Goal: Transaction & Acquisition: Book appointment/travel/reservation

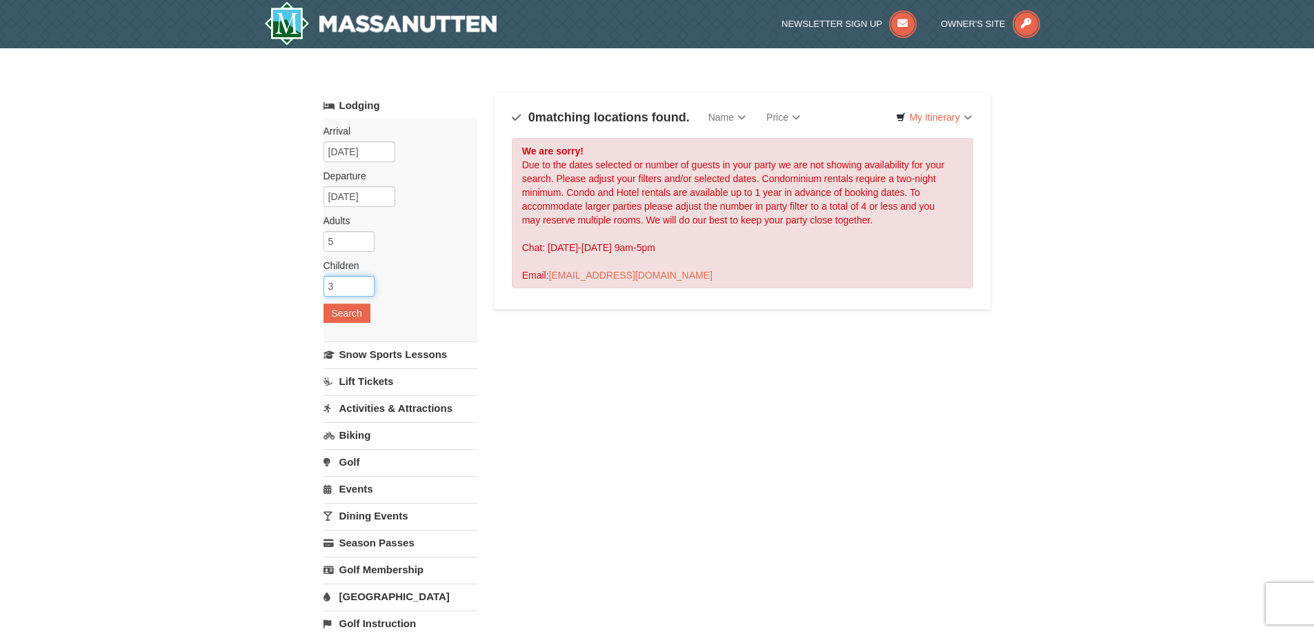
click at [366, 286] on input "3" at bounding box center [349, 286] width 51 height 21
click at [366, 290] on input "2" at bounding box center [349, 286] width 51 height 21
click at [366, 290] on input "1" at bounding box center [349, 286] width 51 height 21
type input "0"
click at [366, 290] on input "0" at bounding box center [349, 286] width 51 height 21
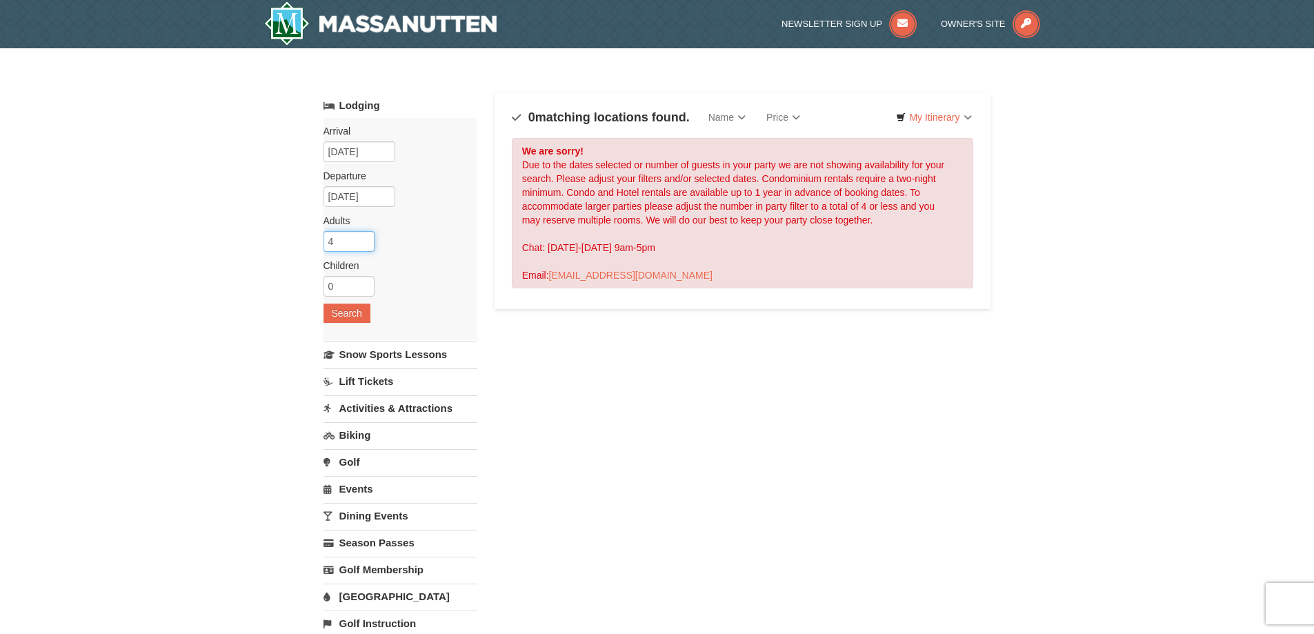
click at [367, 246] on input "4" at bounding box center [349, 241] width 51 height 21
click at [367, 246] on input "3" at bounding box center [349, 241] width 51 height 21
click at [367, 246] on input "2" at bounding box center [349, 241] width 51 height 21
click at [367, 246] on input "1" at bounding box center [349, 241] width 51 height 21
click at [367, 246] on input "0" at bounding box center [349, 241] width 51 height 21
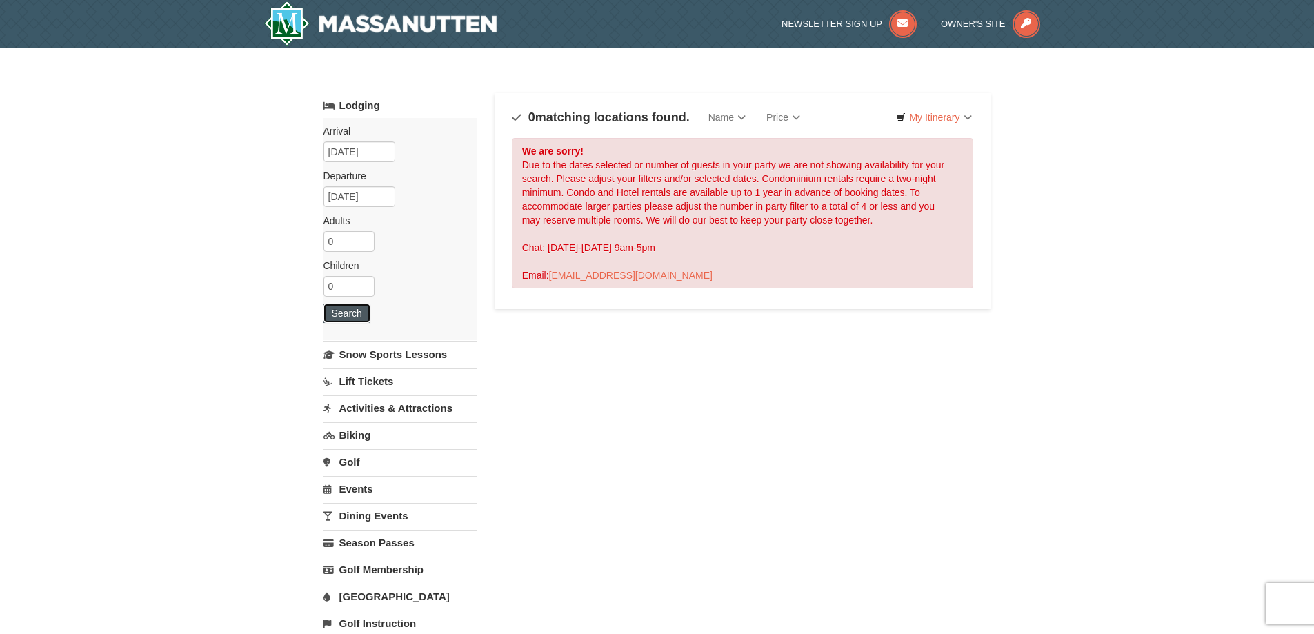
click at [338, 316] on button "Search" at bounding box center [347, 313] width 47 height 19
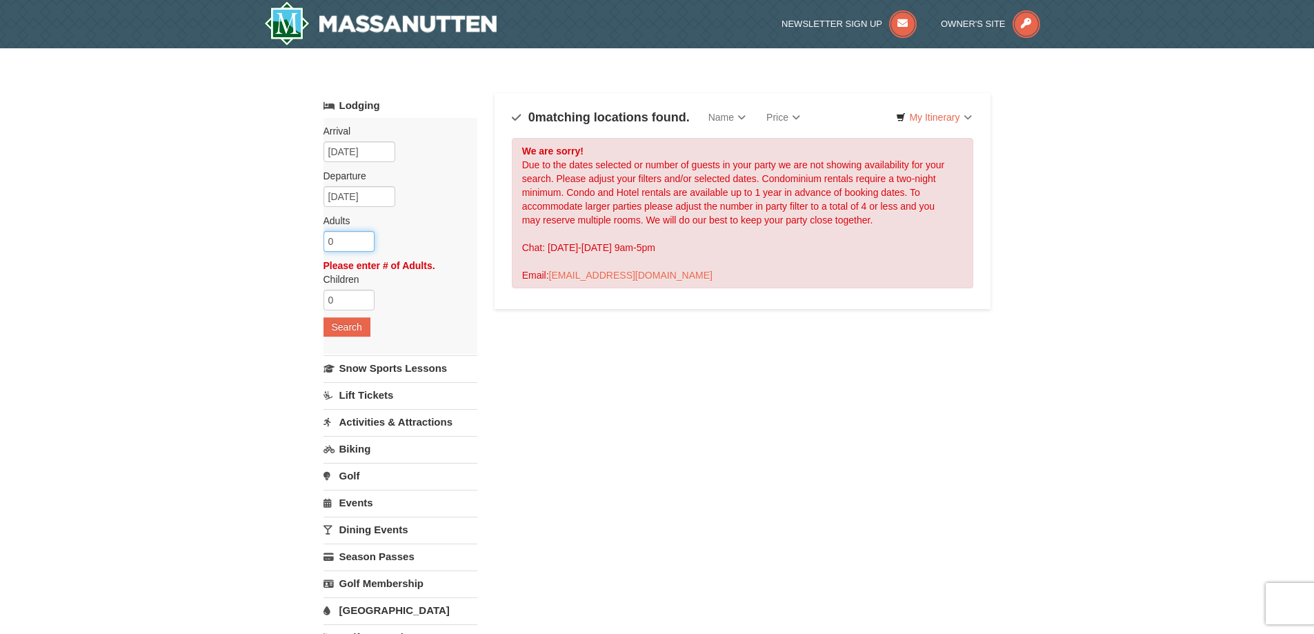
click at [348, 244] on input "0" at bounding box center [349, 241] width 51 height 21
type input "4"
click at [340, 321] on button "Search" at bounding box center [347, 326] width 47 height 19
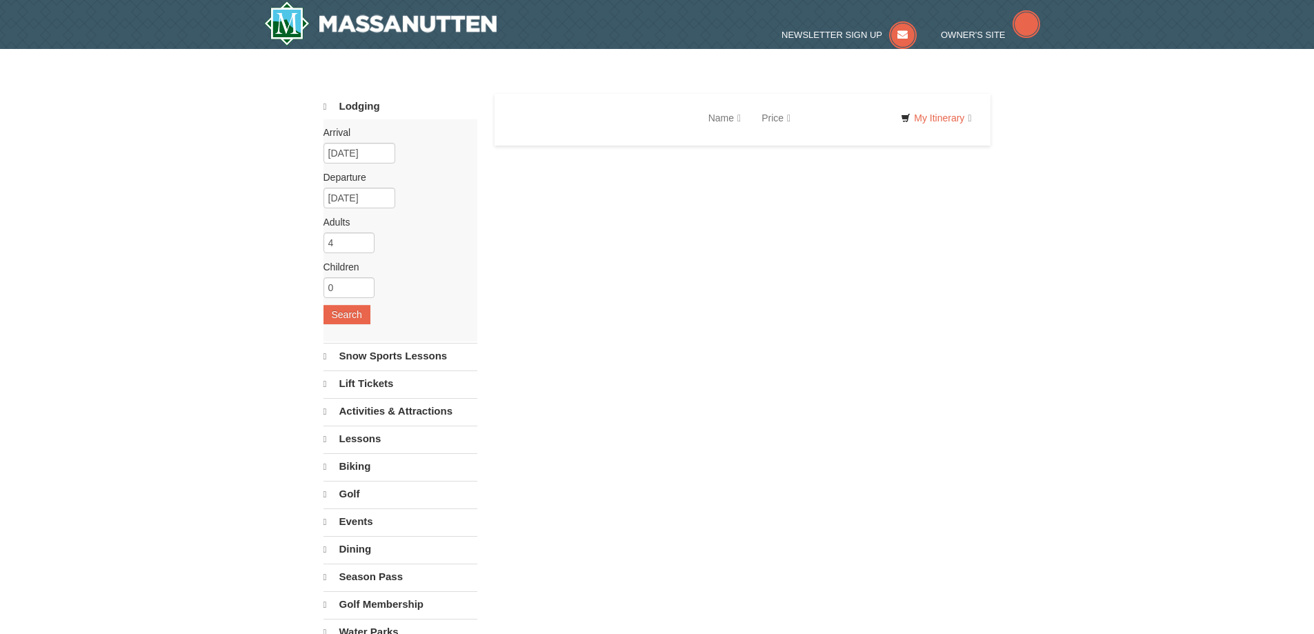
select select "9"
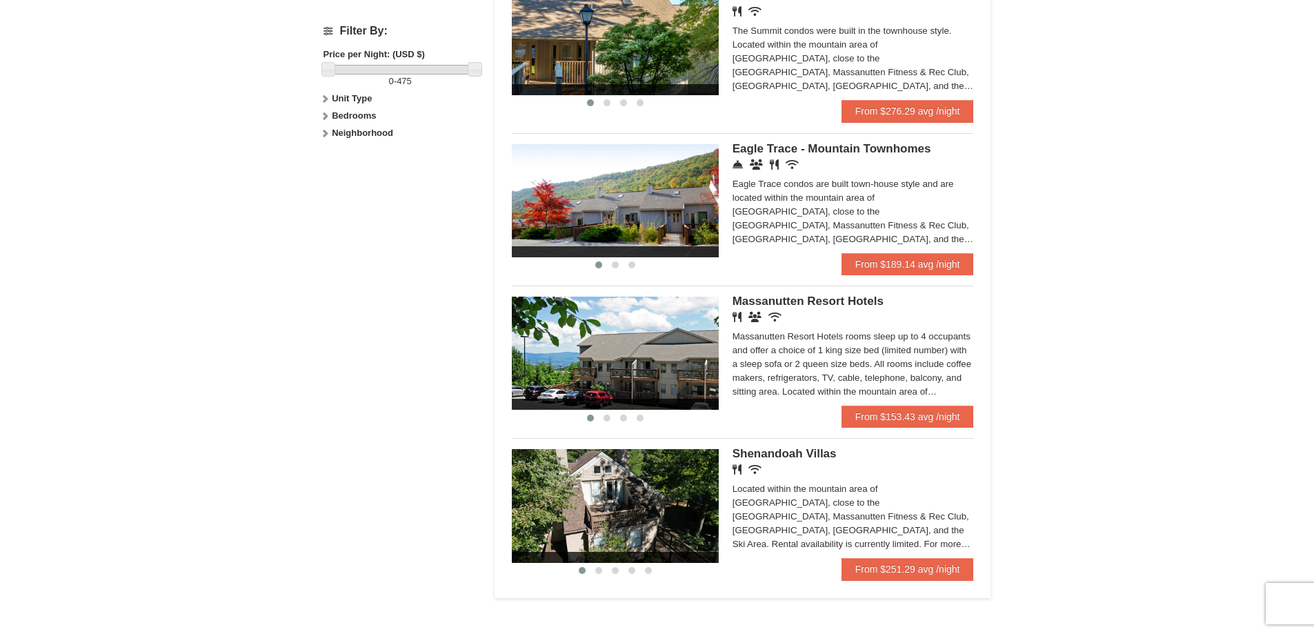
scroll to position [690, 0]
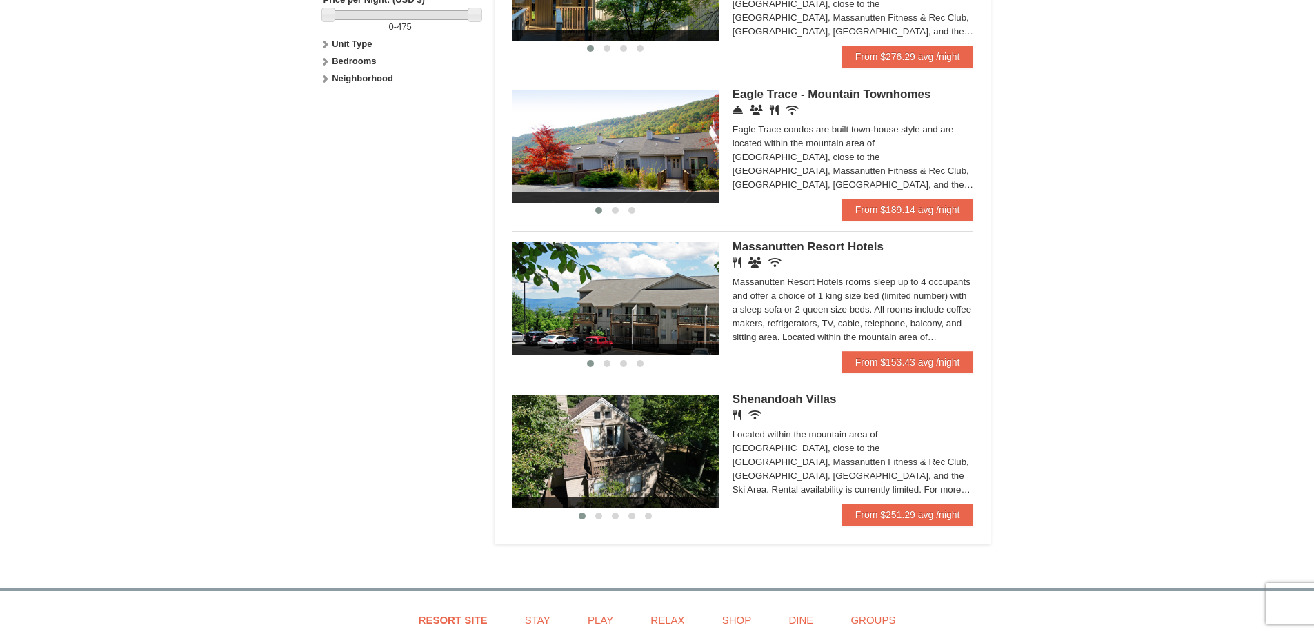
click at [605, 438] on img at bounding box center [615, 451] width 207 height 113
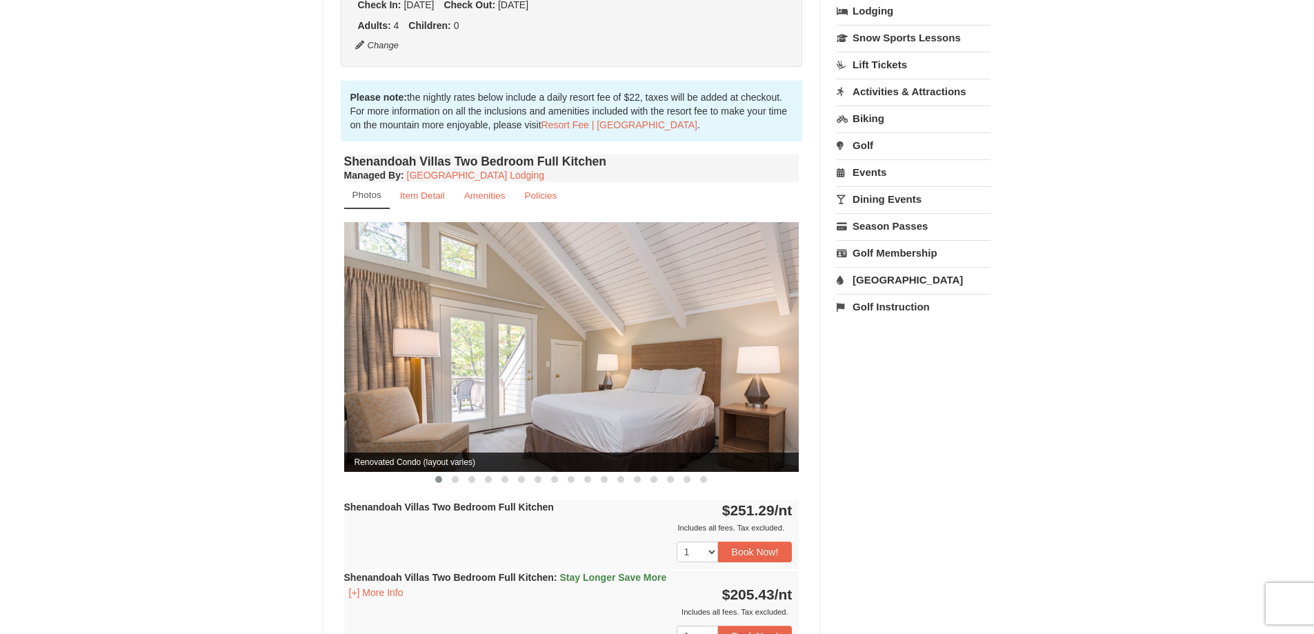
scroll to position [345, 0]
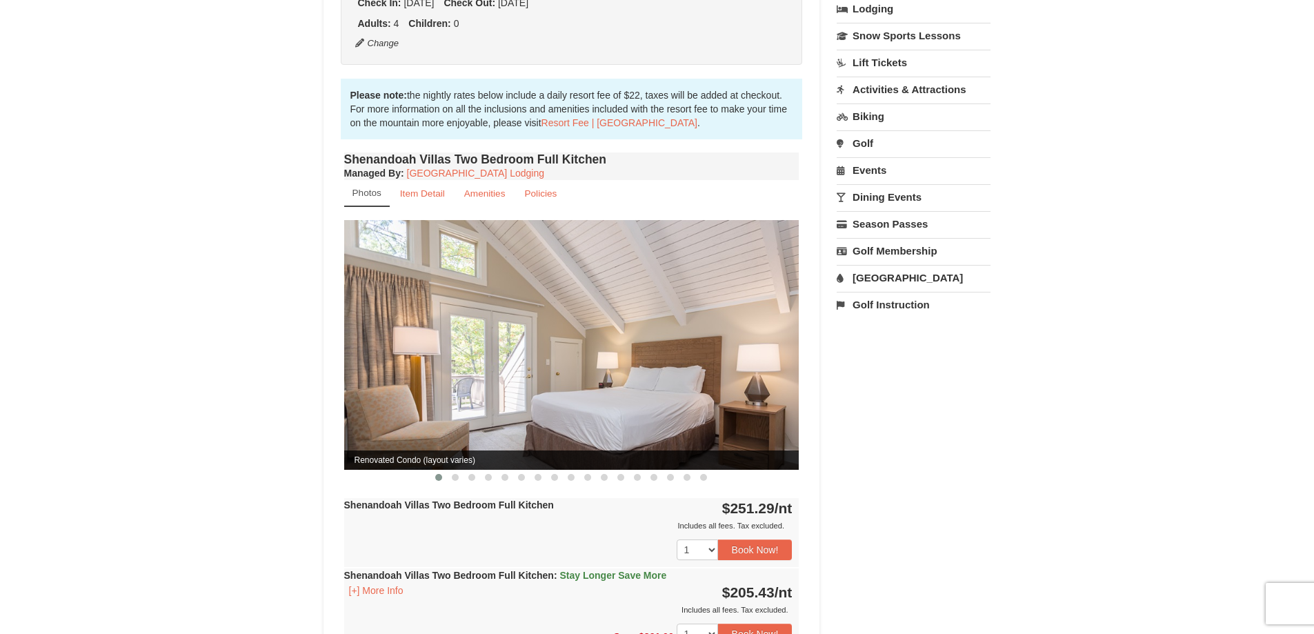
click at [785, 318] on img at bounding box center [571, 344] width 455 height 249
click at [624, 343] on img at bounding box center [571, 344] width 455 height 249
click at [455, 474] on span at bounding box center [455, 477] width 7 height 7
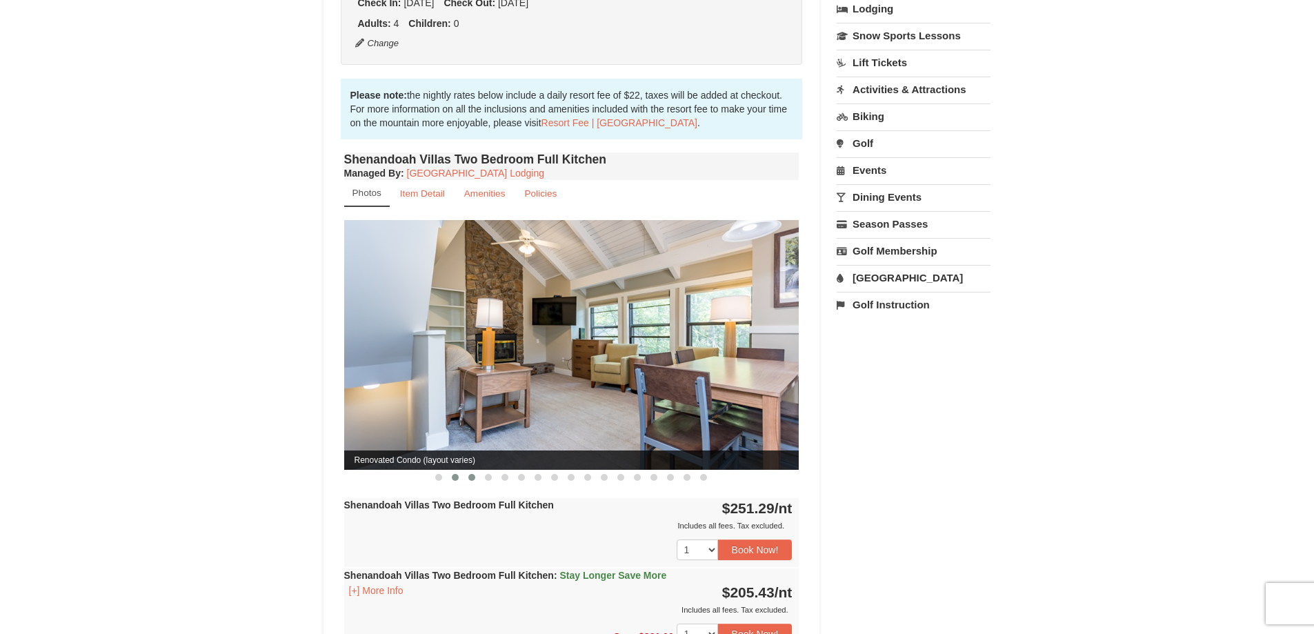
click at [469, 471] on button at bounding box center [472, 478] width 17 height 14
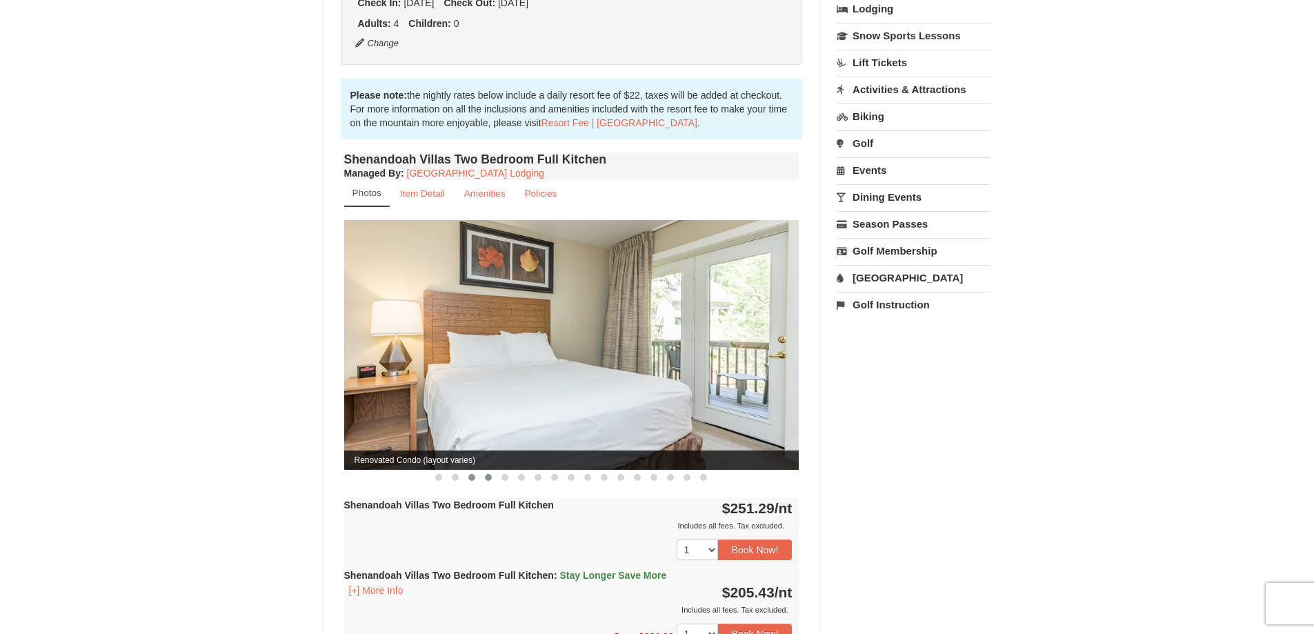
click at [489, 474] on span at bounding box center [488, 477] width 7 height 7
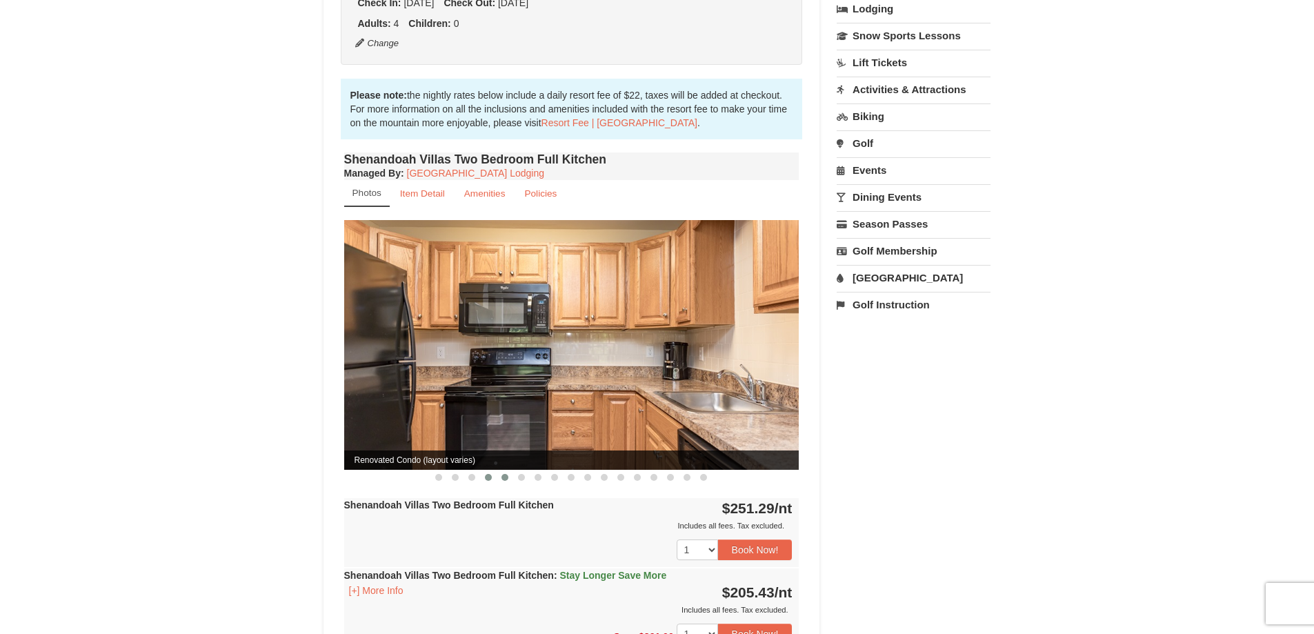
click at [502, 474] on span at bounding box center [505, 477] width 7 height 7
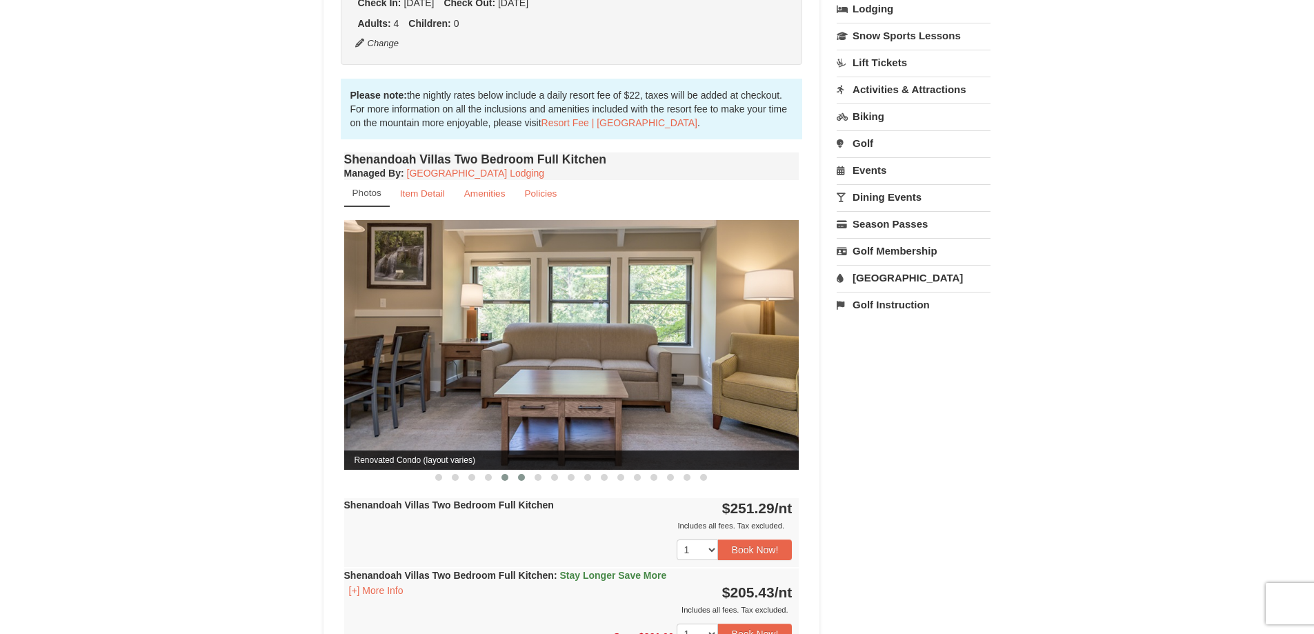
click at [516, 471] on button at bounding box center [521, 478] width 17 height 14
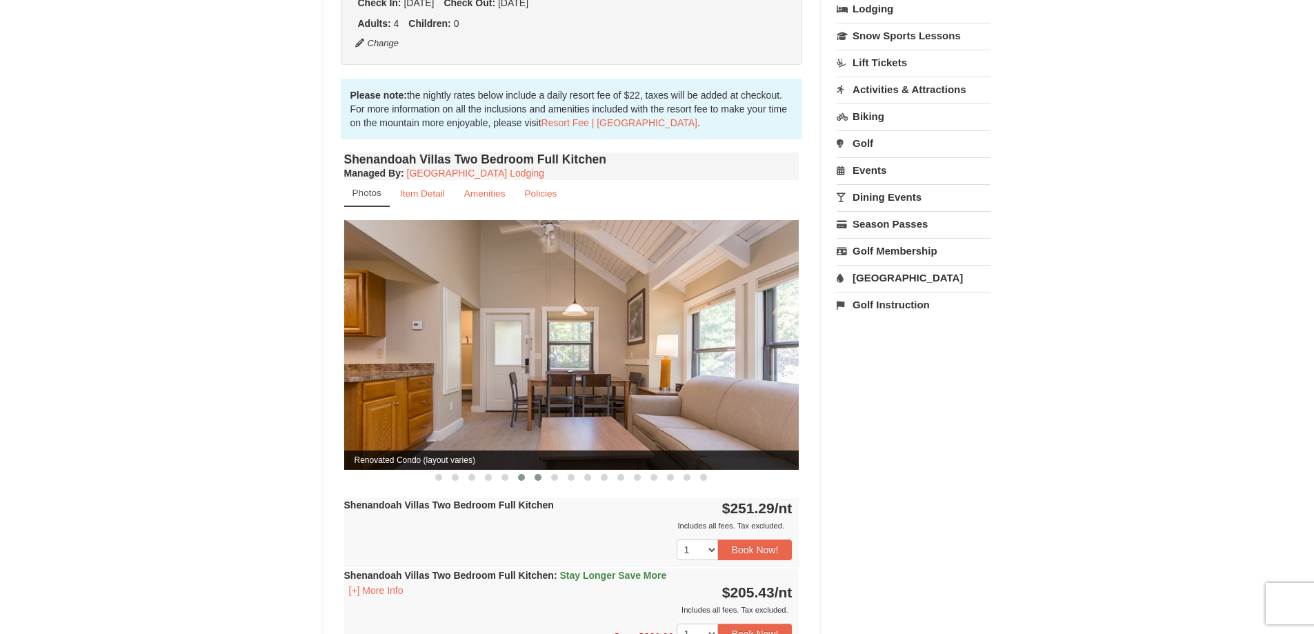
click at [539, 474] on span at bounding box center [538, 477] width 7 height 7
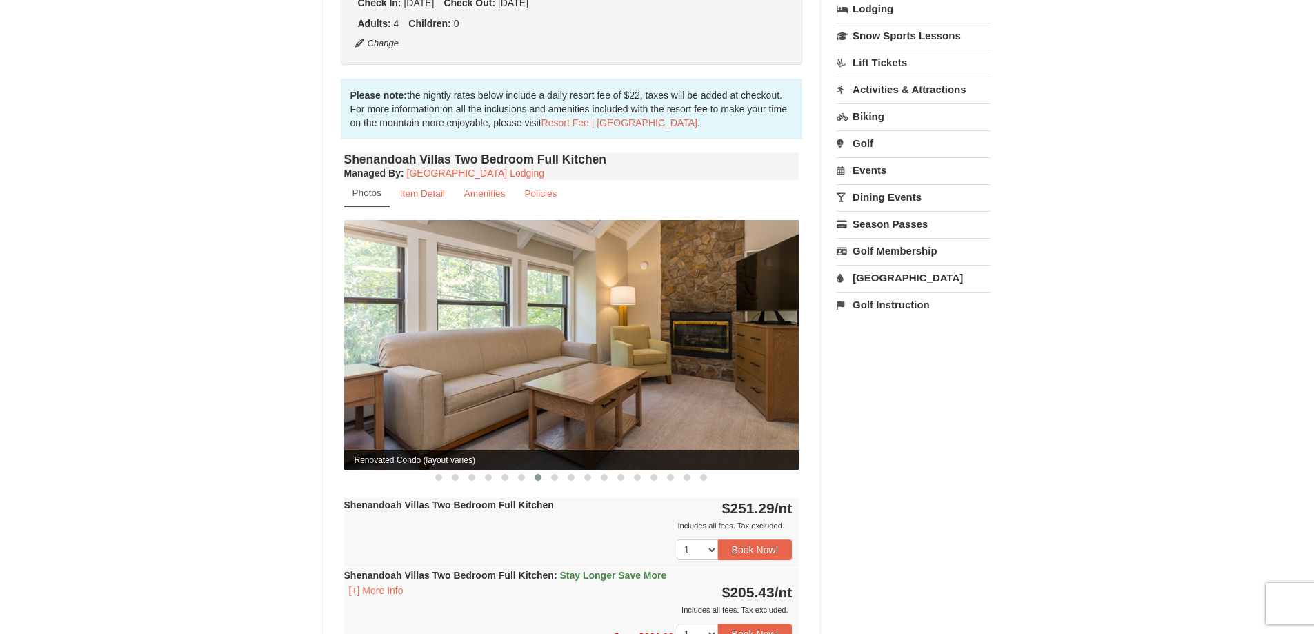
click at [539, 474] on span at bounding box center [538, 477] width 7 height 7
click at [557, 474] on span at bounding box center [554, 477] width 7 height 7
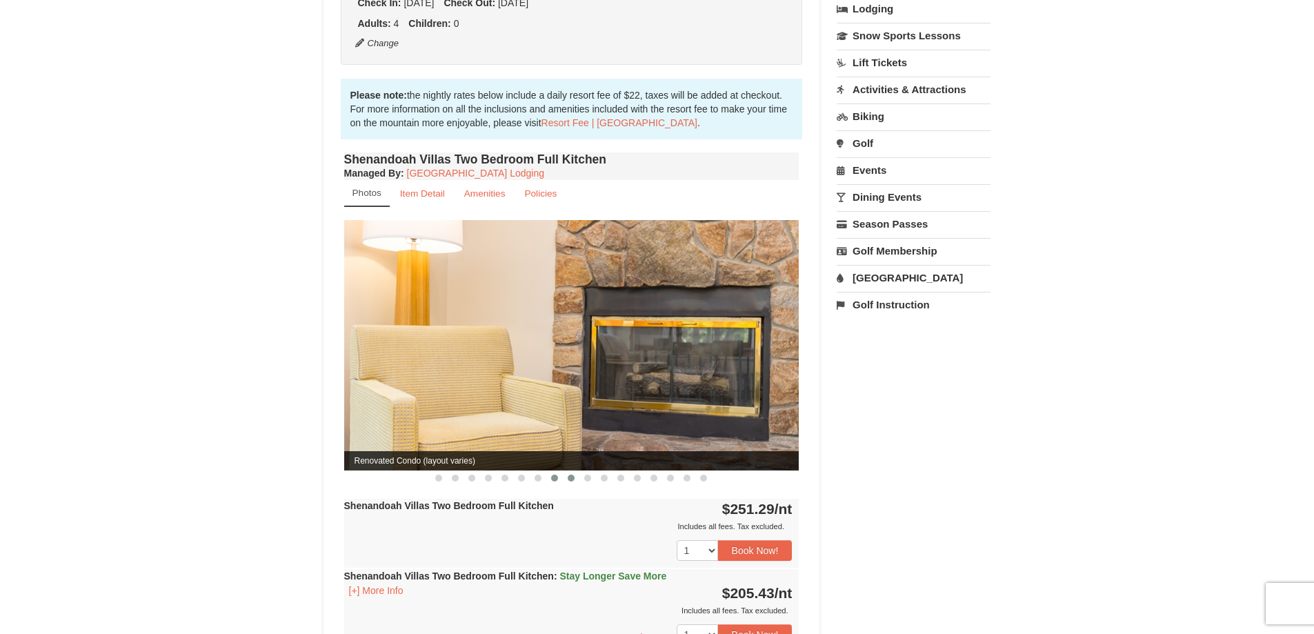
click at [567, 471] on button at bounding box center [571, 478] width 17 height 14
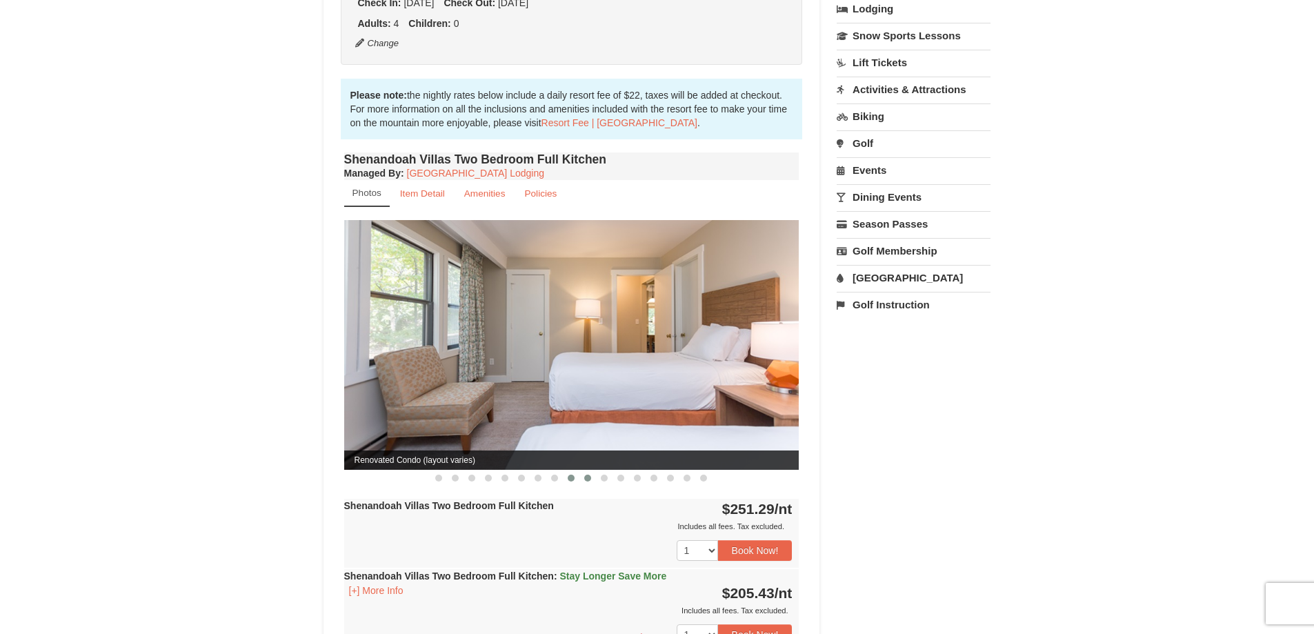
click at [595, 471] on button at bounding box center [588, 478] width 17 height 14
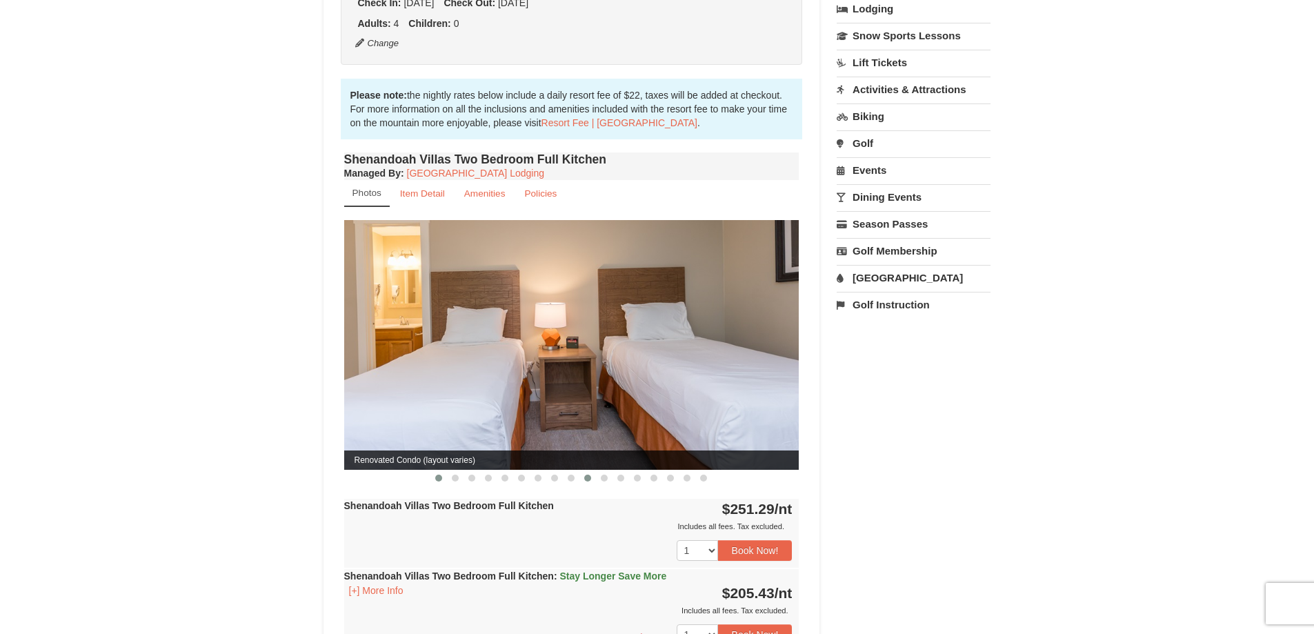
click at [440, 471] on button at bounding box center [439, 478] width 17 height 14
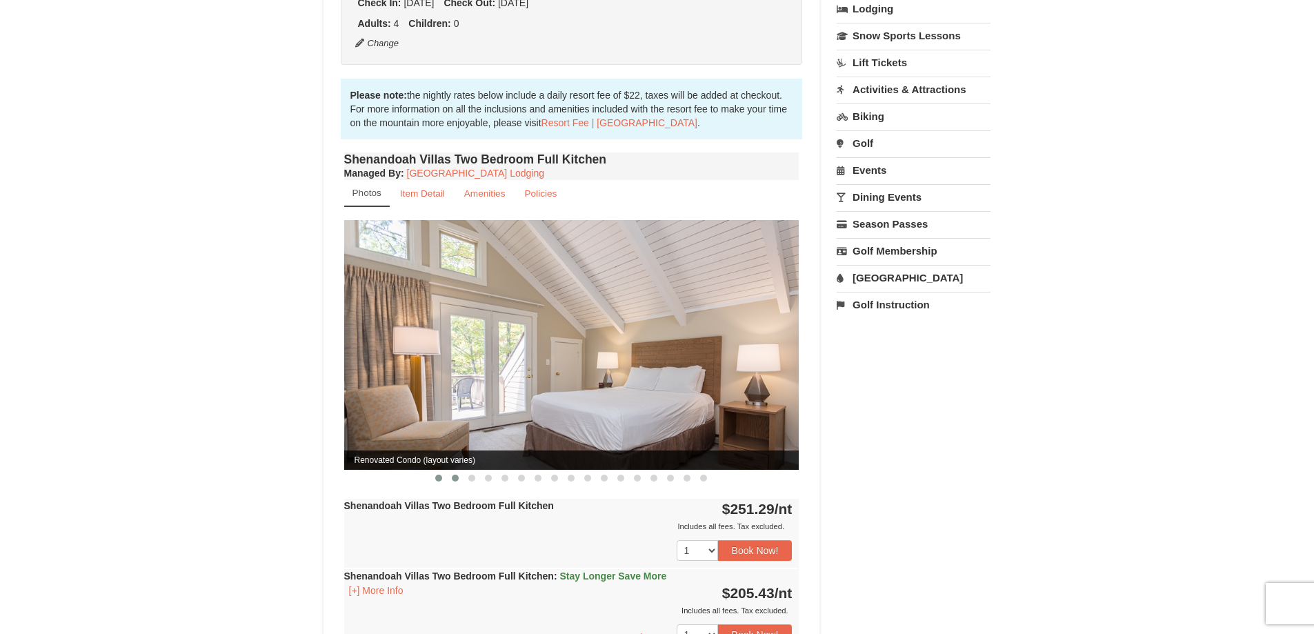
click at [461, 471] on button at bounding box center [455, 478] width 17 height 14
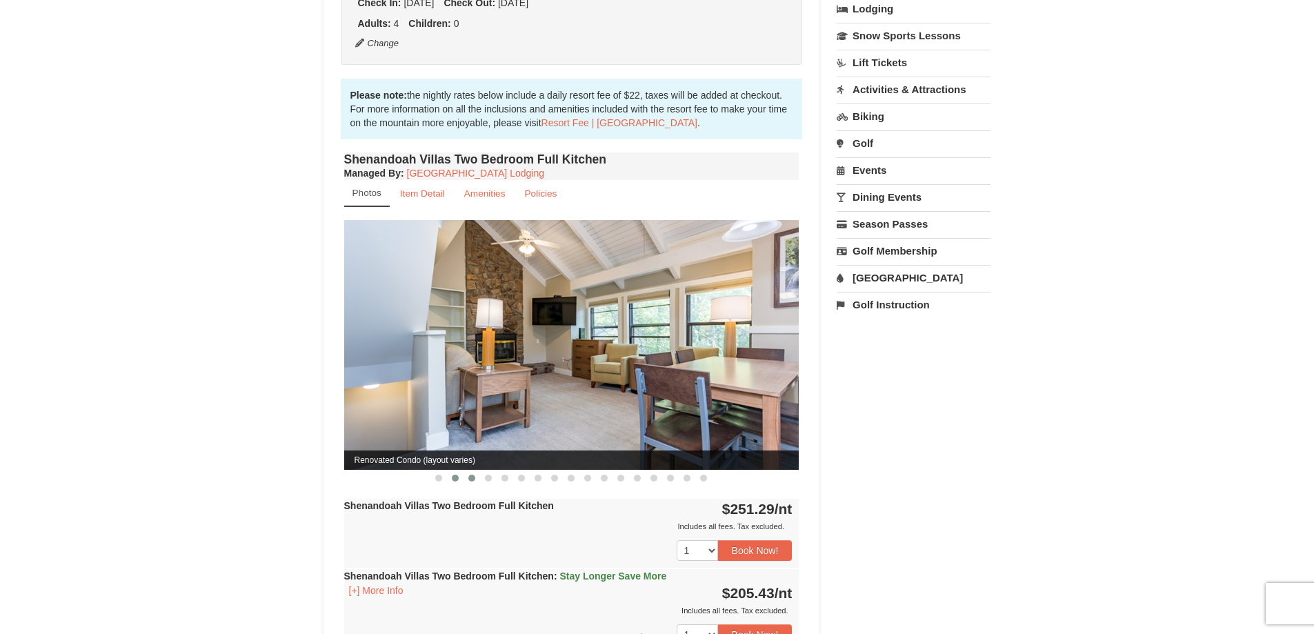
click at [473, 475] on span at bounding box center [472, 478] width 7 height 7
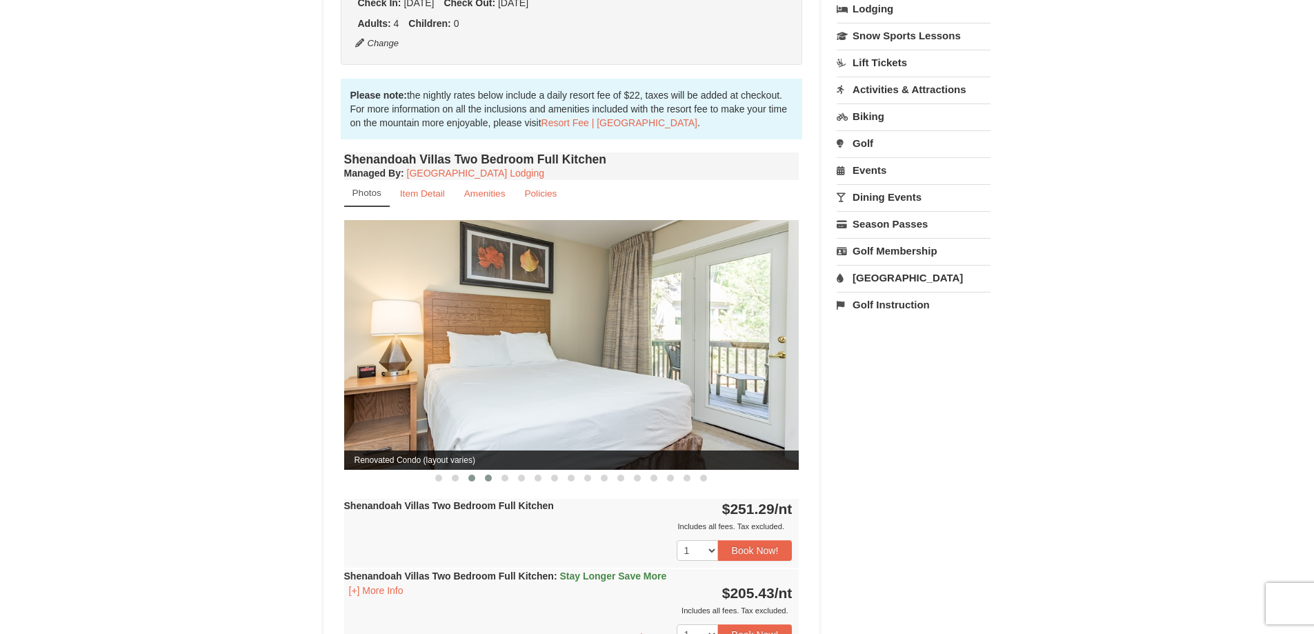
click at [492, 471] on button at bounding box center [488, 478] width 17 height 14
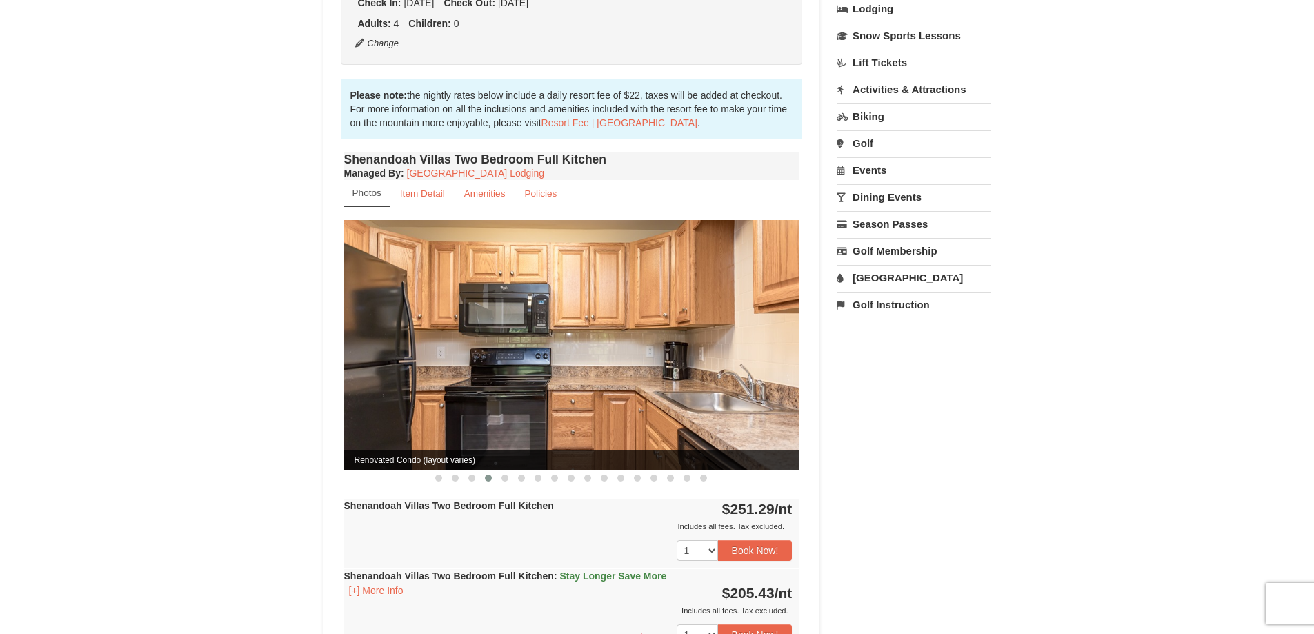
click at [492, 471] on button at bounding box center [488, 478] width 17 height 14
click at [510, 471] on button at bounding box center [505, 478] width 17 height 14
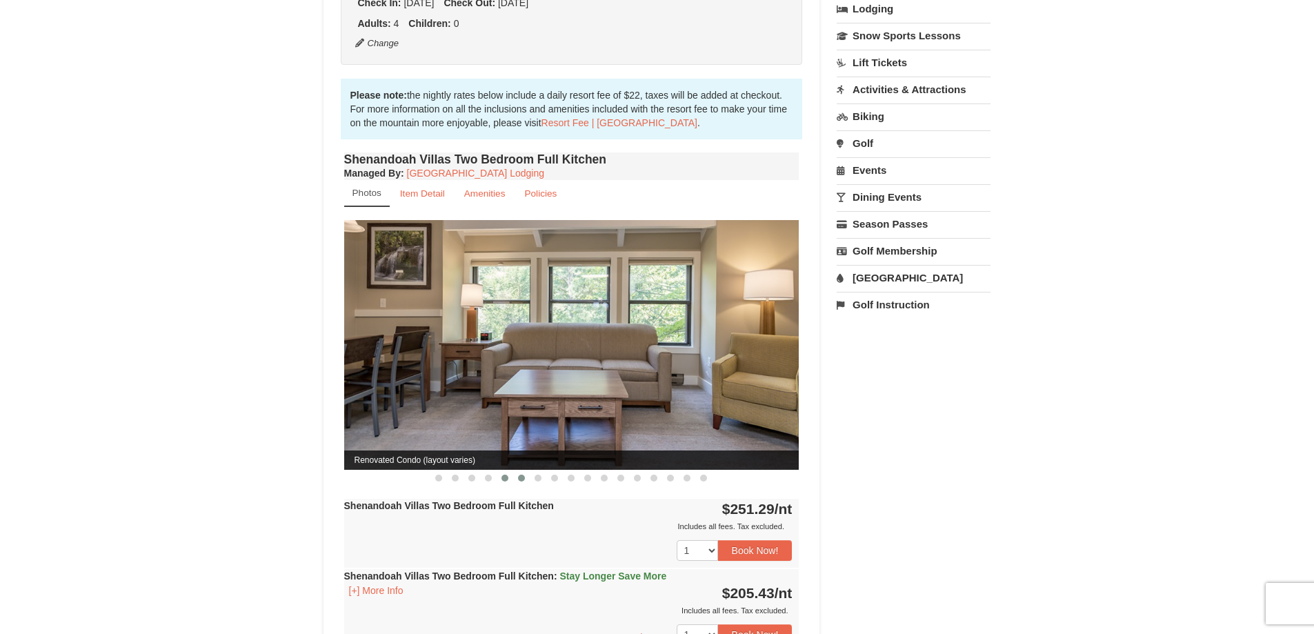
click at [520, 475] on span at bounding box center [521, 478] width 7 height 7
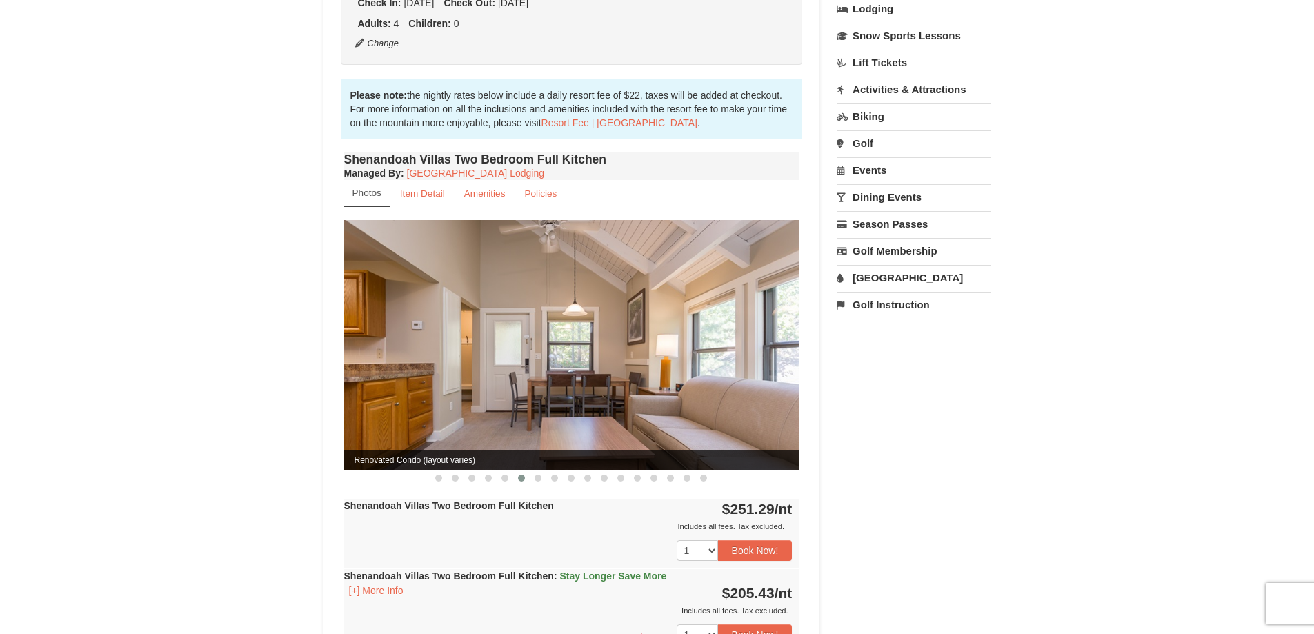
click at [529, 471] on button at bounding box center [521, 478] width 17 height 14
click at [539, 475] on span at bounding box center [538, 478] width 7 height 7
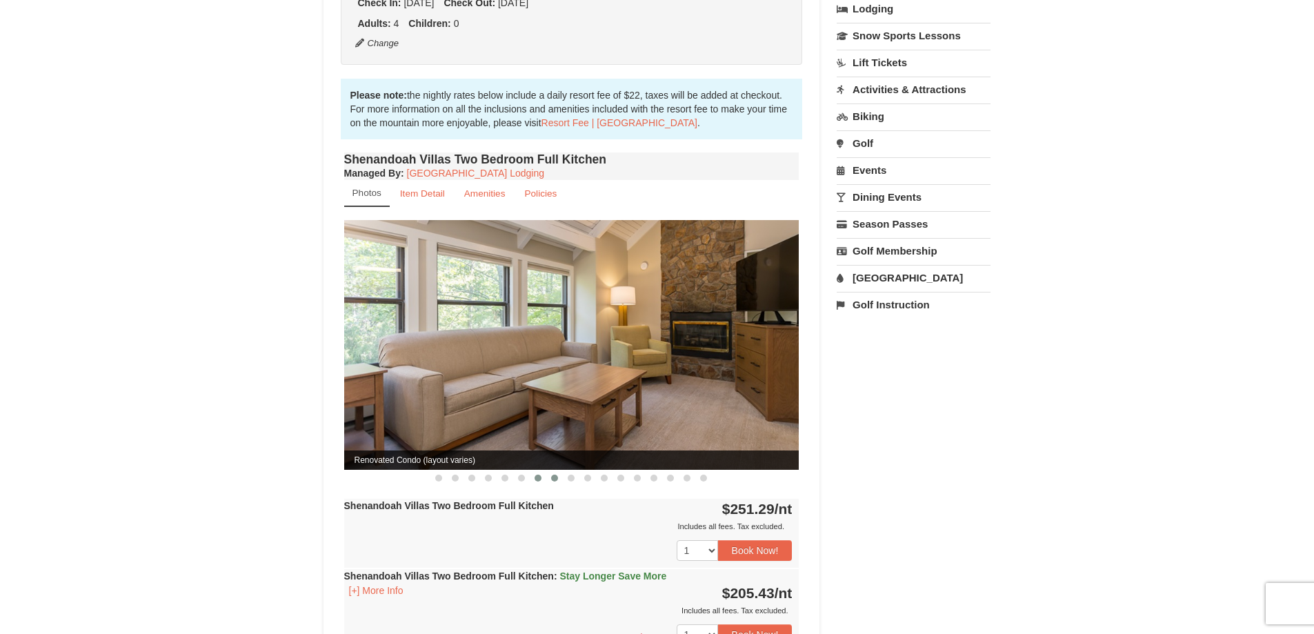
click at [554, 475] on span at bounding box center [554, 478] width 7 height 7
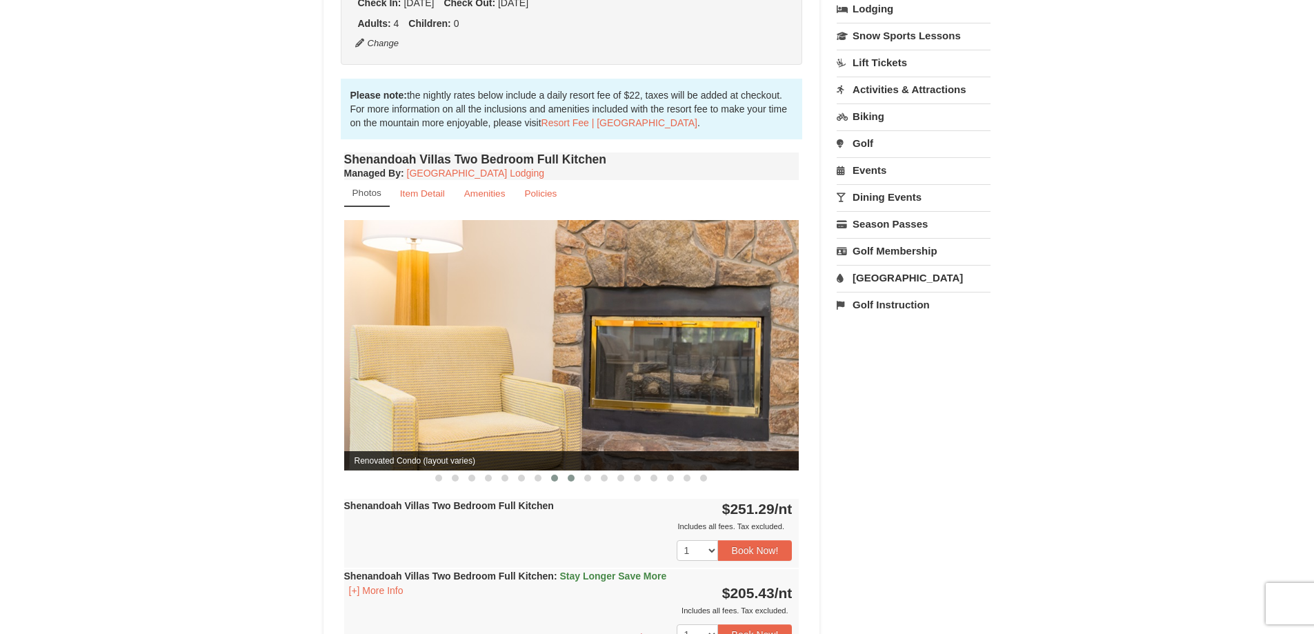
click at [571, 475] on span at bounding box center [571, 478] width 7 height 7
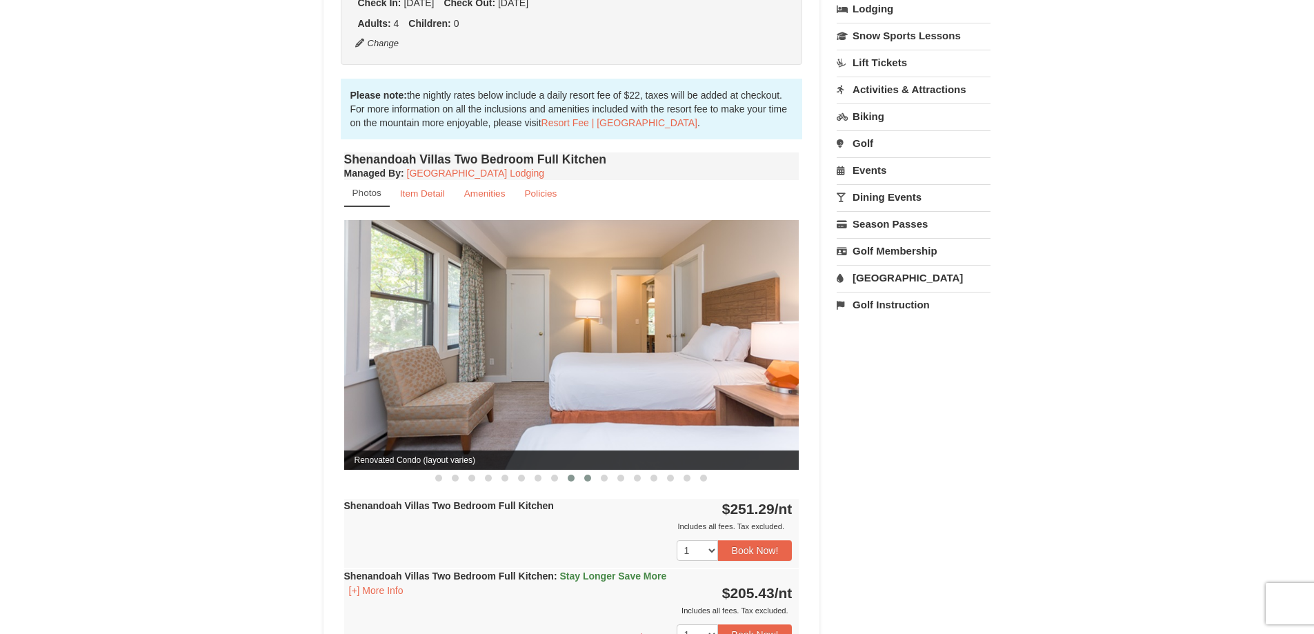
click at [590, 475] on span at bounding box center [587, 478] width 7 height 7
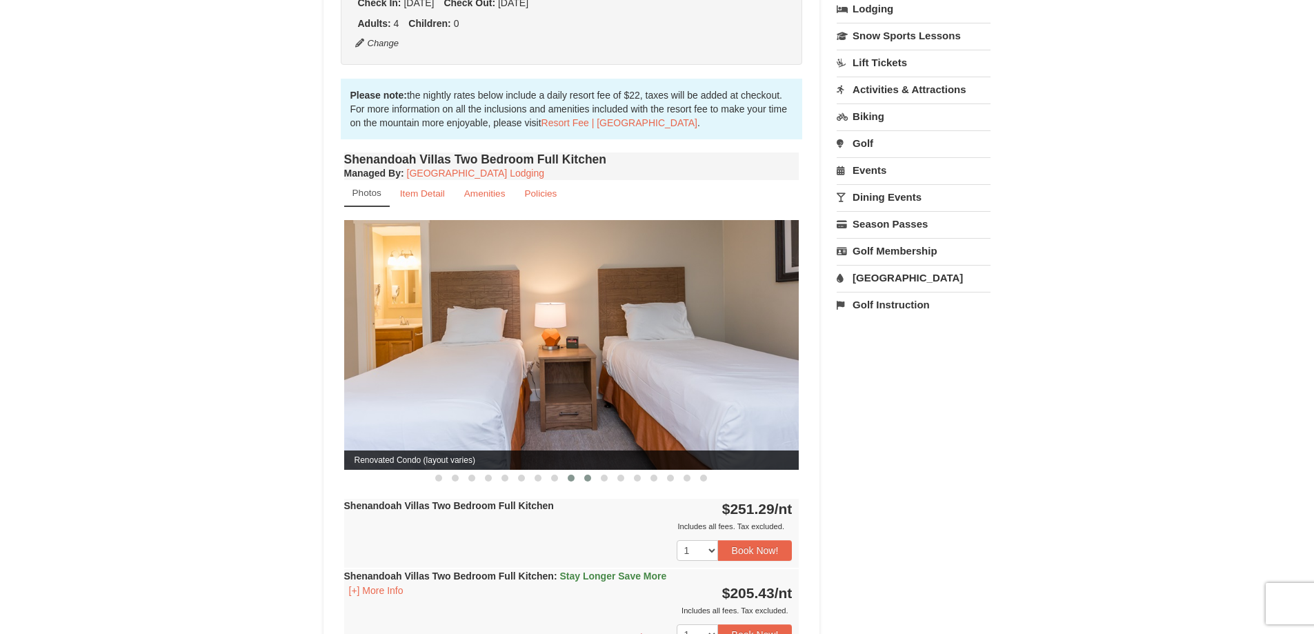
click at [568, 471] on button at bounding box center [571, 478] width 17 height 14
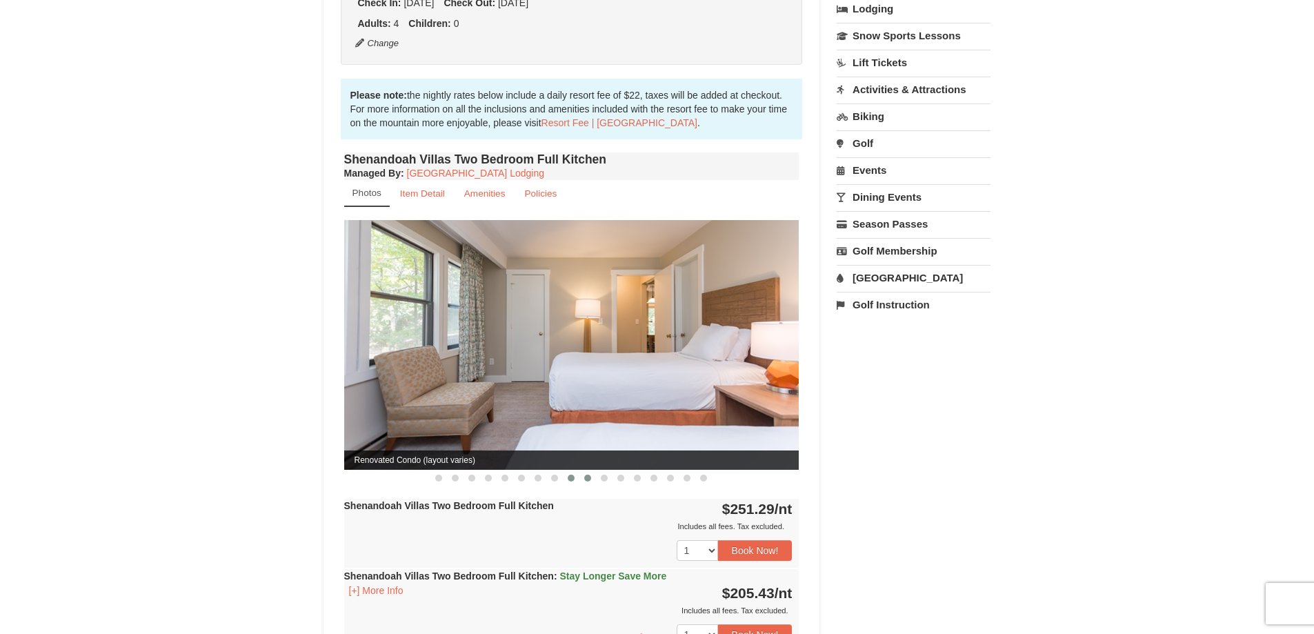
click at [586, 475] on span at bounding box center [587, 478] width 7 height 7
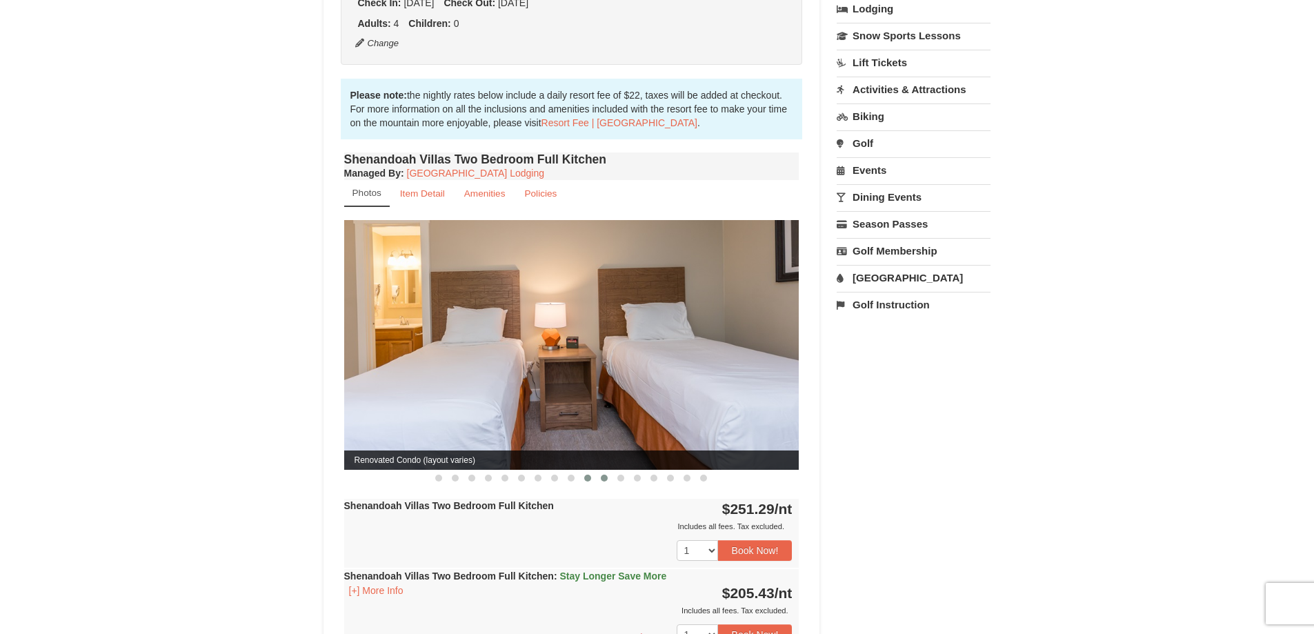
click at [609, 471] on button at bounding box center [604, 478] width 17 height 14
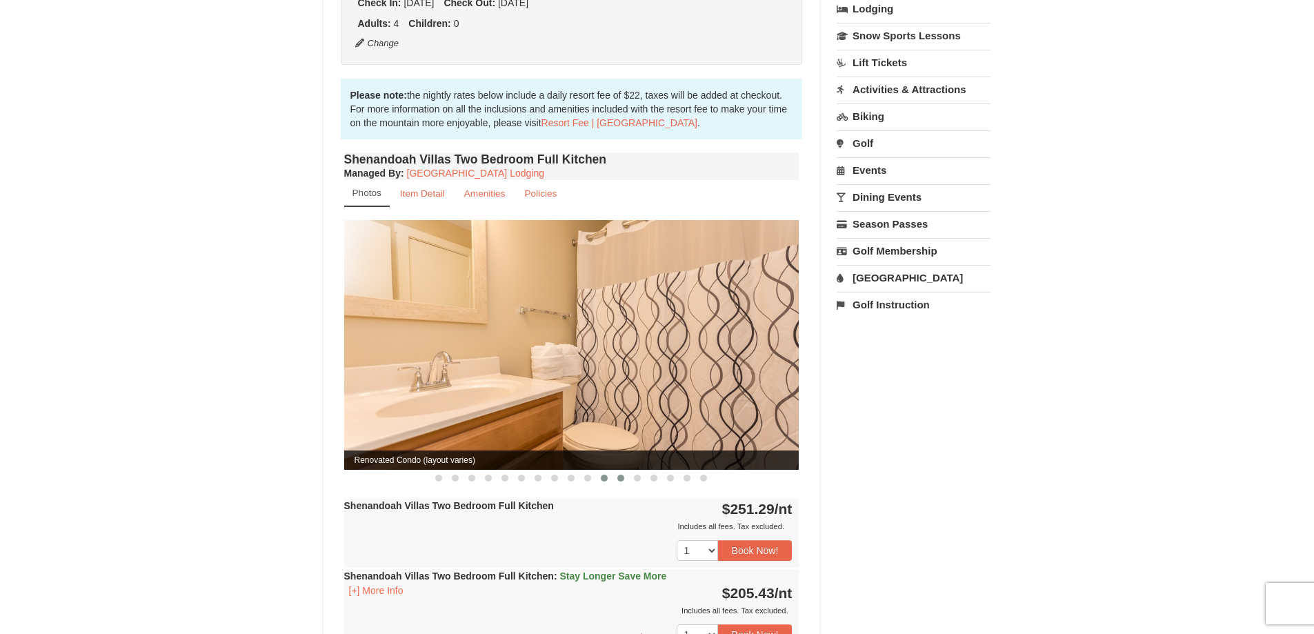
click at [622, 475] on span at bounding box center [621, 478] width 7 height 7
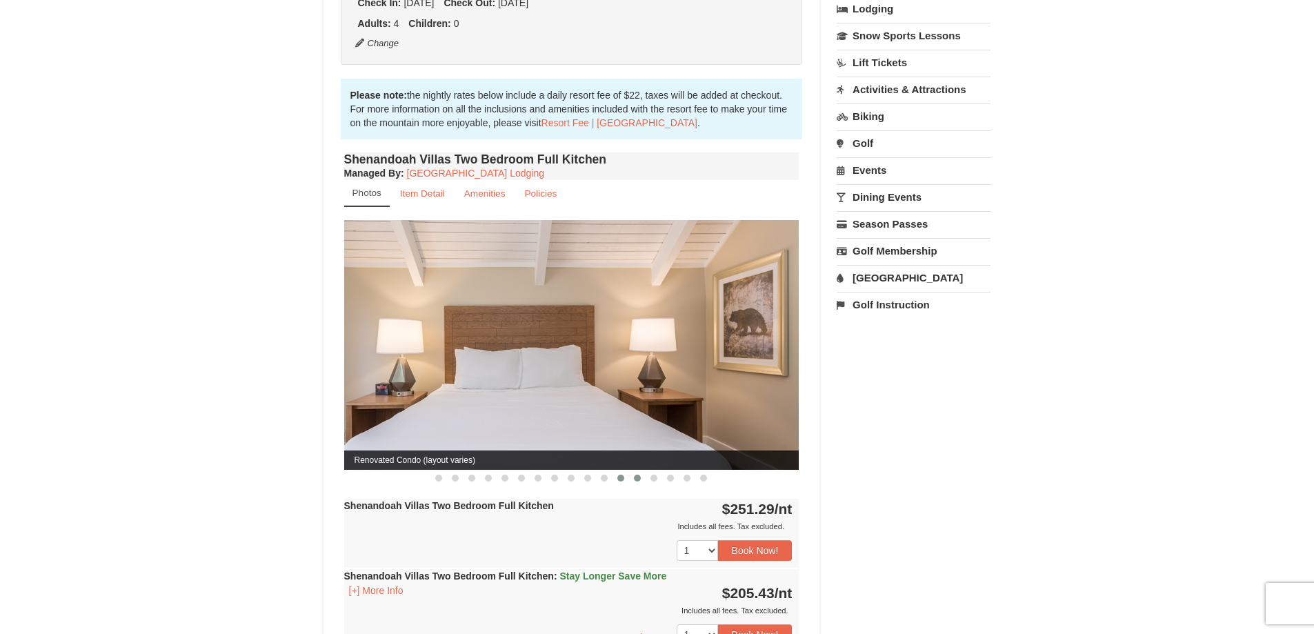
click at [640, 475] on span at bounding box center [637, 478] width 7 height 7
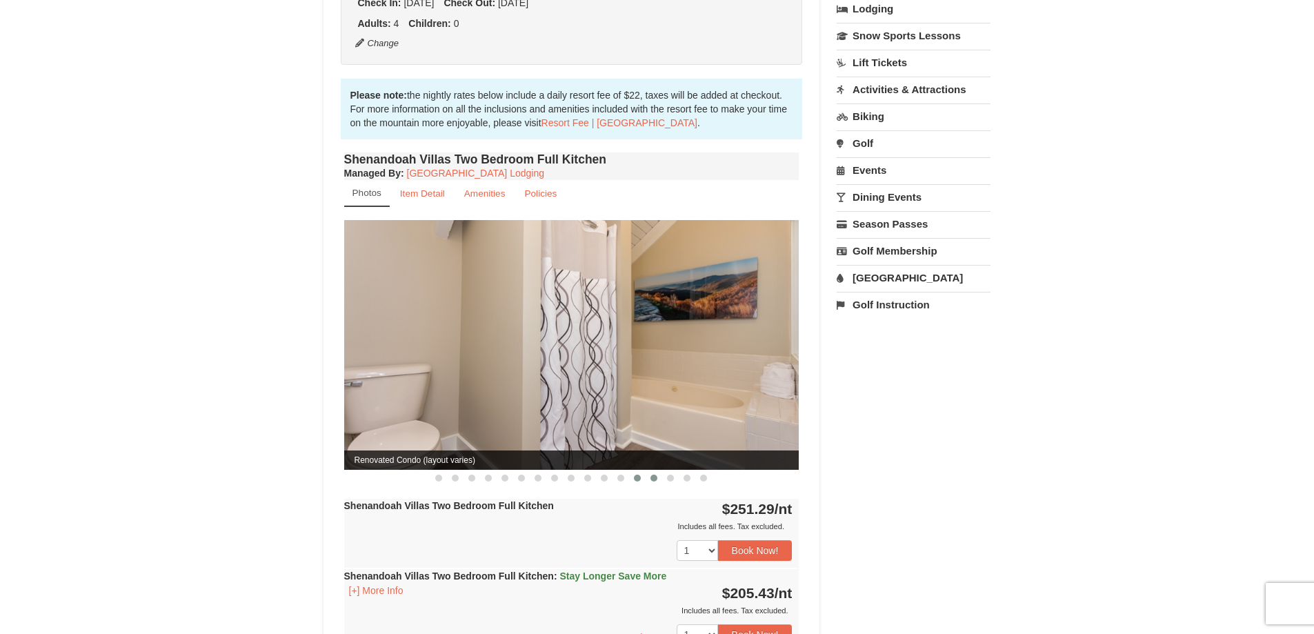
click at [657, 475] on span at bounding box center [654, 478] width 7 height 7
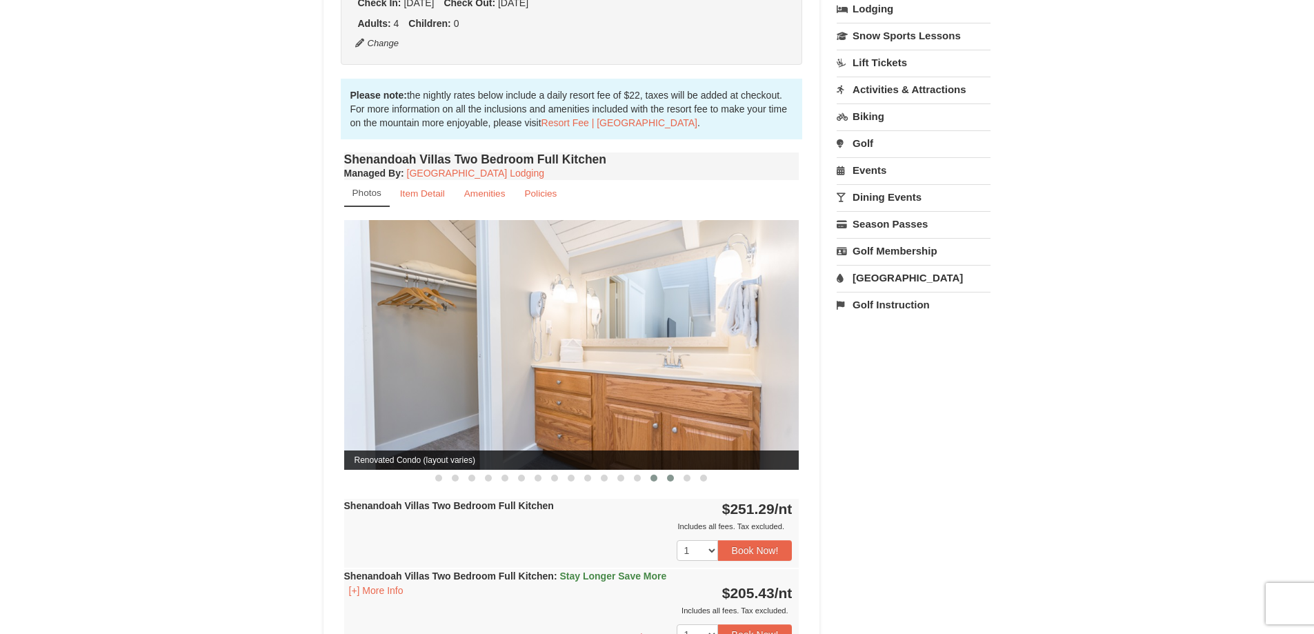
click at [672, 475] on span at bounding box center [670, 478] width 7 height 7
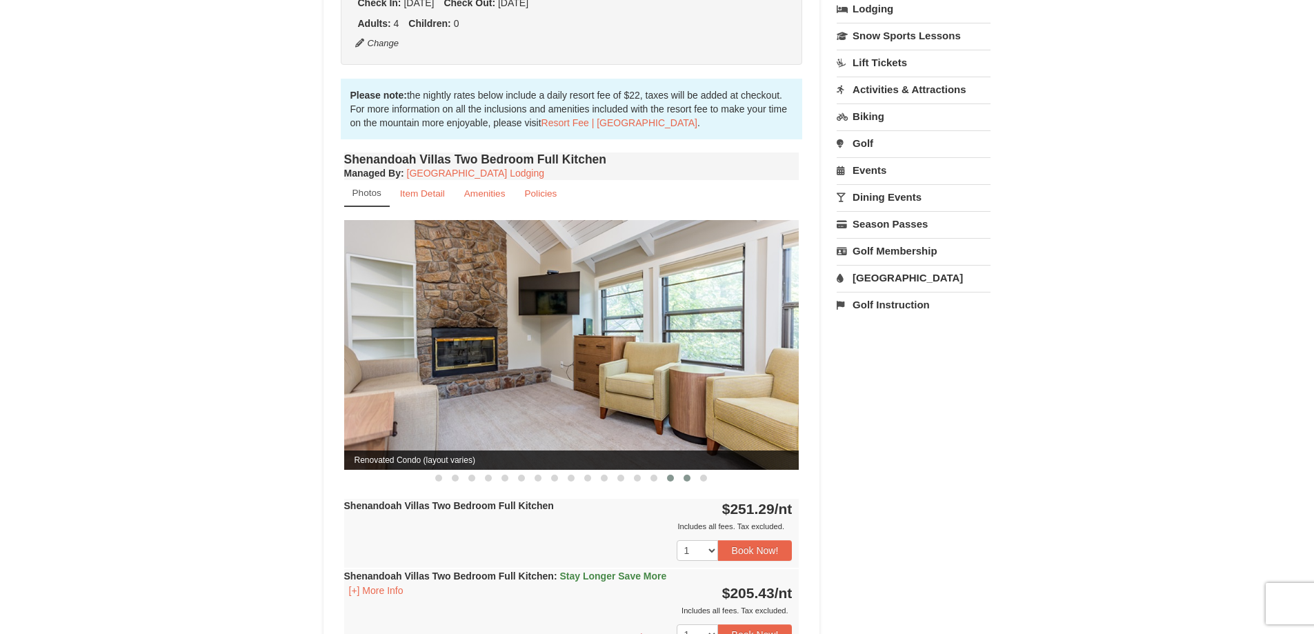
click at [689, 475] on span at bounding box center [687, 478] width 7 height 7
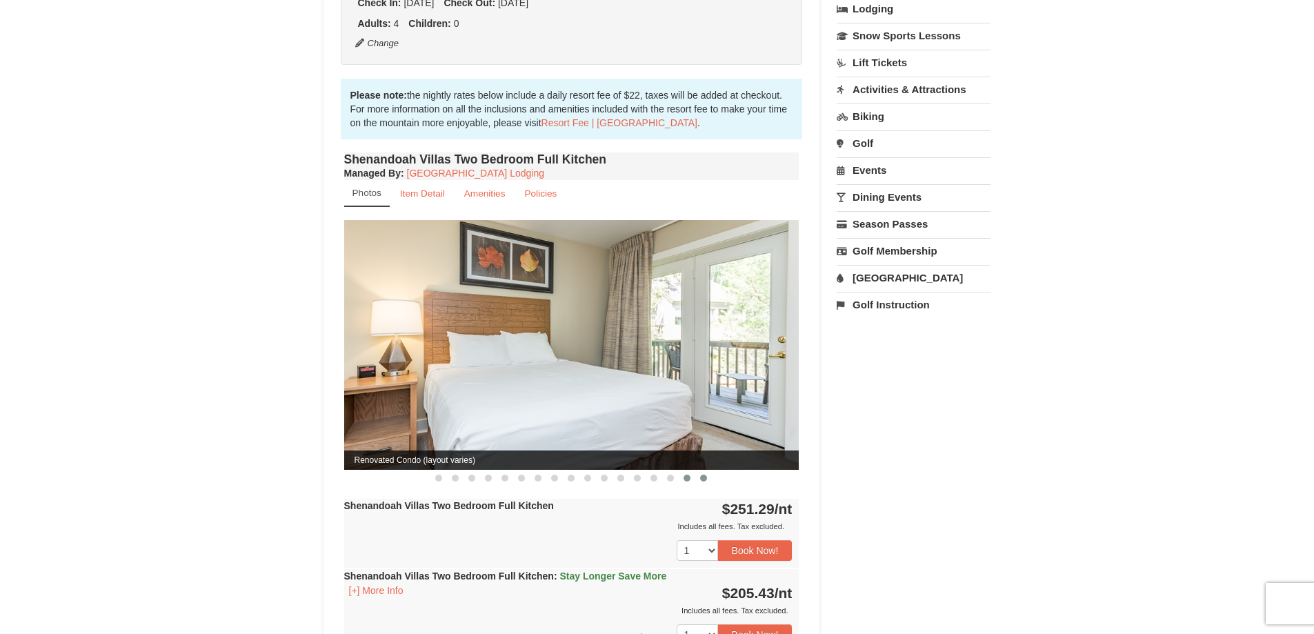
click at [702, 475] on span at bounding box center [703, 478] width 7 height 7
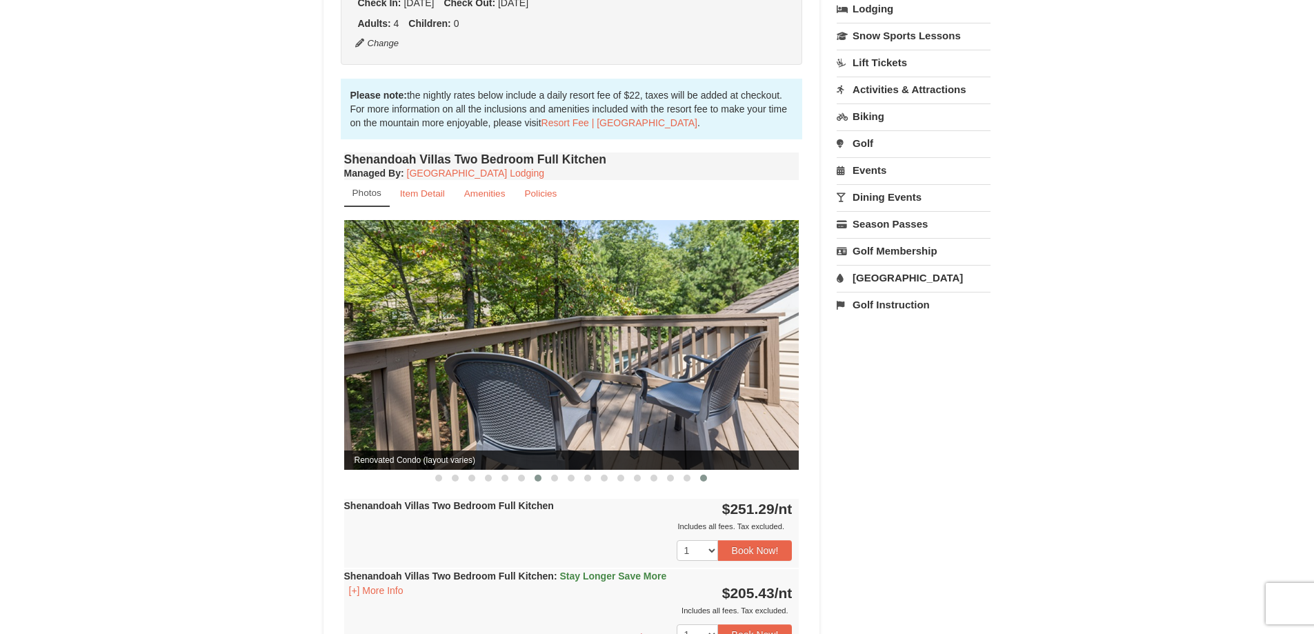
click at [534, 471] on button at bounding box center [538, 478] width 17 height 14
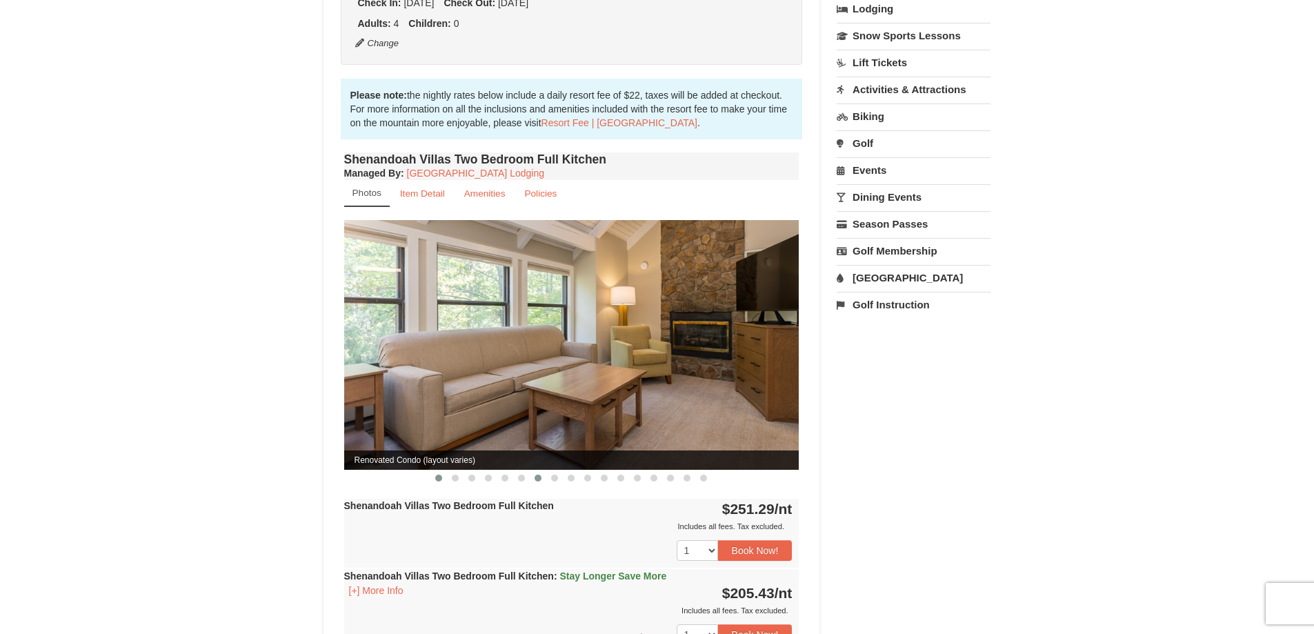
click at [437, 475] on span at bounding box center [438, 478] width 7 height 7
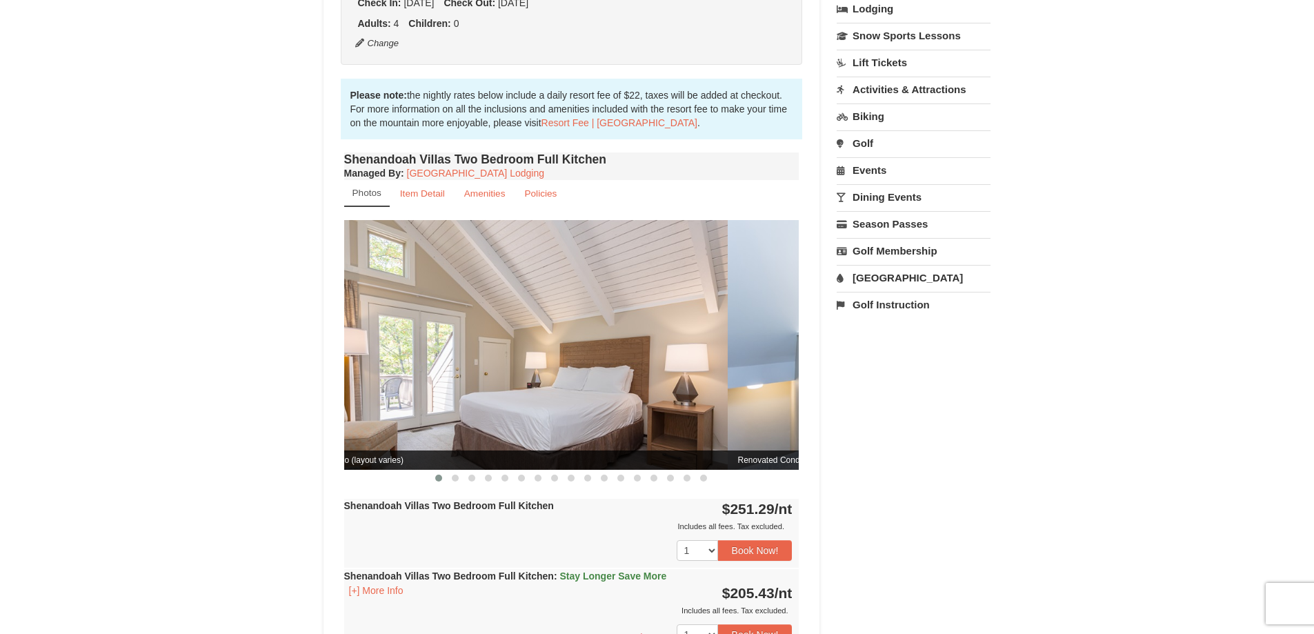
drag, startPoint x: 537, startPoint y: 346, endPoint x: 460, endPoint y: 353, distance: 77.6
click at [460, 353] on img at bounding box center [500, 344] width 455 height 249
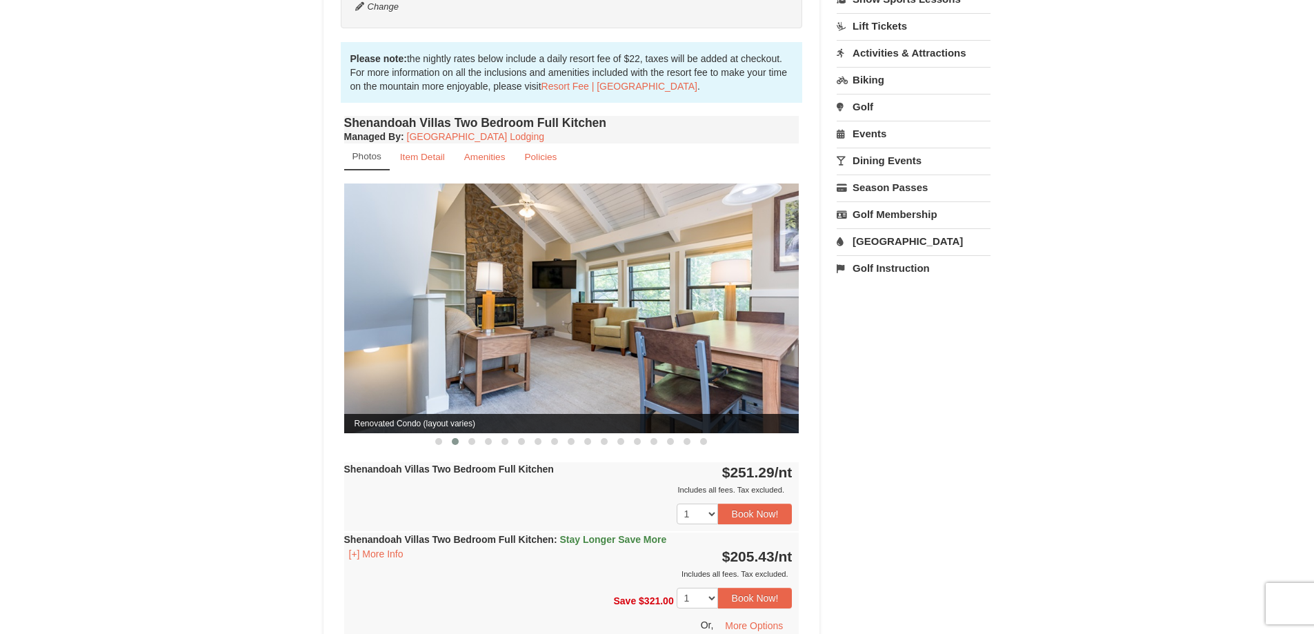
scroll to position [414, 0]
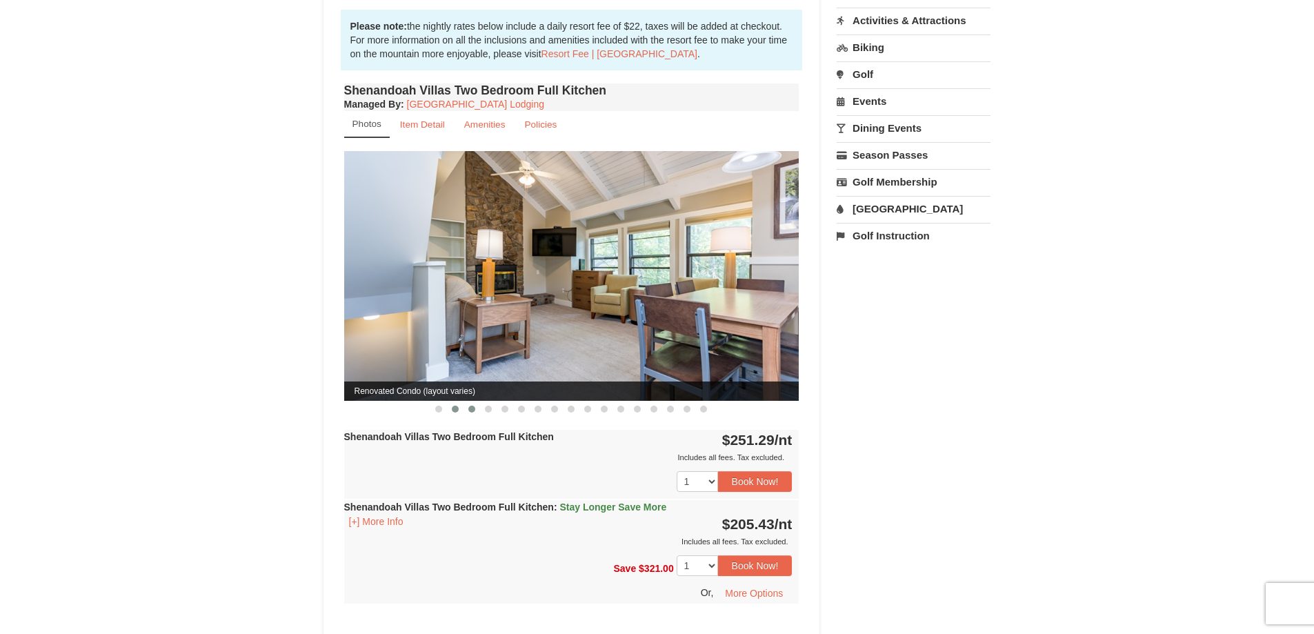
click at [466, 402] on button at bounding box center [472, 409] width 17 height 14
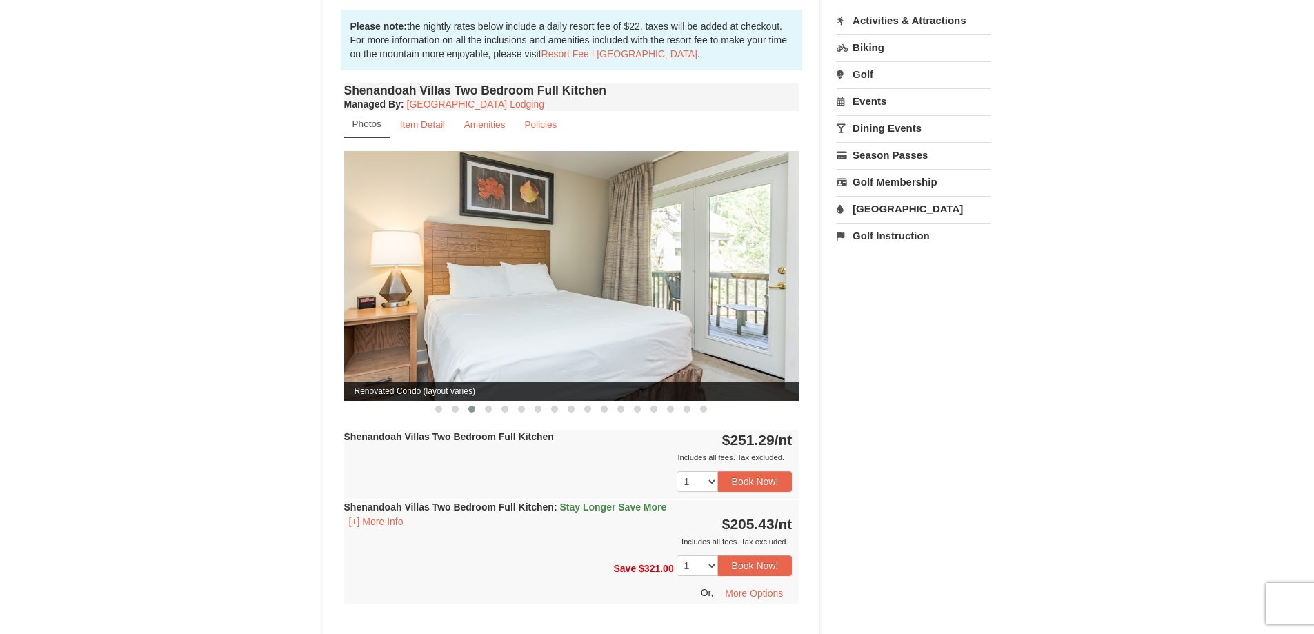
click at [466, 402] on button at bounding box center [472, 409] width 17 height 14
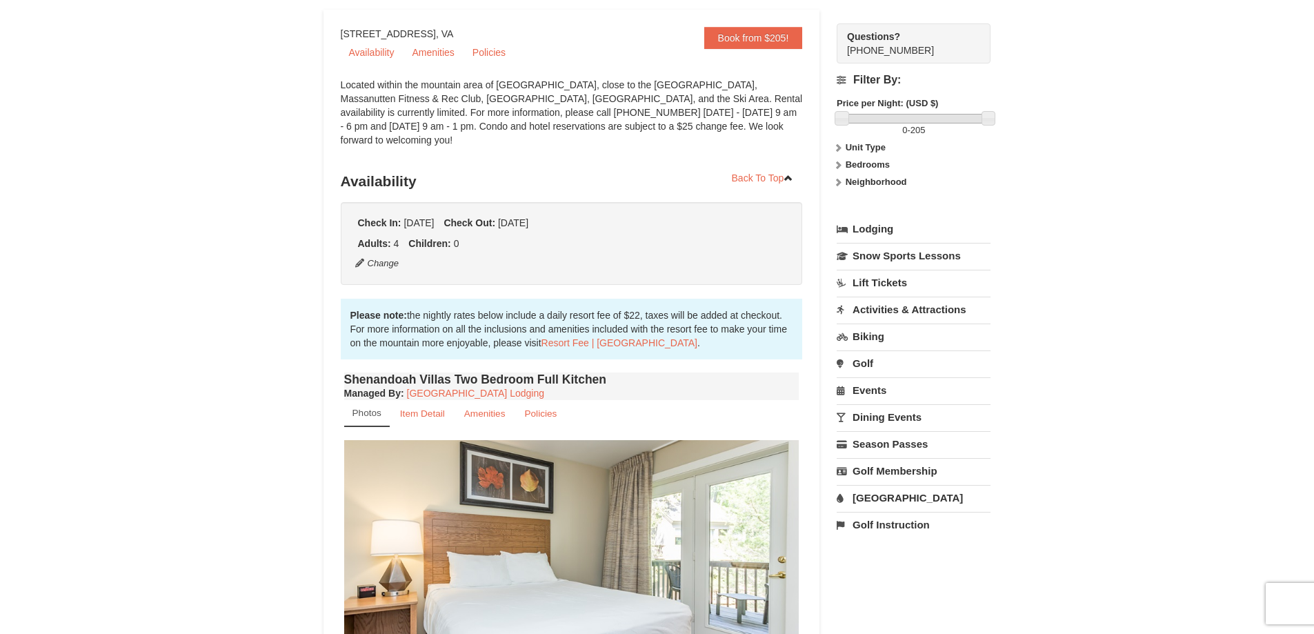
scroll to position [69, 0]
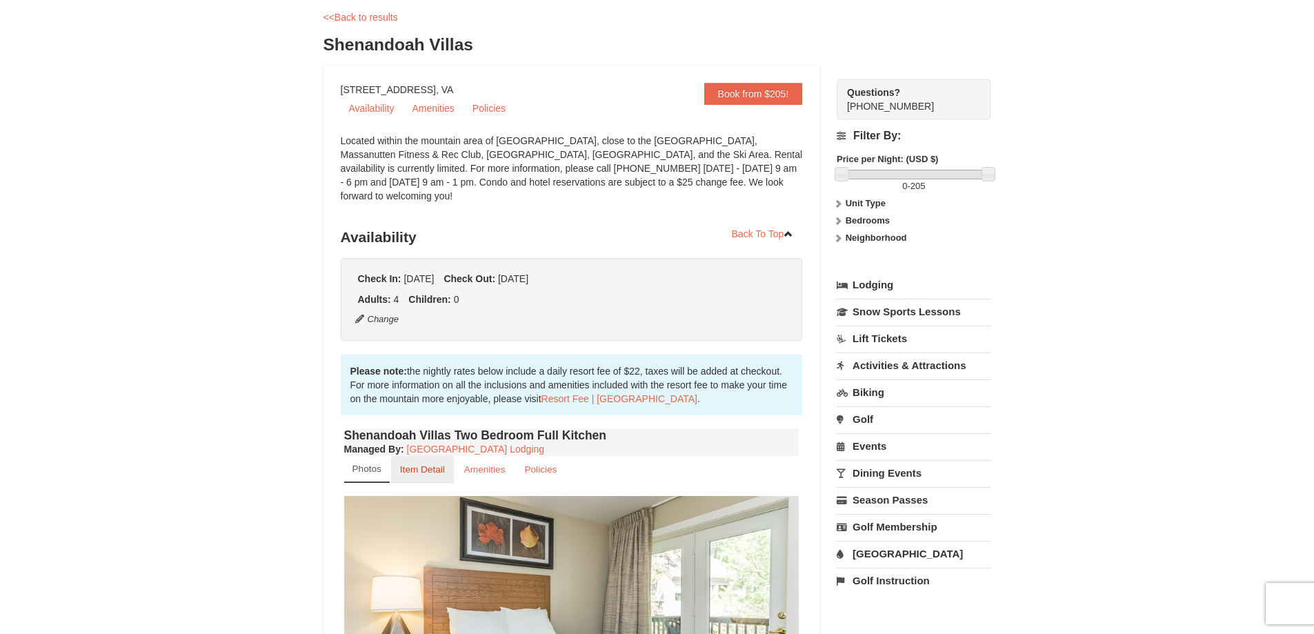
click at [433, 464] on small "Item Detail" at bounding box center [422, 469] width 45 height 10
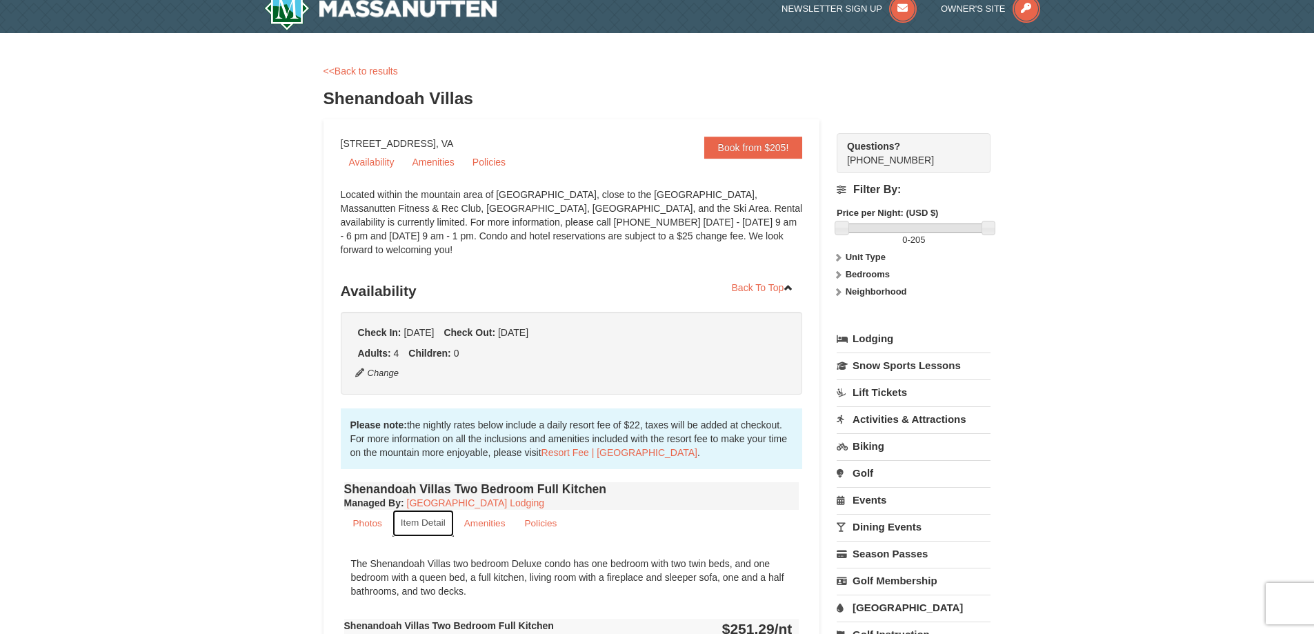
scroll to position [0, 0]
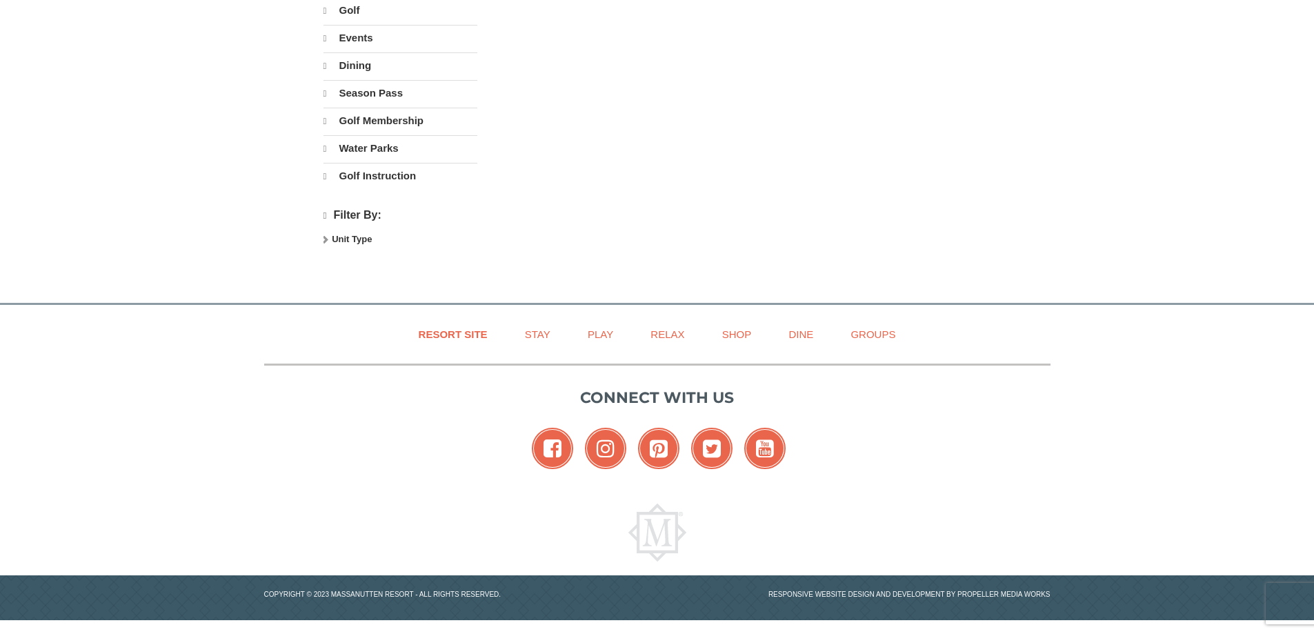
select select "9"
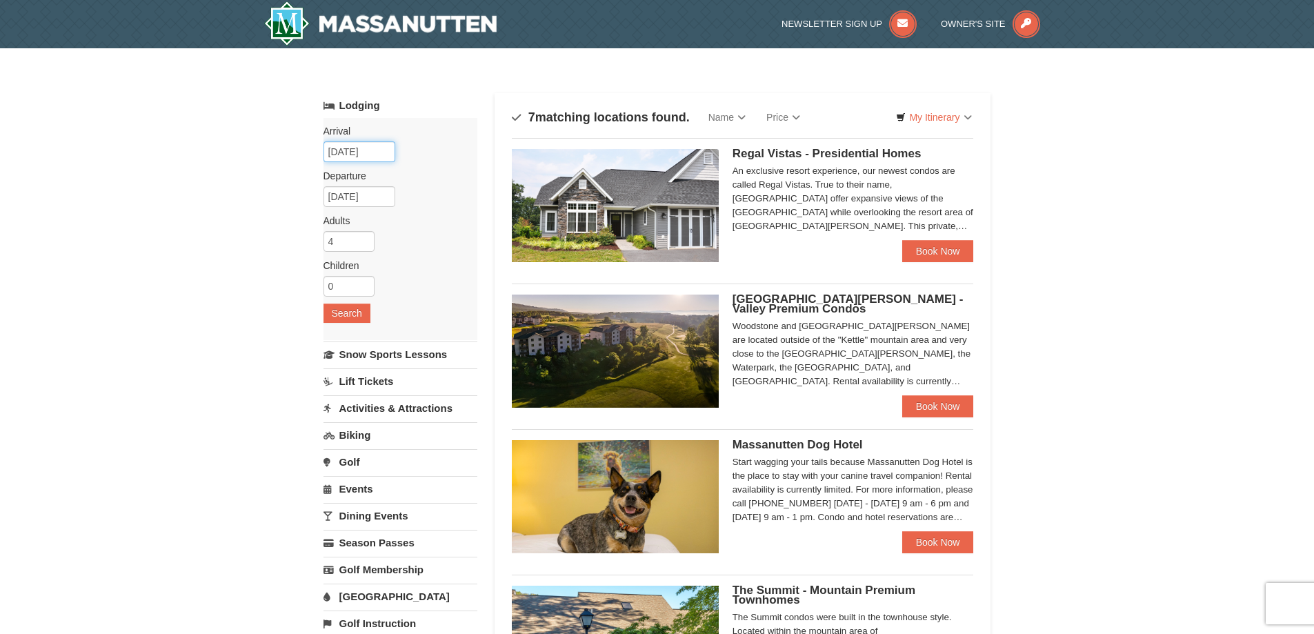
click at [342, 155] on input "[DATE]" at bounding box center [360, 151] width 72 height 21
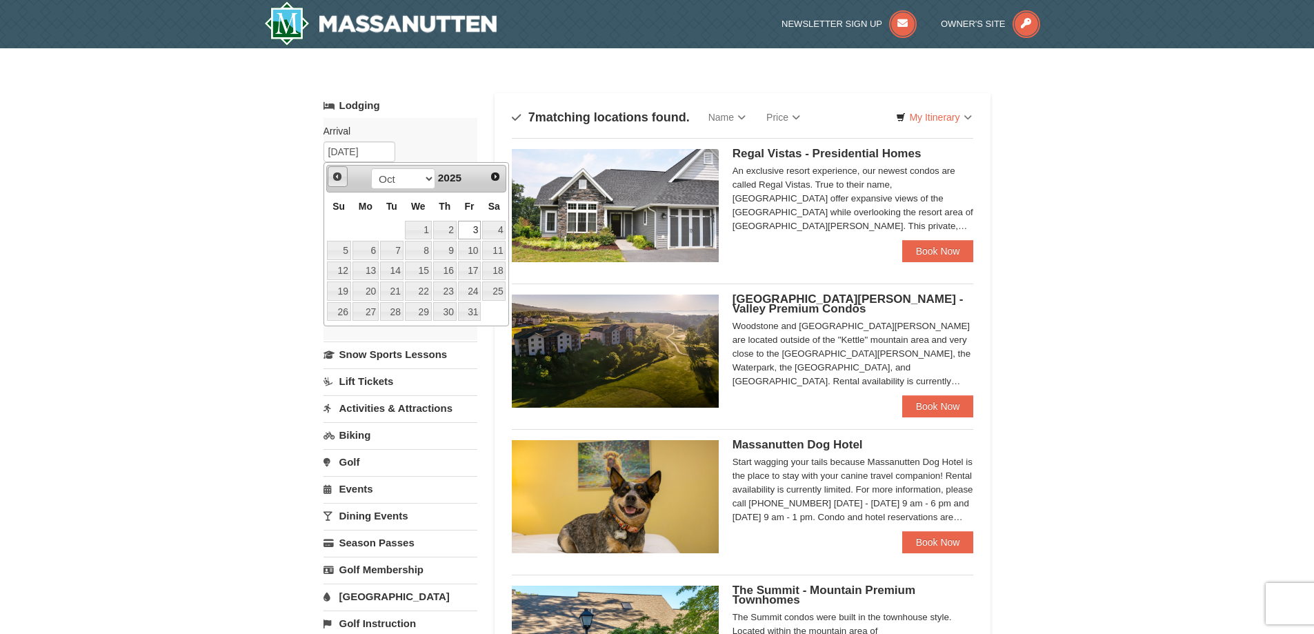
click at [340, 176] on span "Prev" at bounding box center [337, 176] width 11 height 11
click at [466, 277] on link "19" at bounding box center [469, 271] width 23 height 19
type input "09/19/2025"
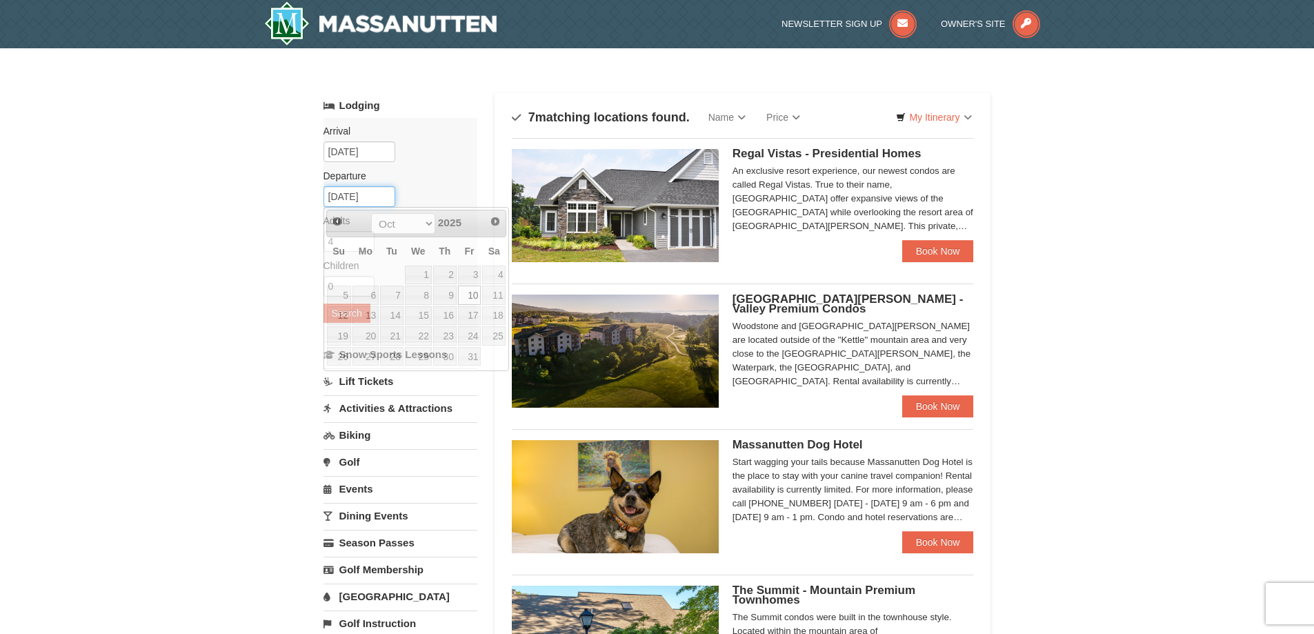
click at [373, 201] on input "[DATE]" at bounding box center [360, 196] width 72 height 21
click at [341, 219] on span "Prev" at bounding box center [337, 221] width 11 height 11
click at [466, 332] on link "26" at bounding box center [469, 335] width 23 height 19
type input "09/26/2025"
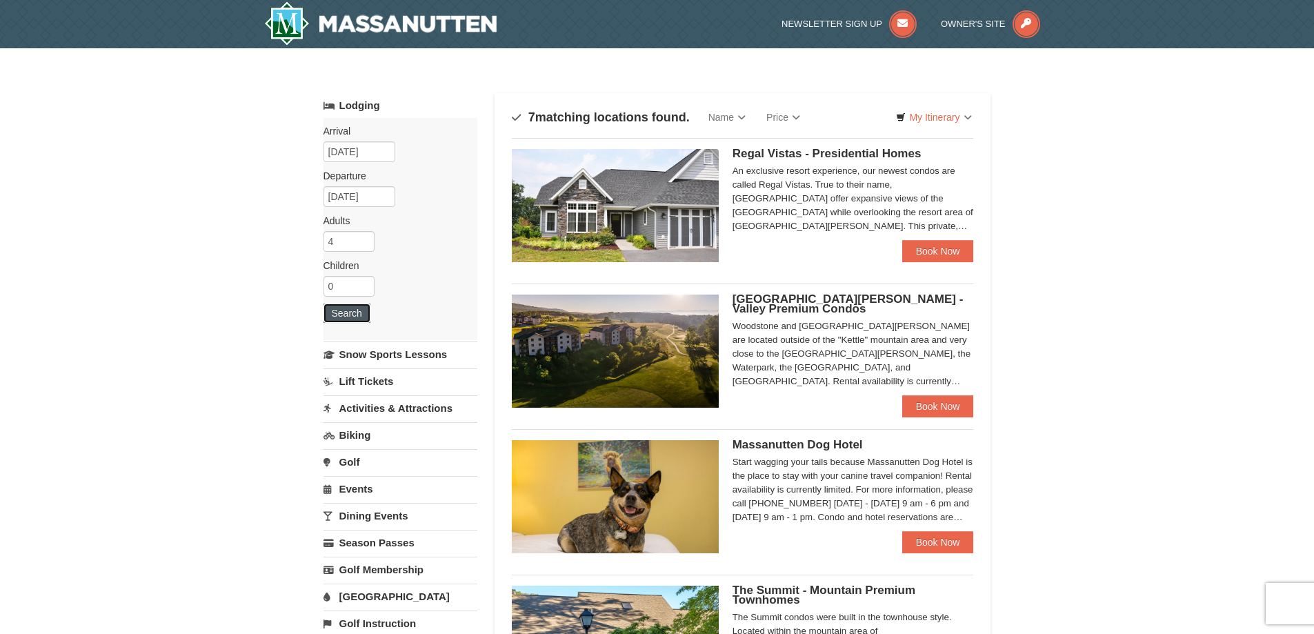
click at [359, 310] on button "Search" at bounding box center [347, 313] width 47 height 19
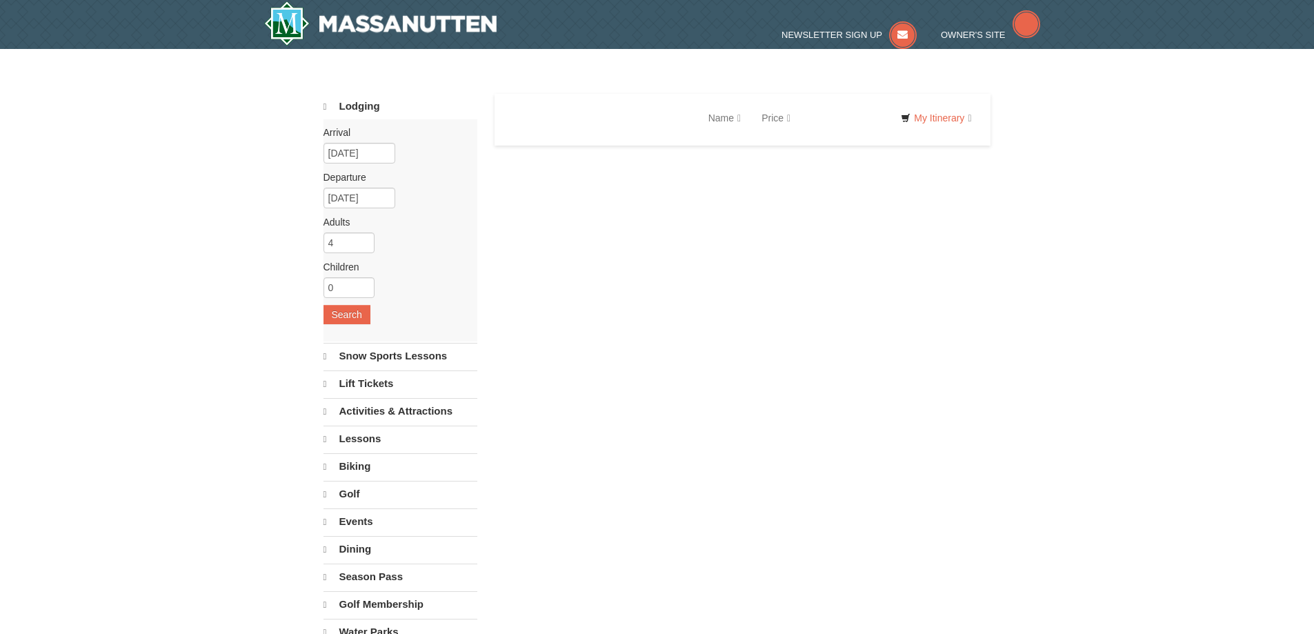
select select "9"
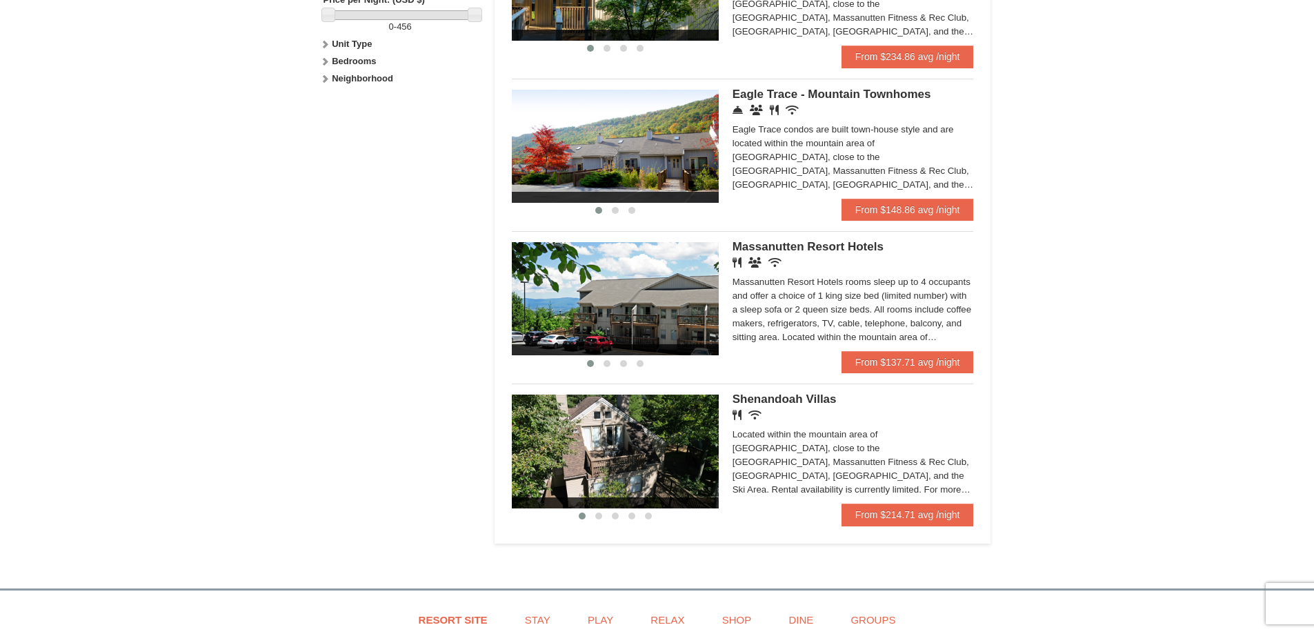
scroll to position [759, 0]
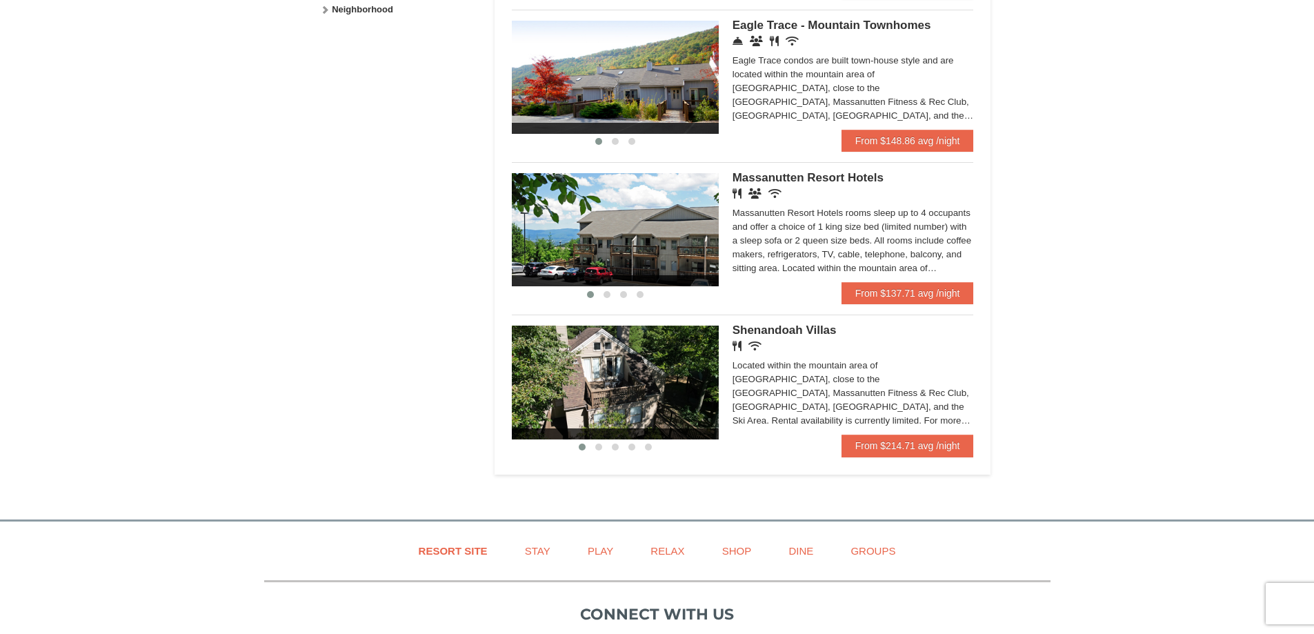
click at [637, 376] on img at bounding box center [615, 382] width 207 height 113
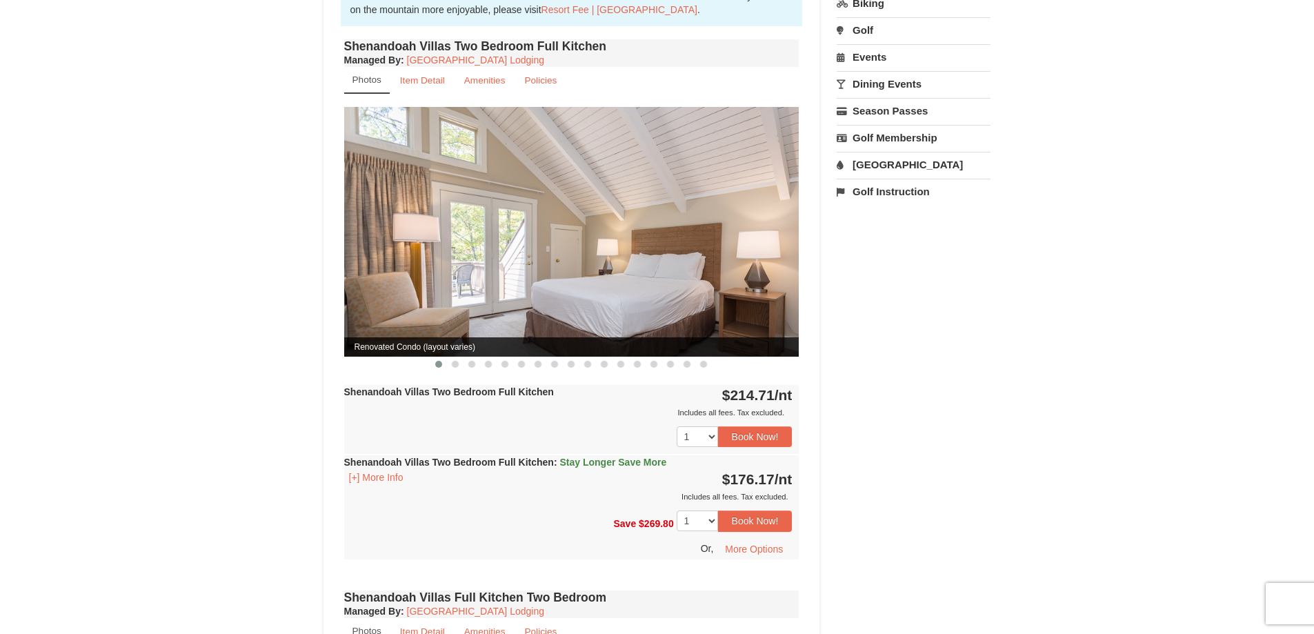
scroll to position [483, 0]
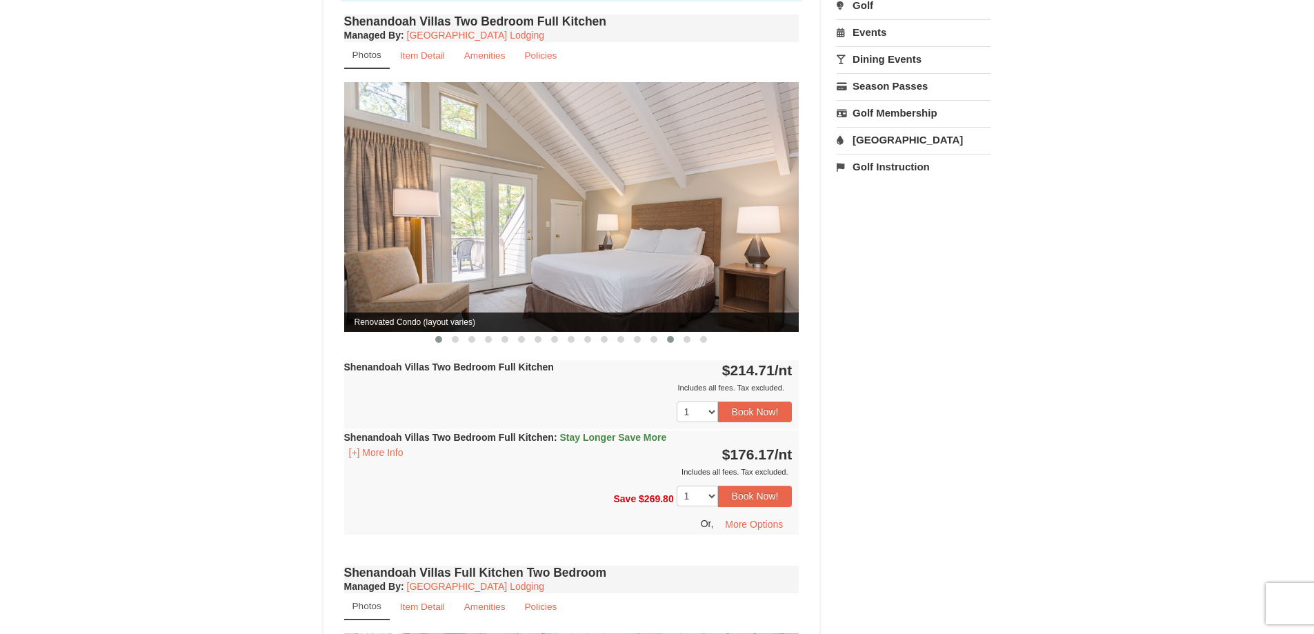
click at [664, 333] on button at bounding box center [670, 340] width 17 height 14
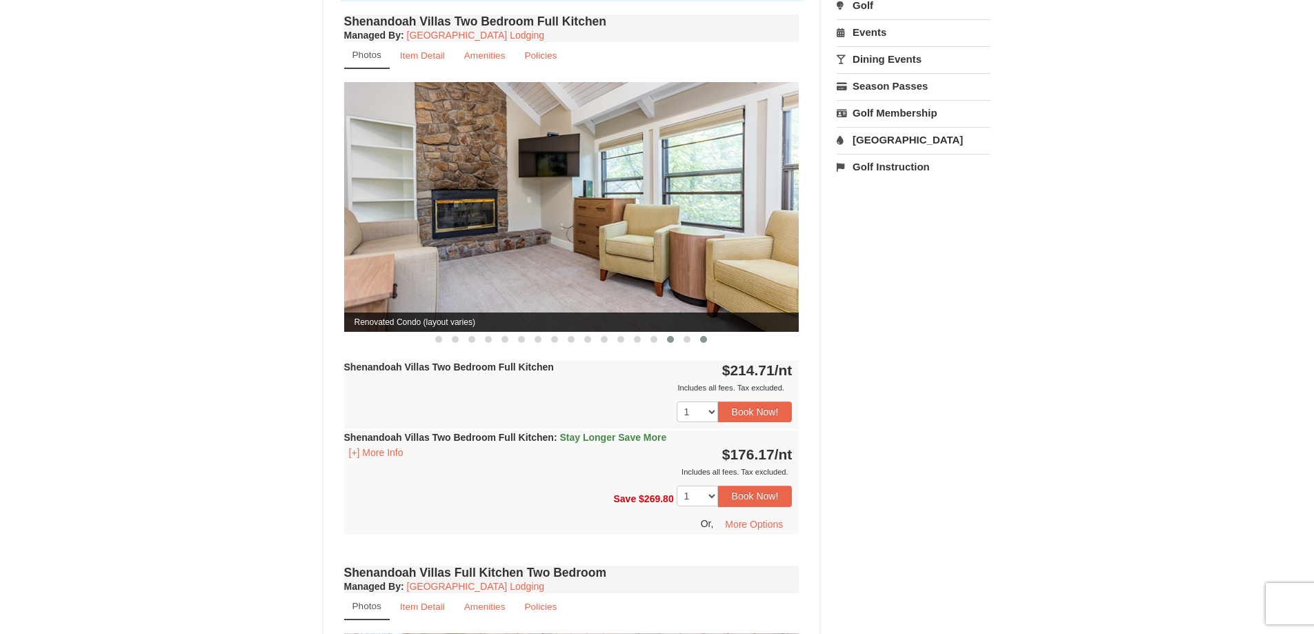
click at [699, 333] on button at bounding box center [704, 340] width 17 height 14
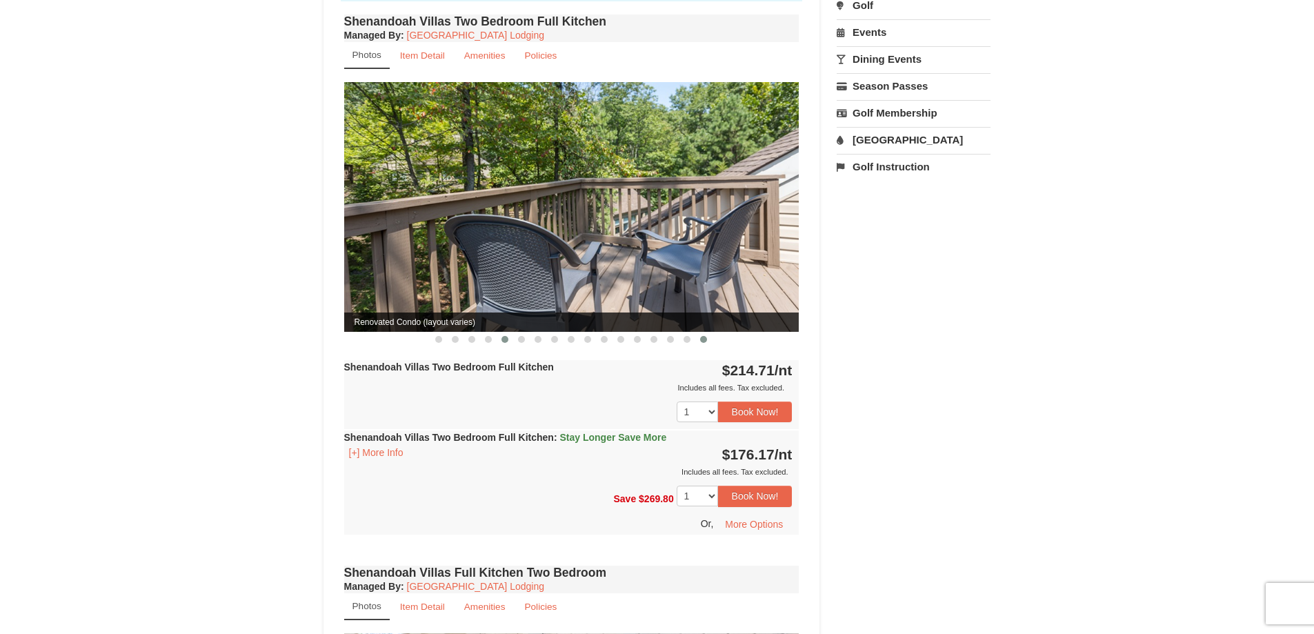
click at [502, 336] on span at bounding box center [505, 339] width 7 height 7
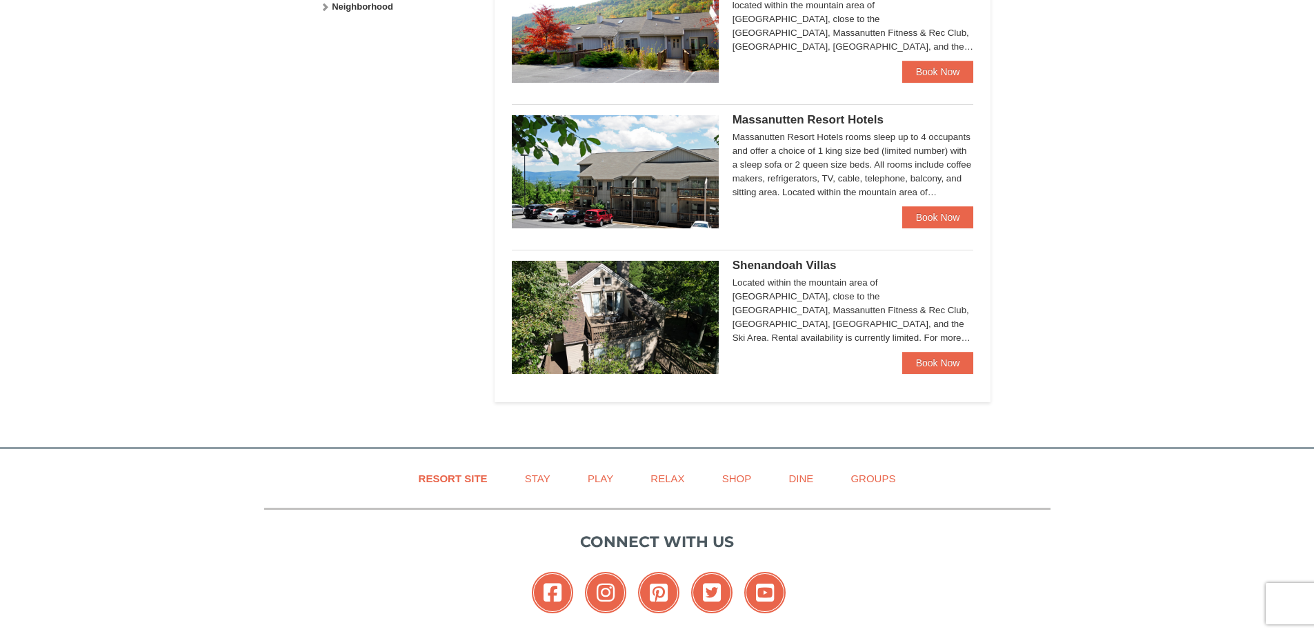
scroll to position [762, 0]
click at [596, 328] on img at bounding box center [615, 316] width 207 height 113
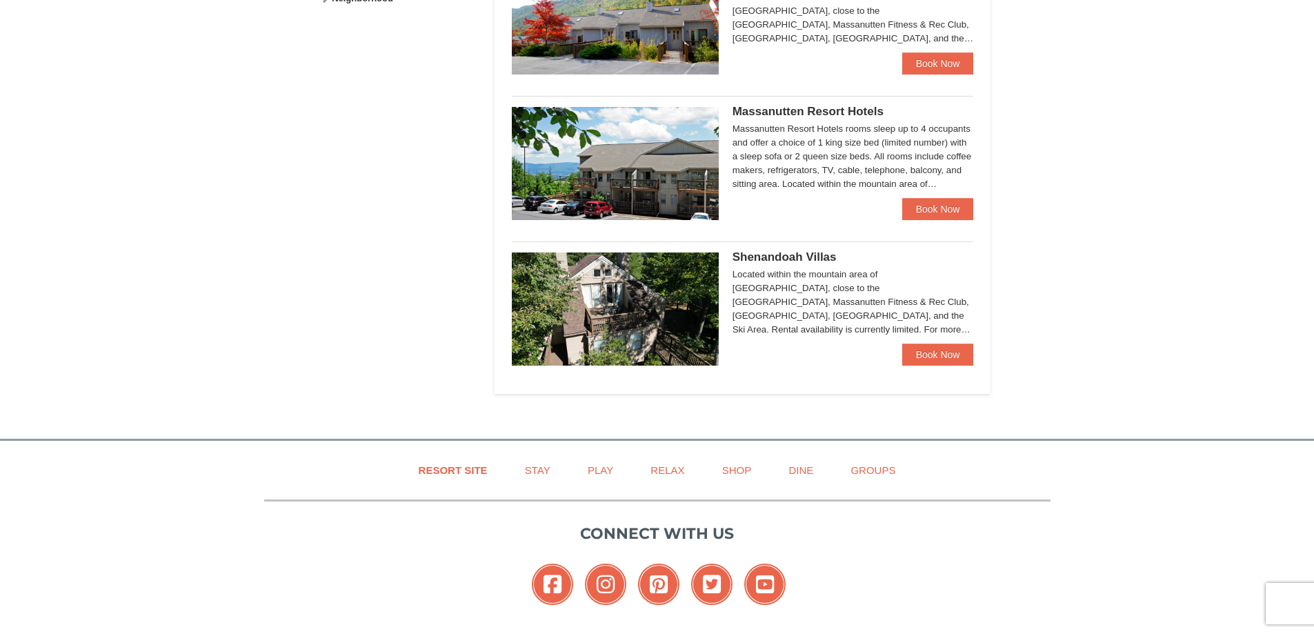
scroll to position [759, 0]
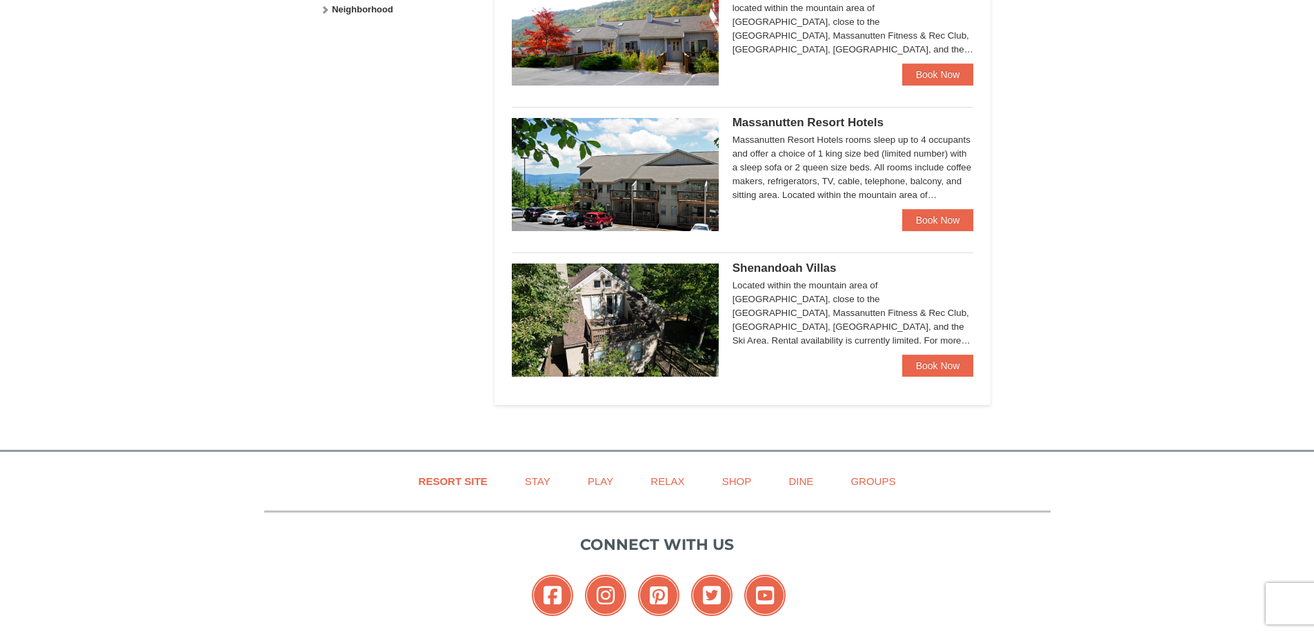
click at [640, 382] on div at bounding box center [615, 326] width 207 height 124
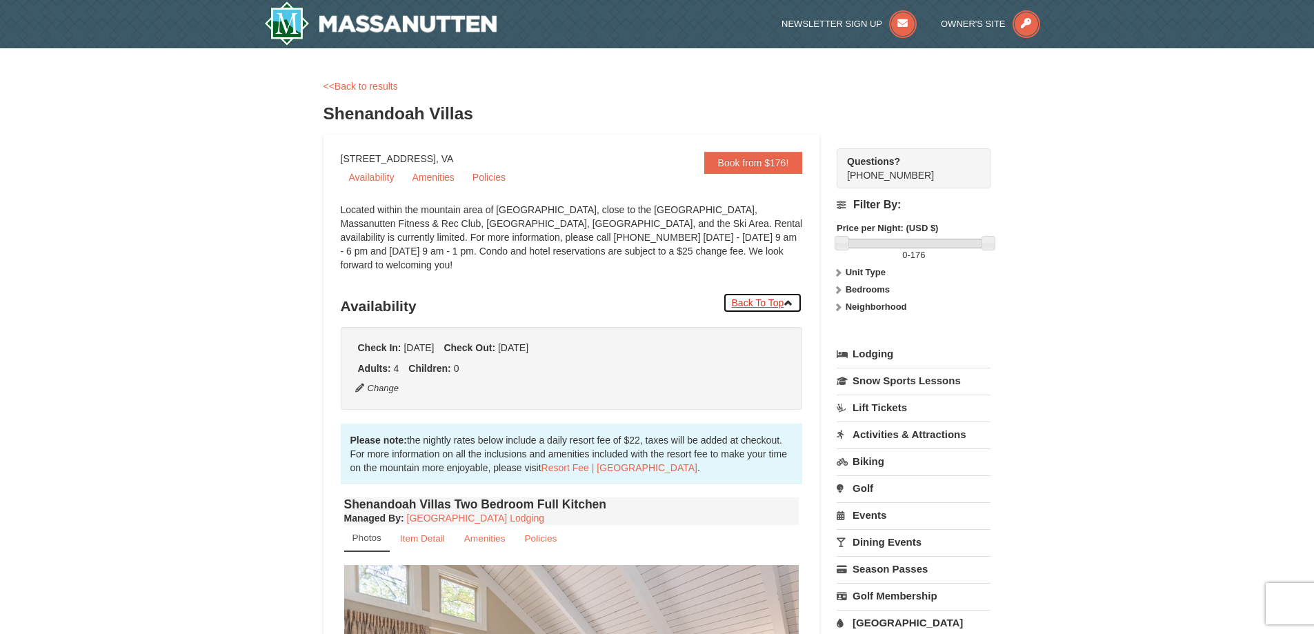
click at [786, 298] on icon at bounding box center [789, 303] width 10 height 10
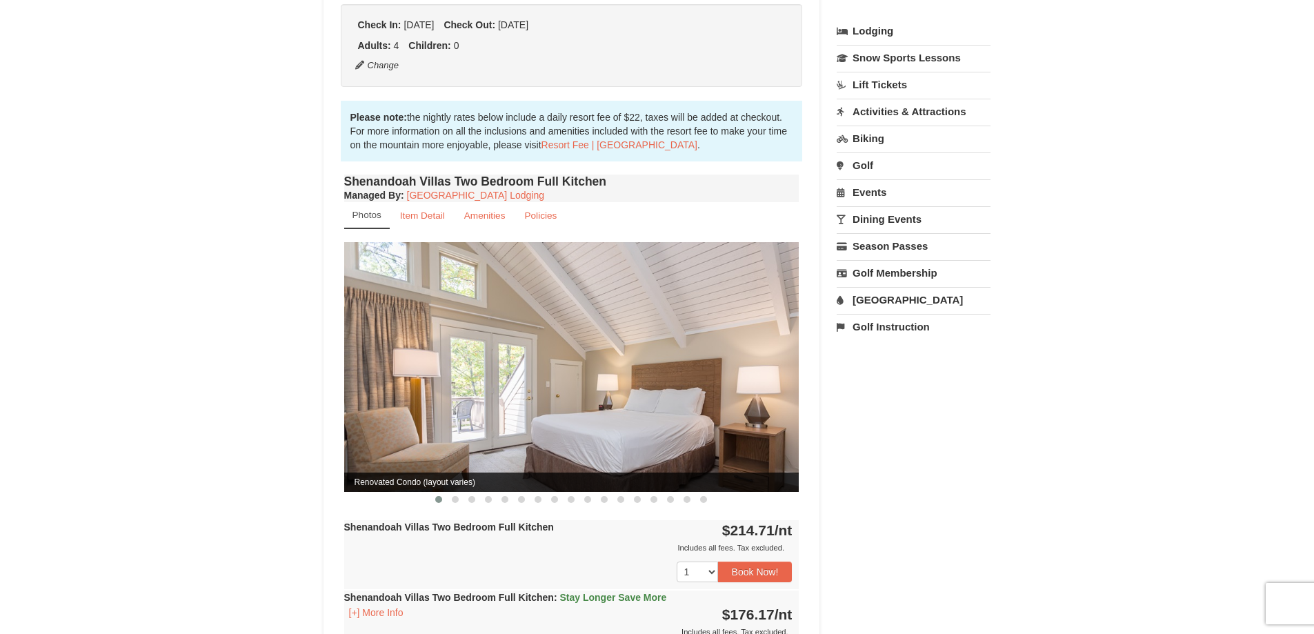
scroll to position [355, 0]
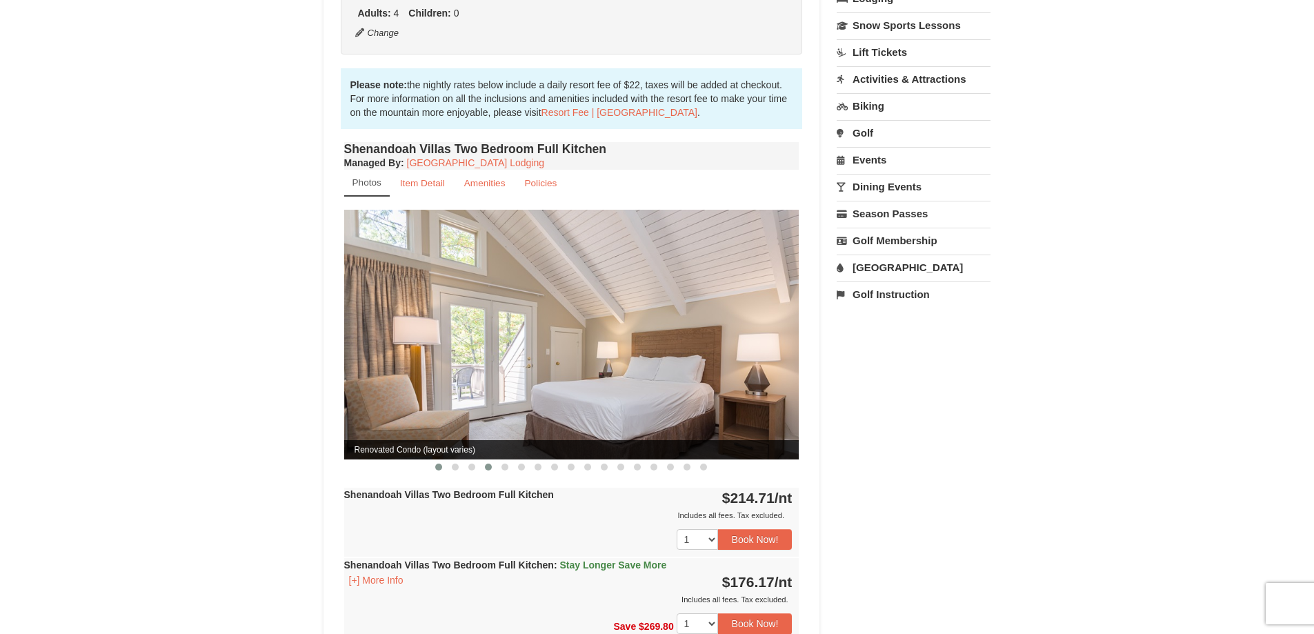
click at [482, 460] on button at bounding box center [488, 467] width 17 height 14
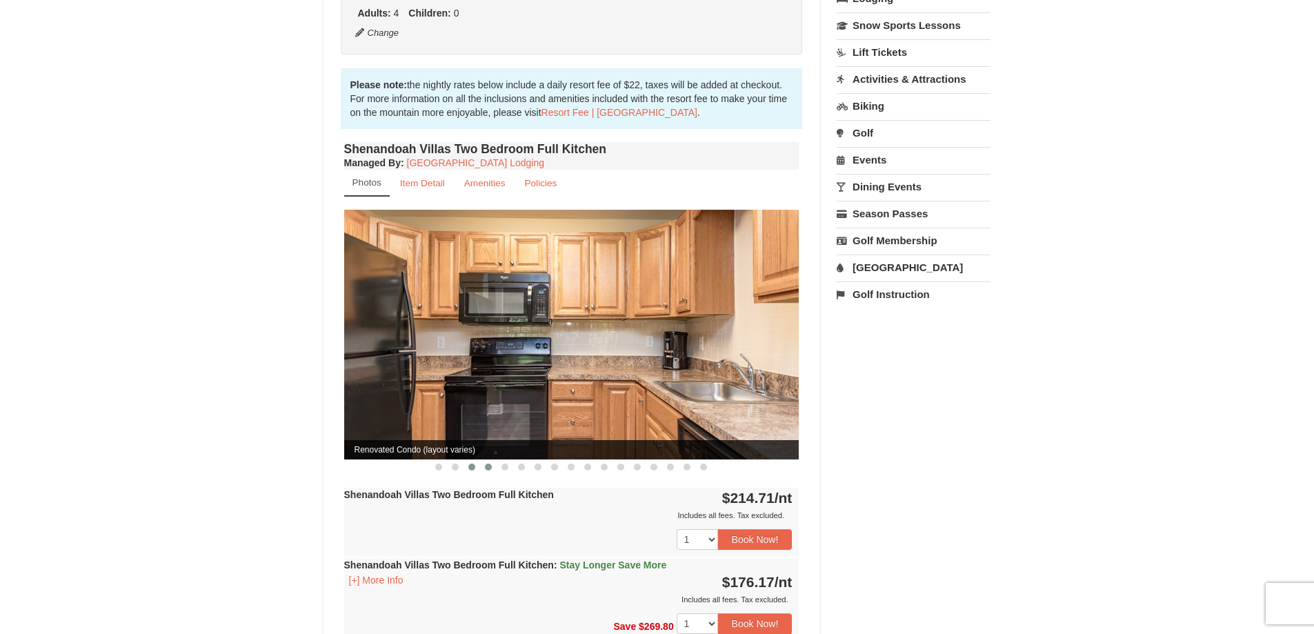
click at [464, 460] on button at bounding box center [472, 467] width 17 height 14
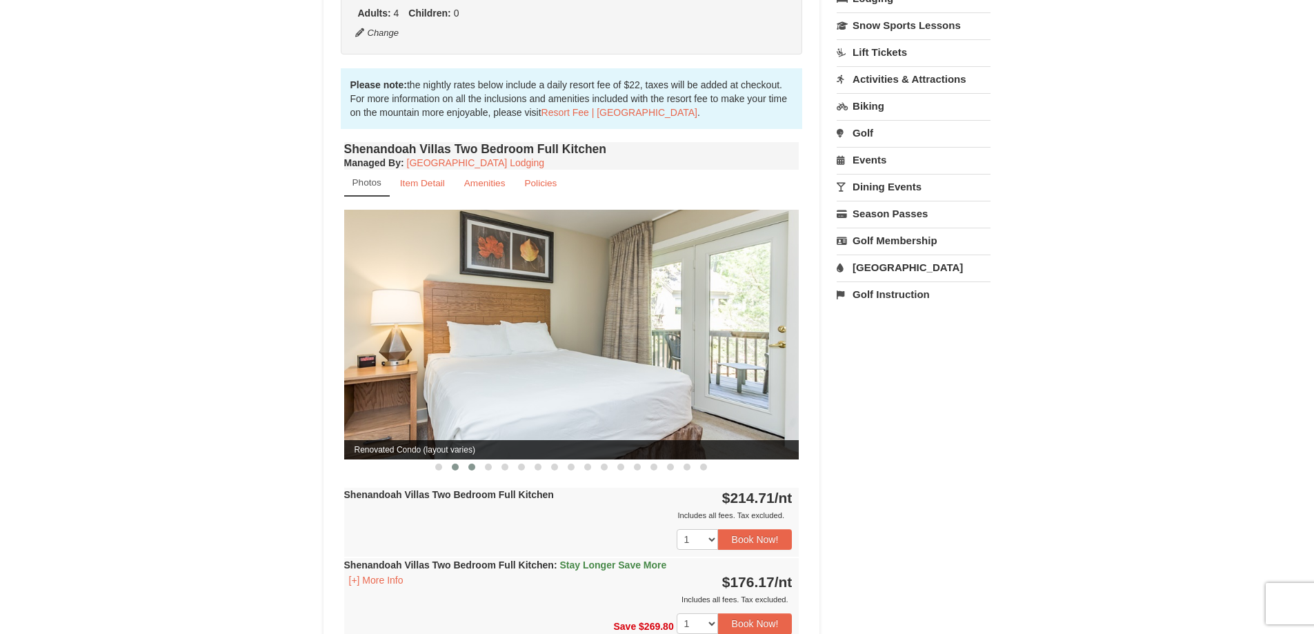
click at [450, 460] on button at bounding box center [455, 467] width 17 height 14
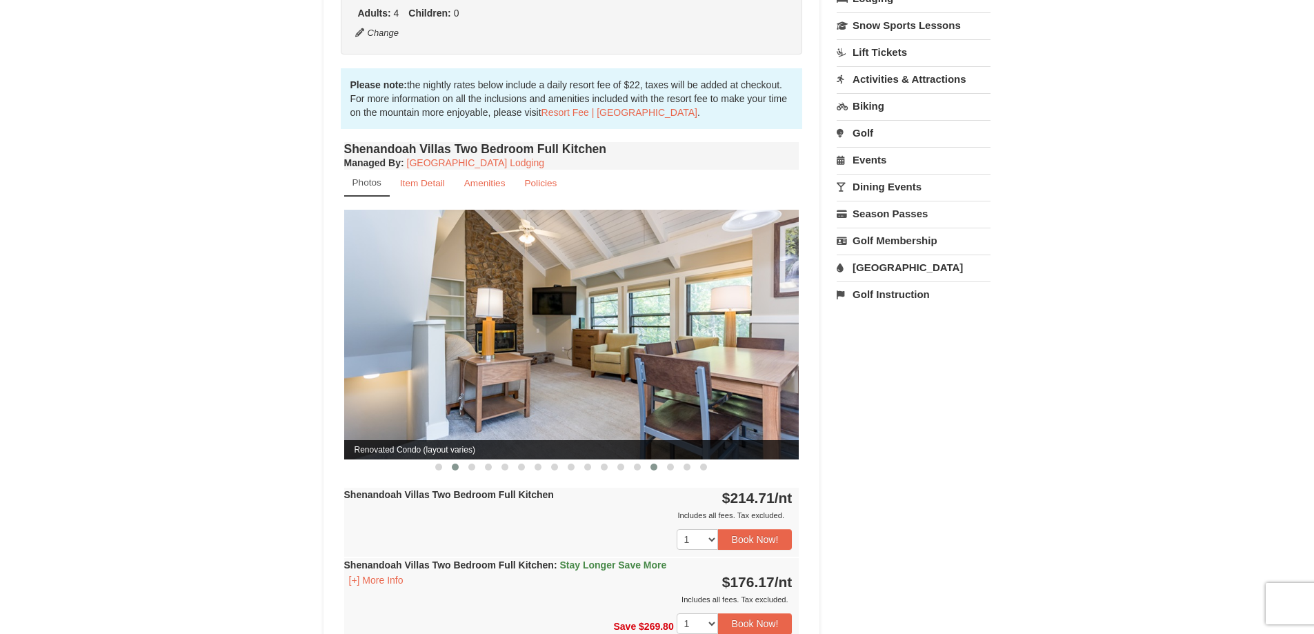
click at [650, 460] on button at bounding box center [654, 467] width 17 height 14
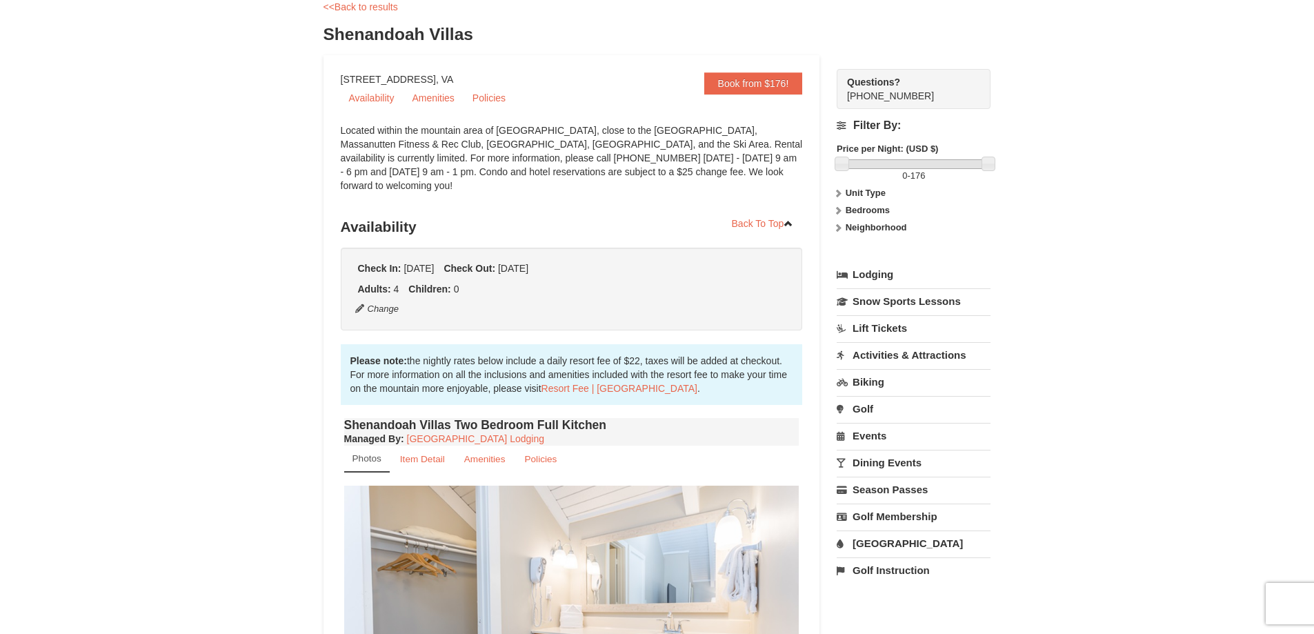
scroll to position [0, 0]
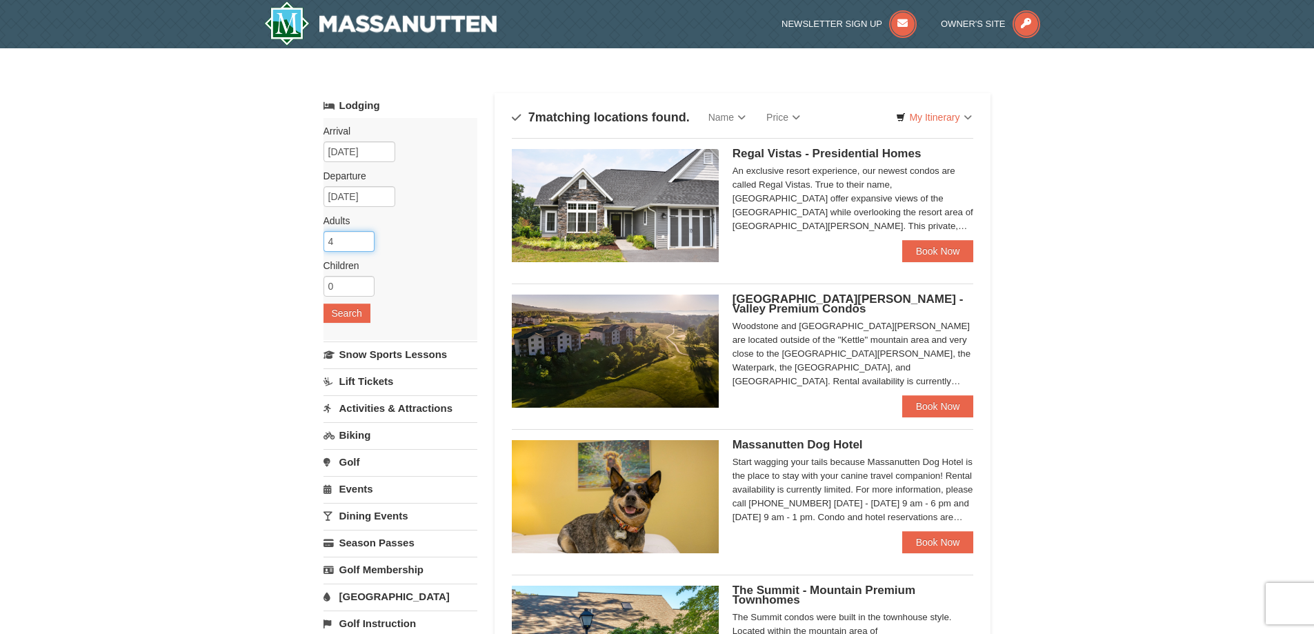
click at [353, 235] on input "4" at bounding box center [349, 241] width 51 height 21
click at [366, 238] on input "5" at bounding box center [349, 241] width 51 height 21
type input "6"
click at [366, 238] on input "6" at bounding box center [349, 241] width 51 height 21
click at [345, 308] on button "Search" at bounding box center [347, 313] width 47 height 19
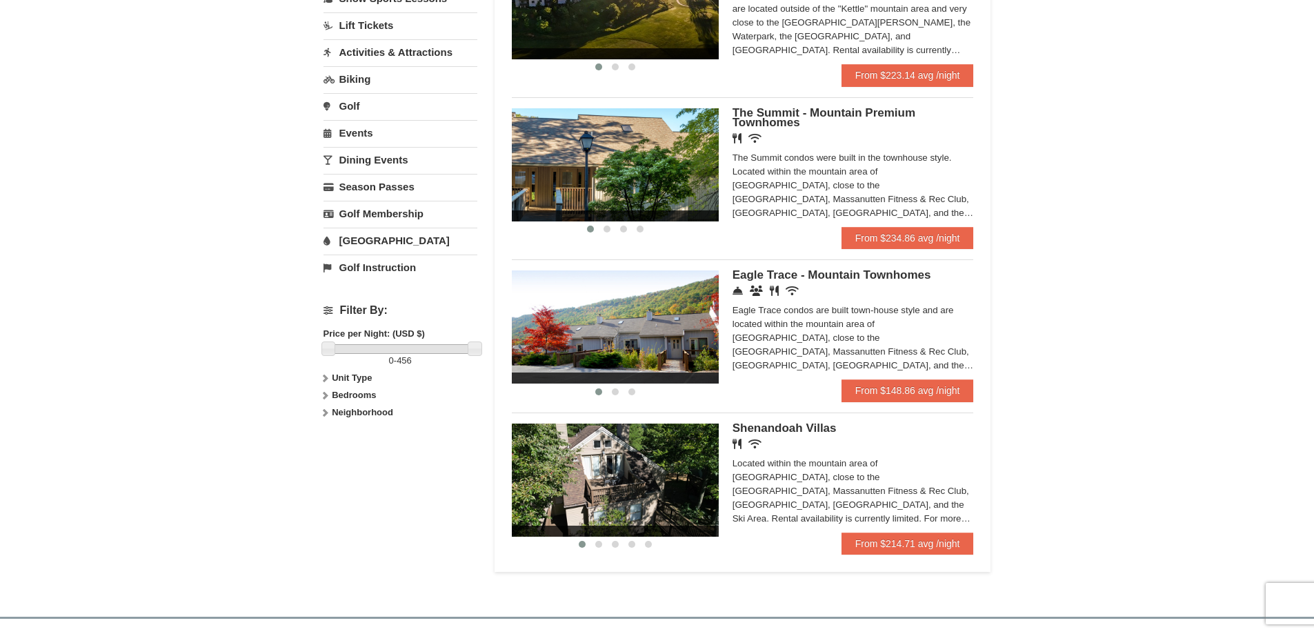
scroll to position [118, 0]
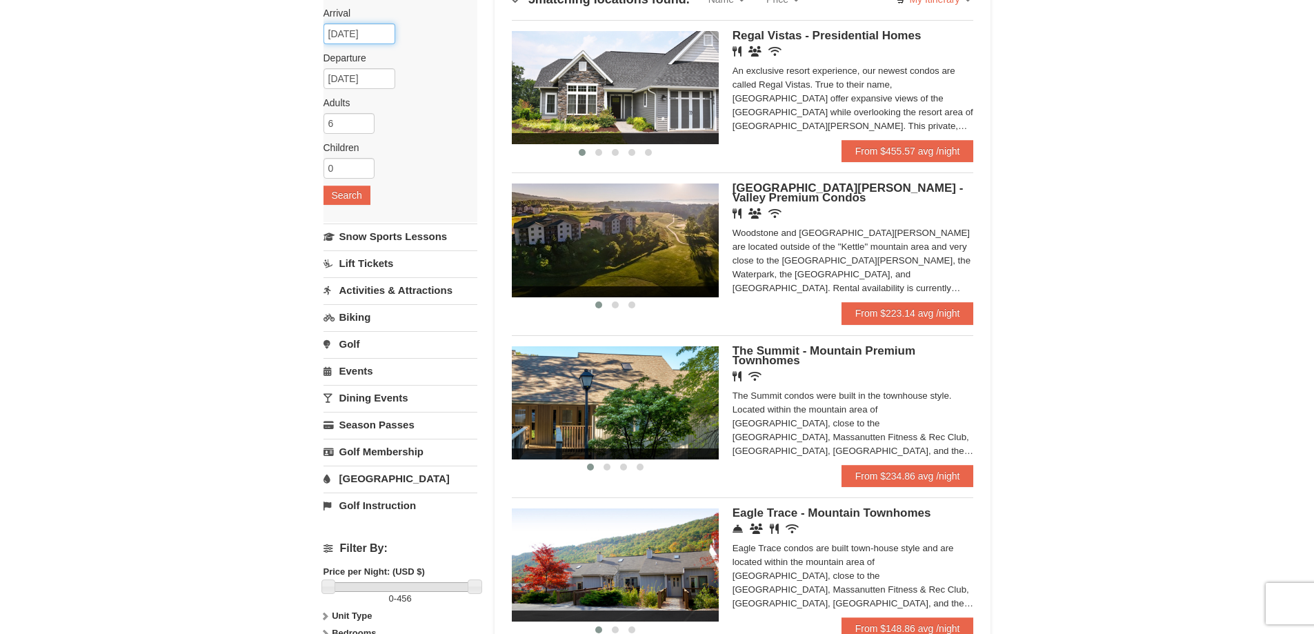
click at [383, 32] on input "[DATE]" at bounding box center [360, 33] width 72 height 21
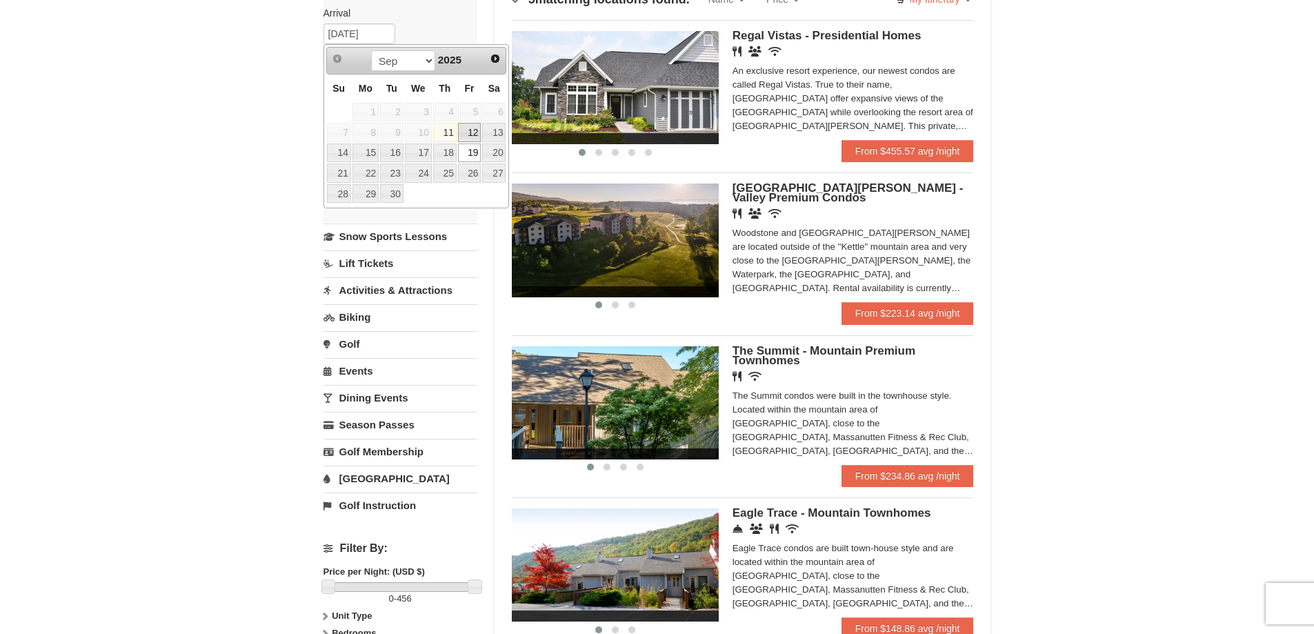
click at [471, 132] on link "12" at bounding box center [469, 132] width 23 height 19
type input "09/12/2025"
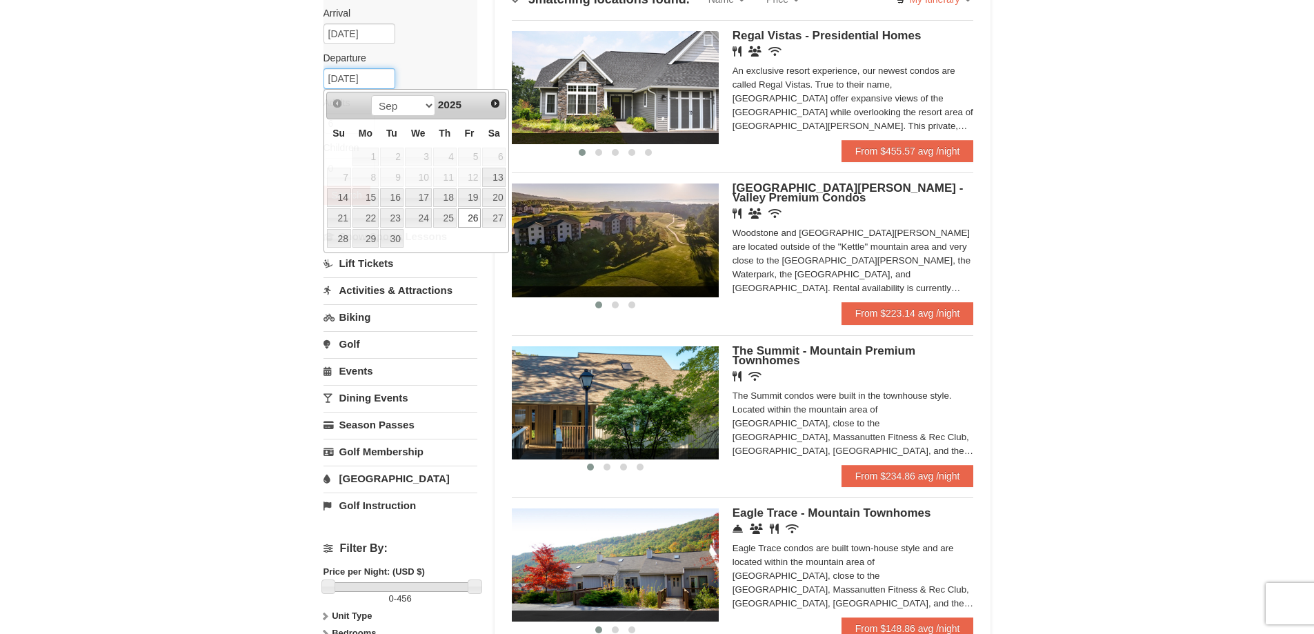
click at [385, 79] on input "09/26/2025" at bounding box center [360, 78] width 72 height 21
click at [478, 194] on link "19" at bounding box center [469, 197] width 23 height 19
type input "09/19/2025"
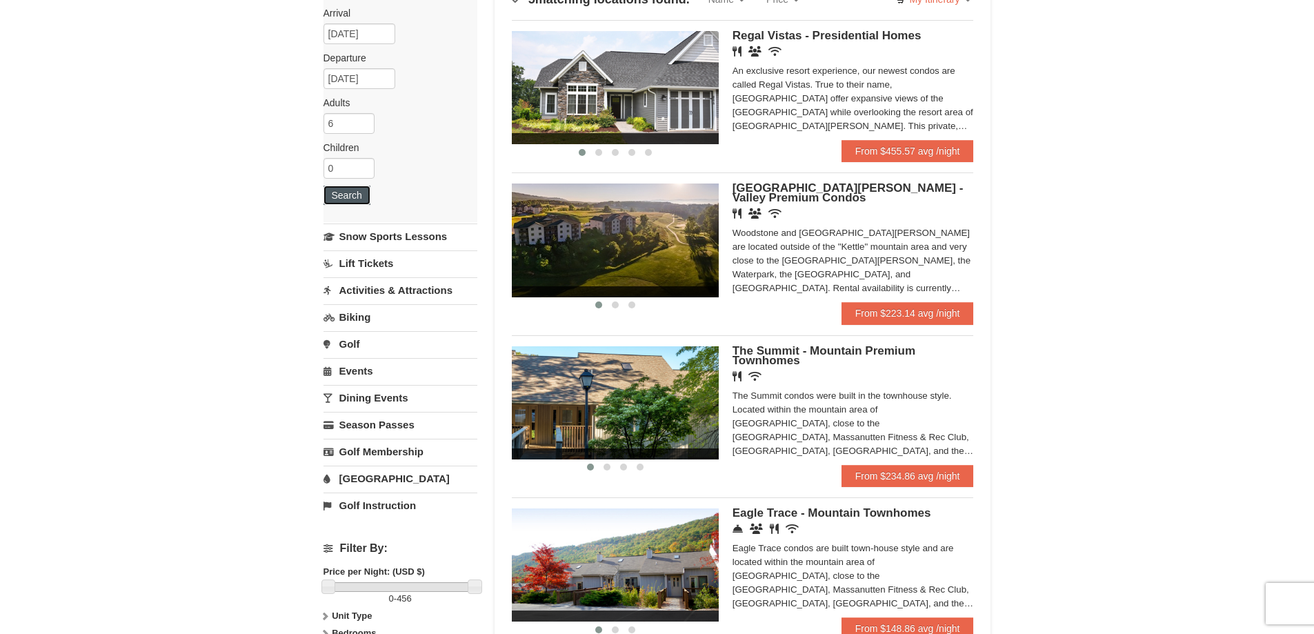
click at [343, 197] on button "Search" at bounding box center [347, 195] width 47 height 19
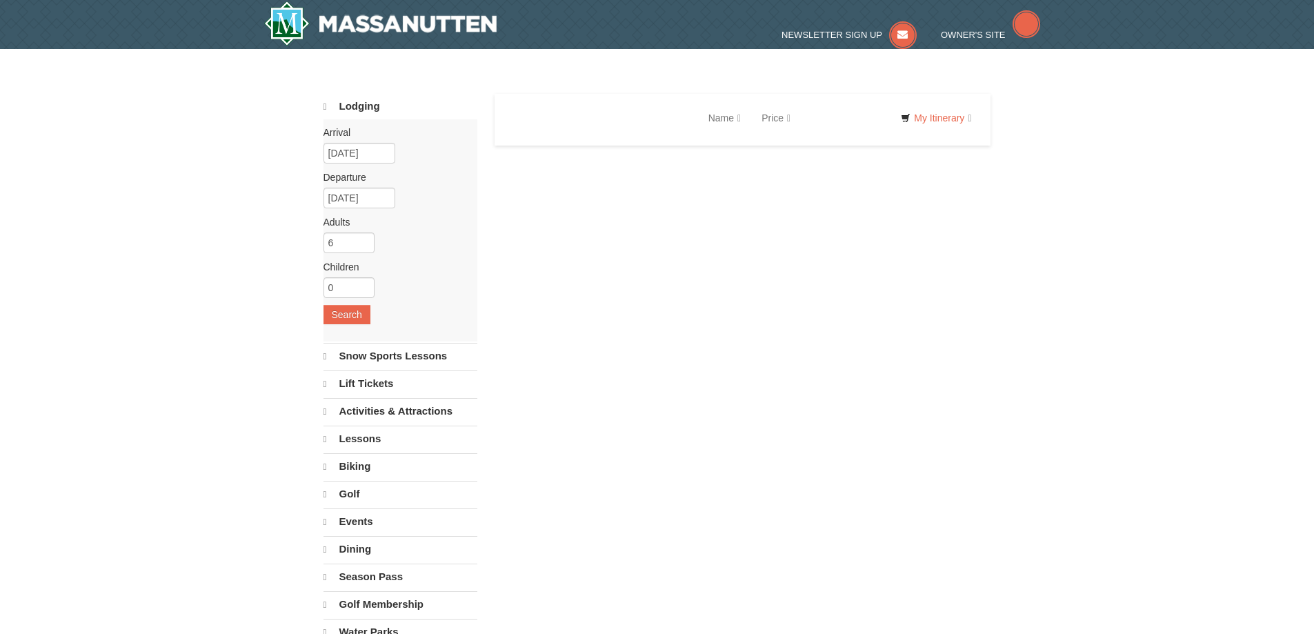
select select "9"
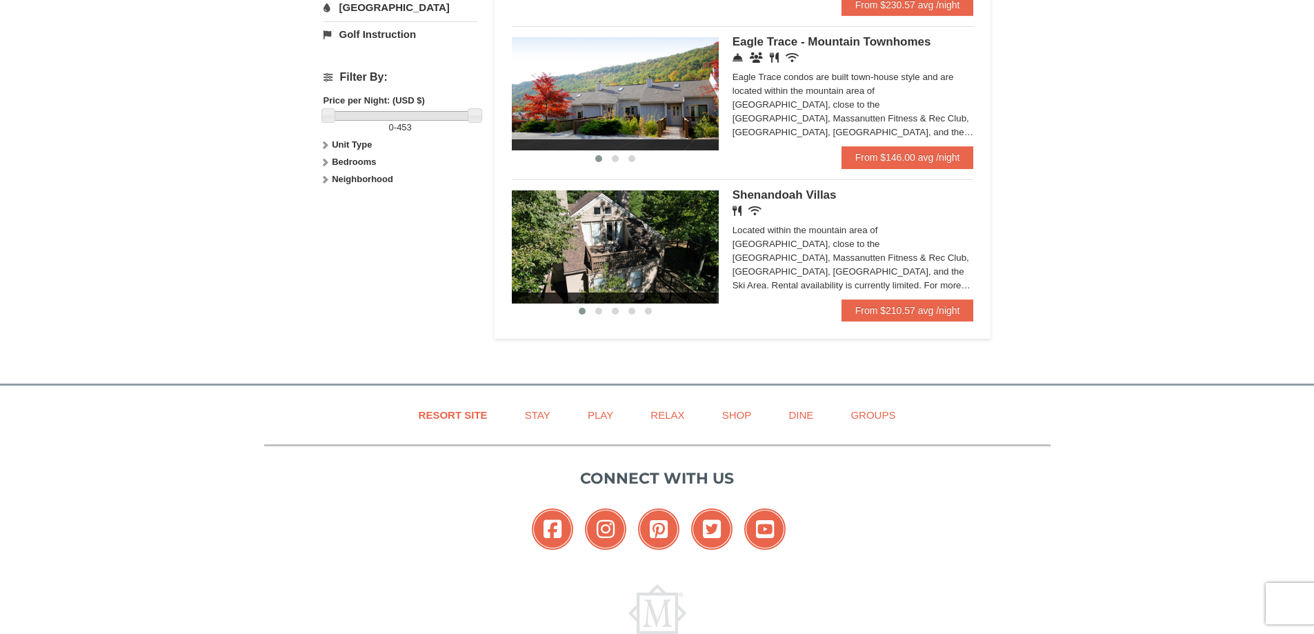
scroll to position [670, 0]
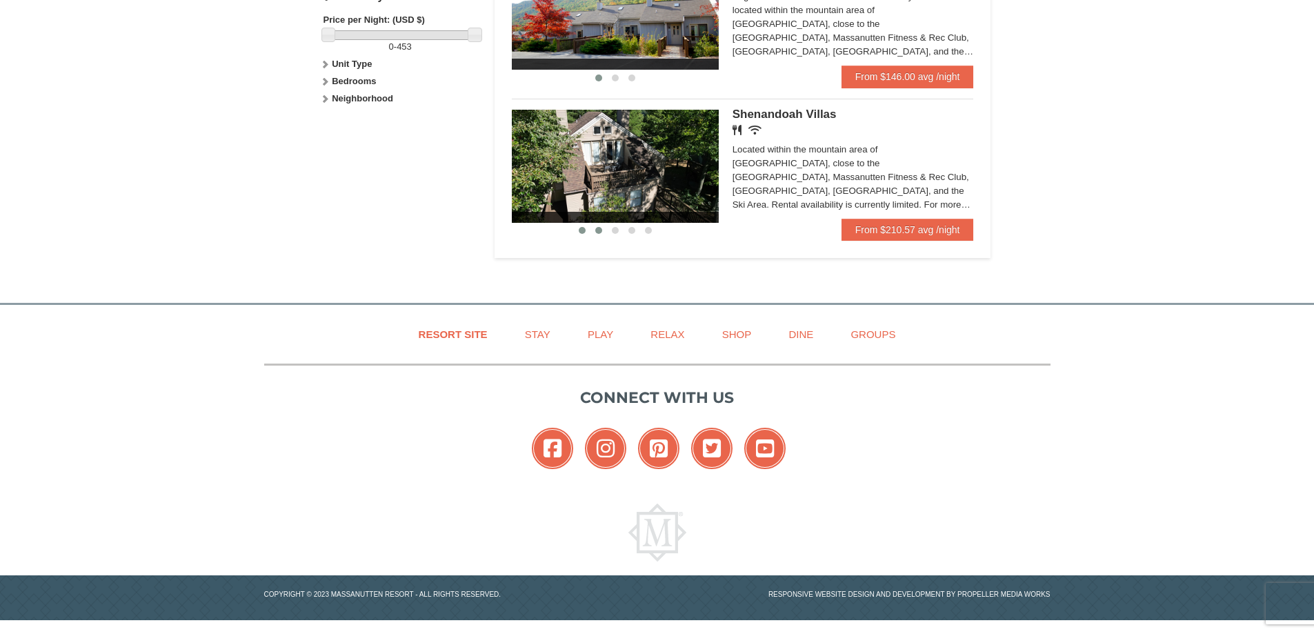
click at [598, 231] on span at bounding box center [598, 230] width 7 height 7
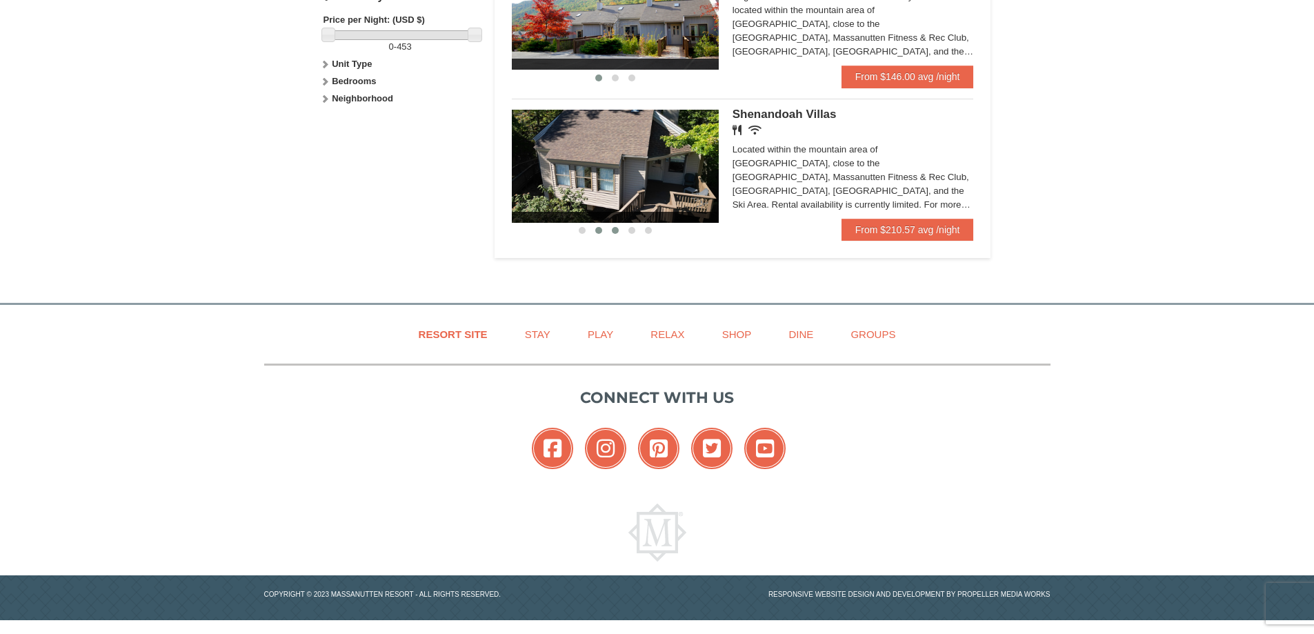
click at [615, 229] on span at bounding box center [615, 230] width 7 height 7
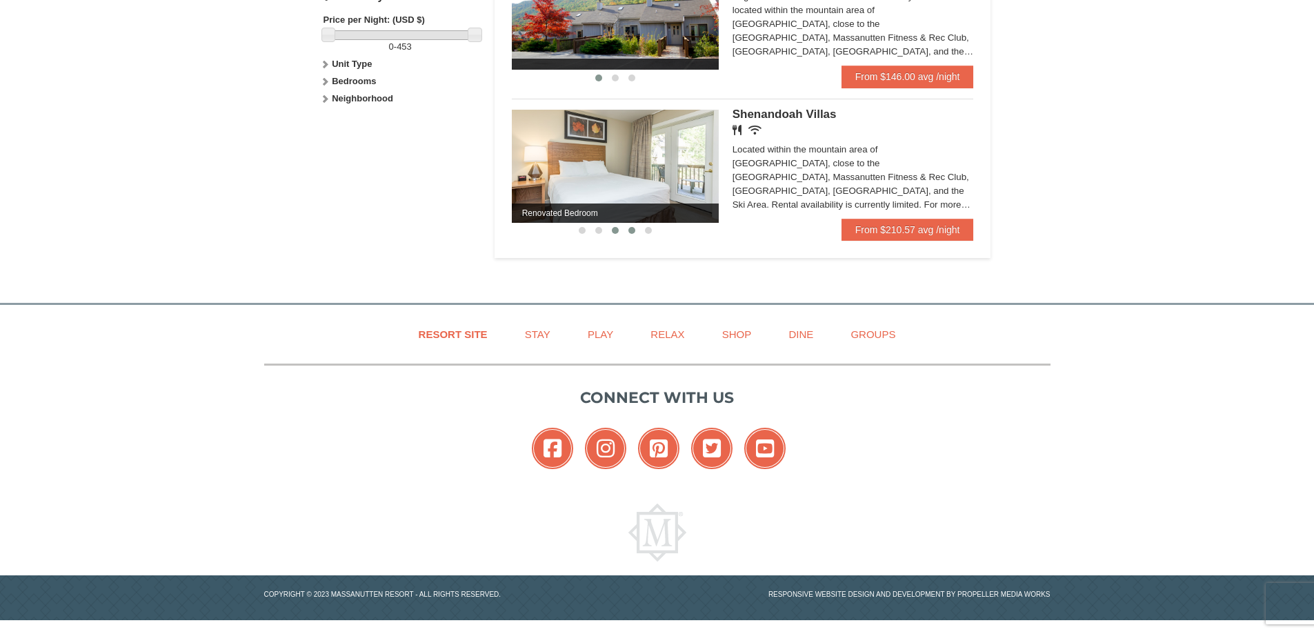
click at [629, 230] on span at bounding box center [632, 230] width 7 height 7
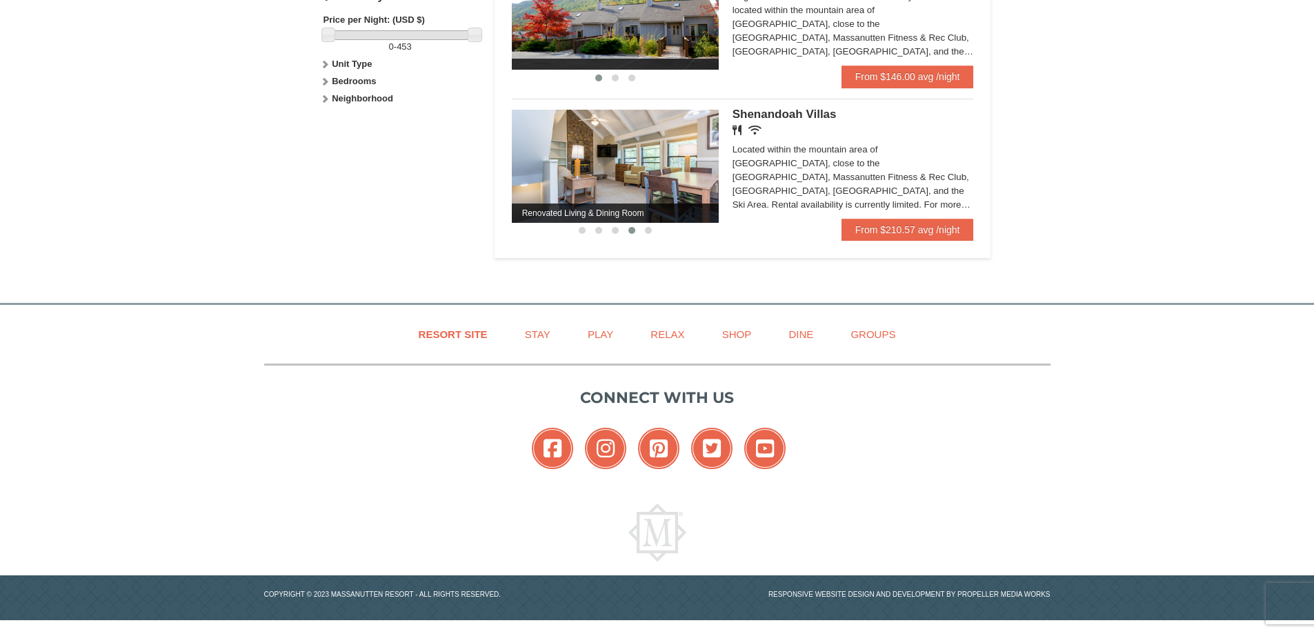
click at [639, 229] on button at bounding box center [632, 231] width 17 height 14
click at [646, 229] on span at bounding box center [648, 230] width 7 height 7
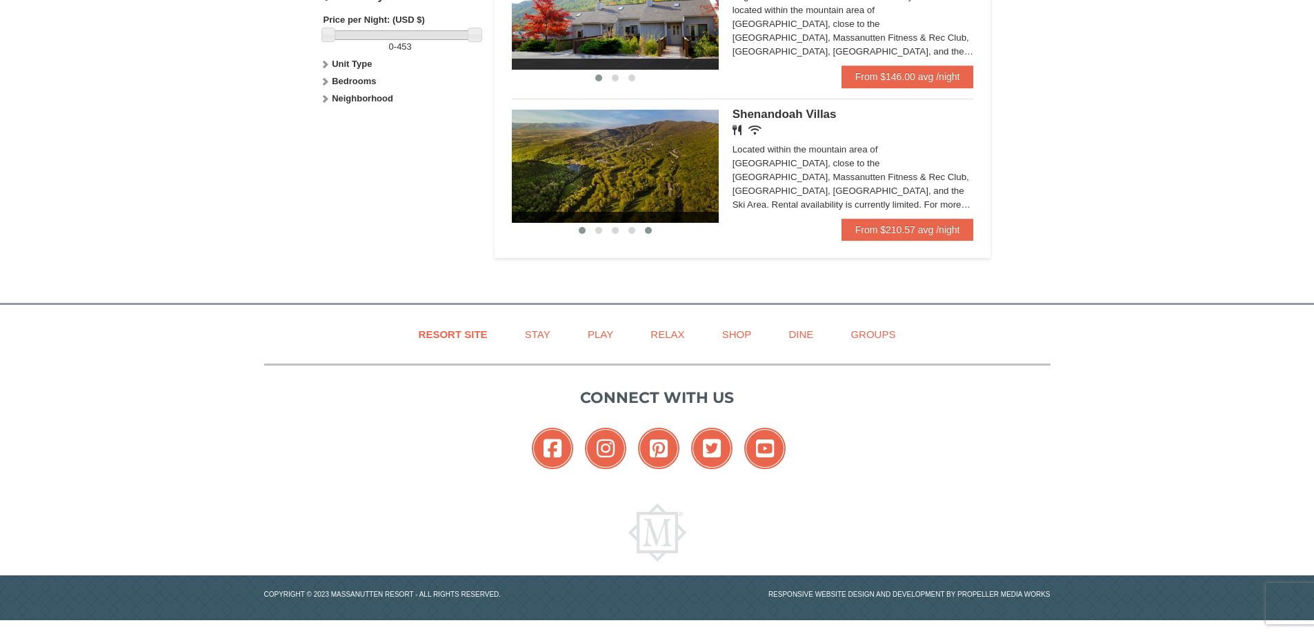
click at [584, 229] on span at bounding box center [582, 230] width 7 height 7
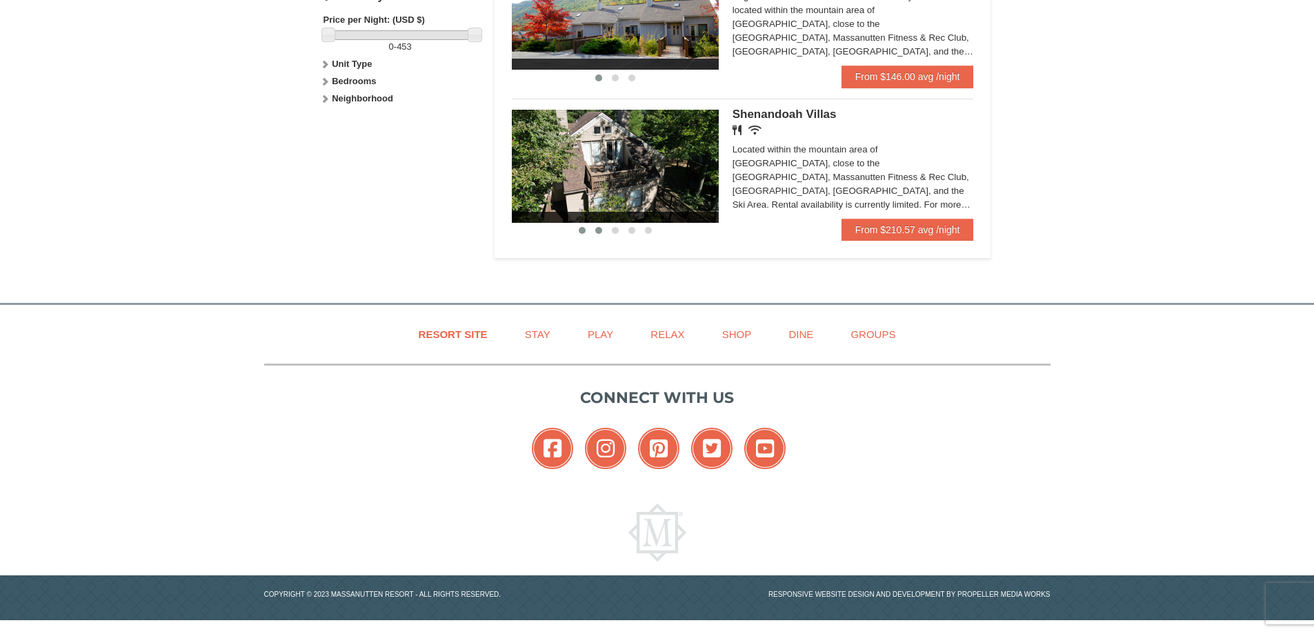
click at [595, 229] on span at bounding box center [598, 230] width 7 height 7
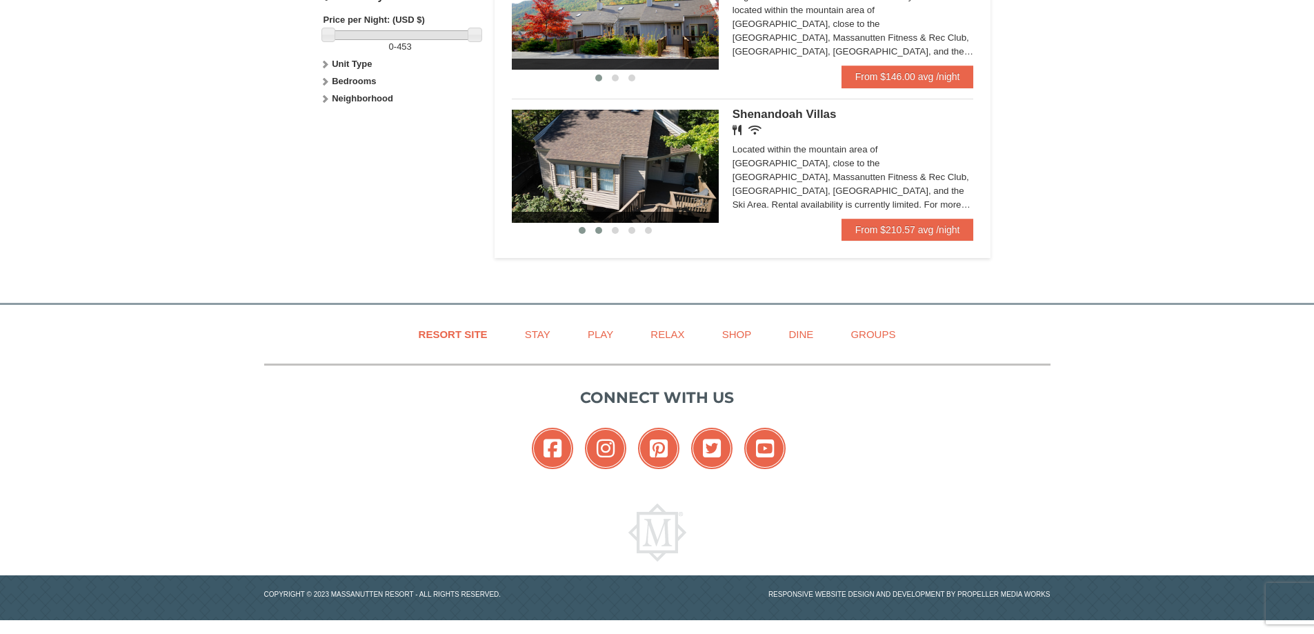
click at [584, 228] on span at bounding box center [582, 230] width 7 height 7
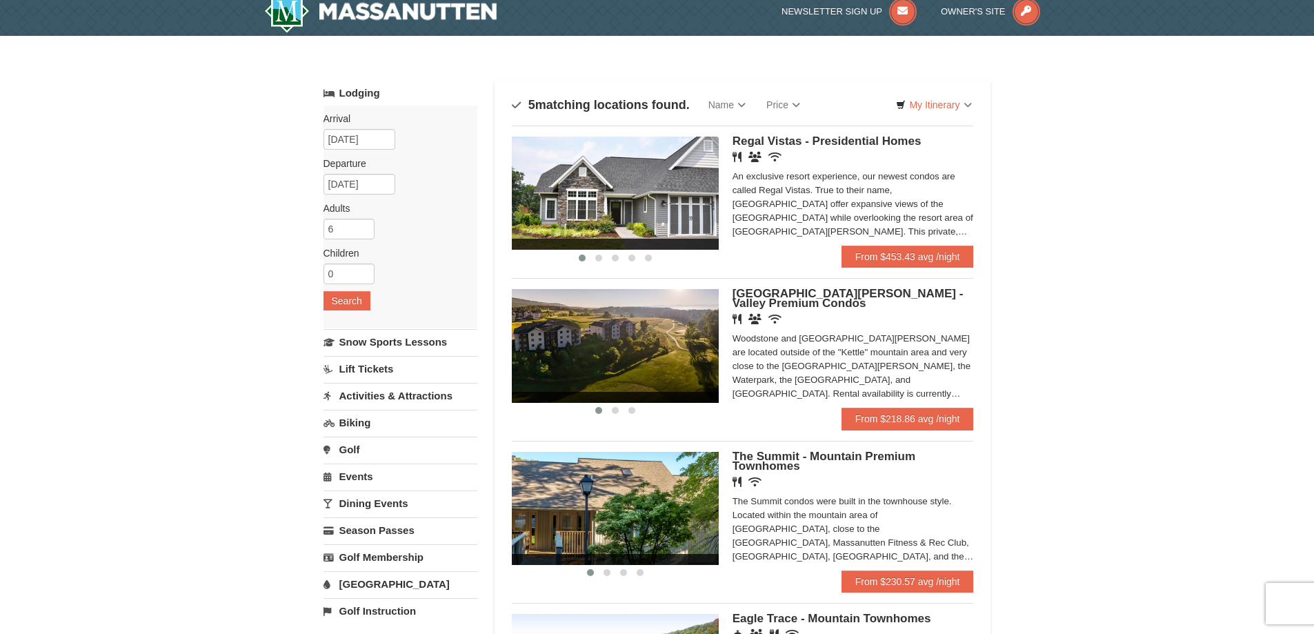
scroll to position [0, 0]
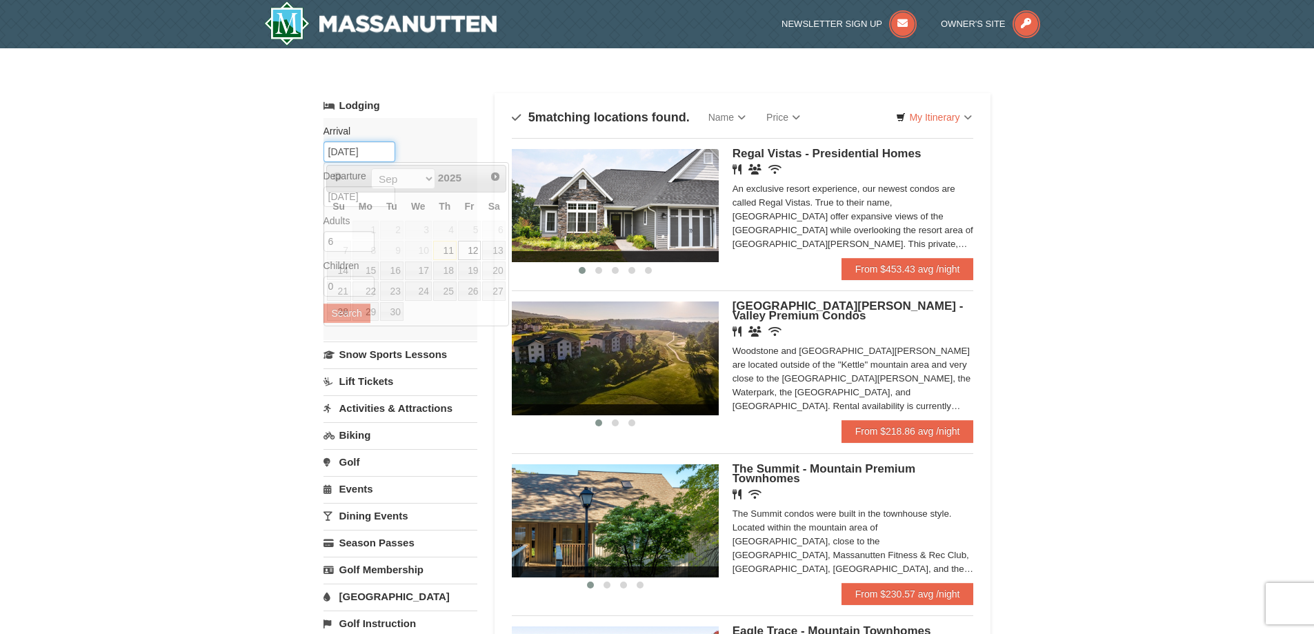
click at [383, 150] on input "[DATE]" at bounding box center [360, 151] width 72 height 21
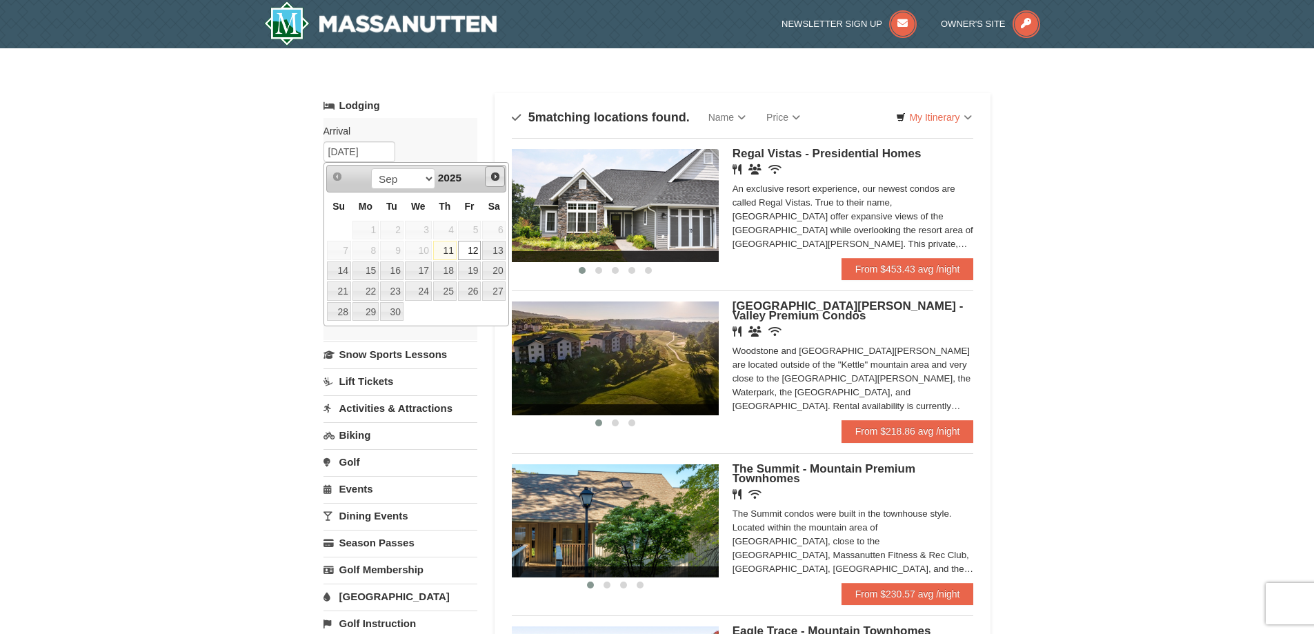
click at [499, 176] on span "Next" at bounding box center [495, 176] width 11 height 11
click at [475, 293] on link "24" at bounding box center [469, 291] width 23 height 19
type input "[DATE]"
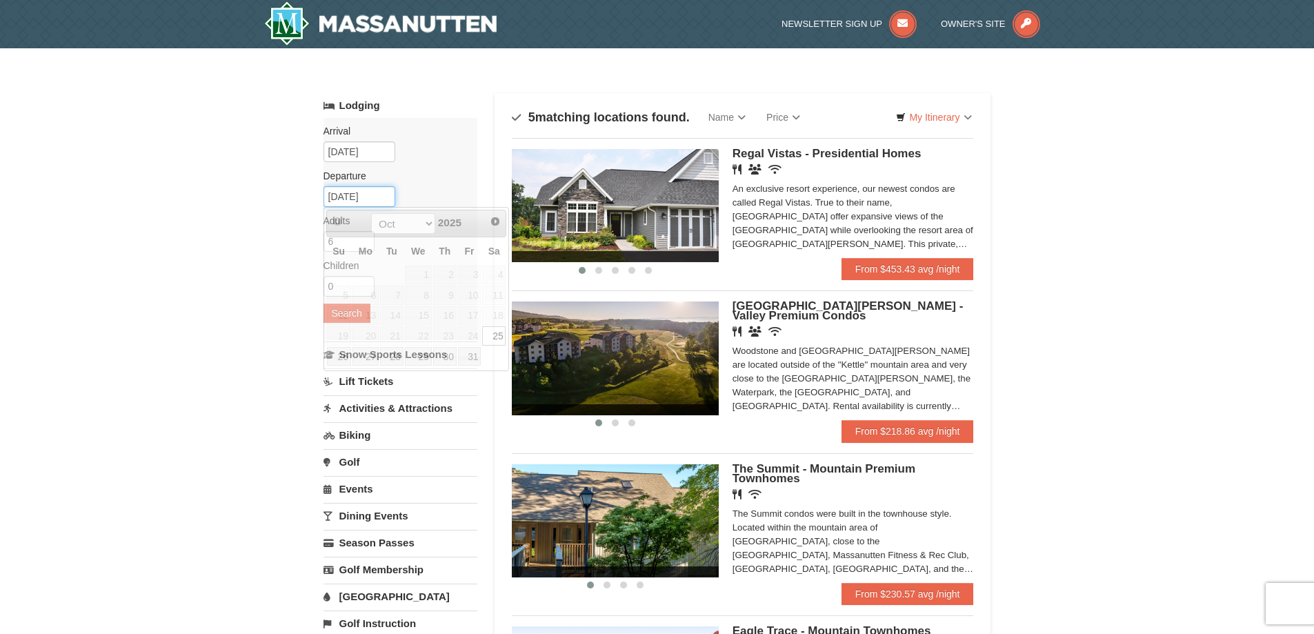
click at [381, 198] on input "[DATE]" at bounding box center [360, 196] width 72 height 21
click at [469, 357] on link "31" at bounding box center [469, 356] width 23 height 19
type input "[DATE]"
click at [356, 306] on button "Search" at bounding box center [347, 313] width 47 height 19
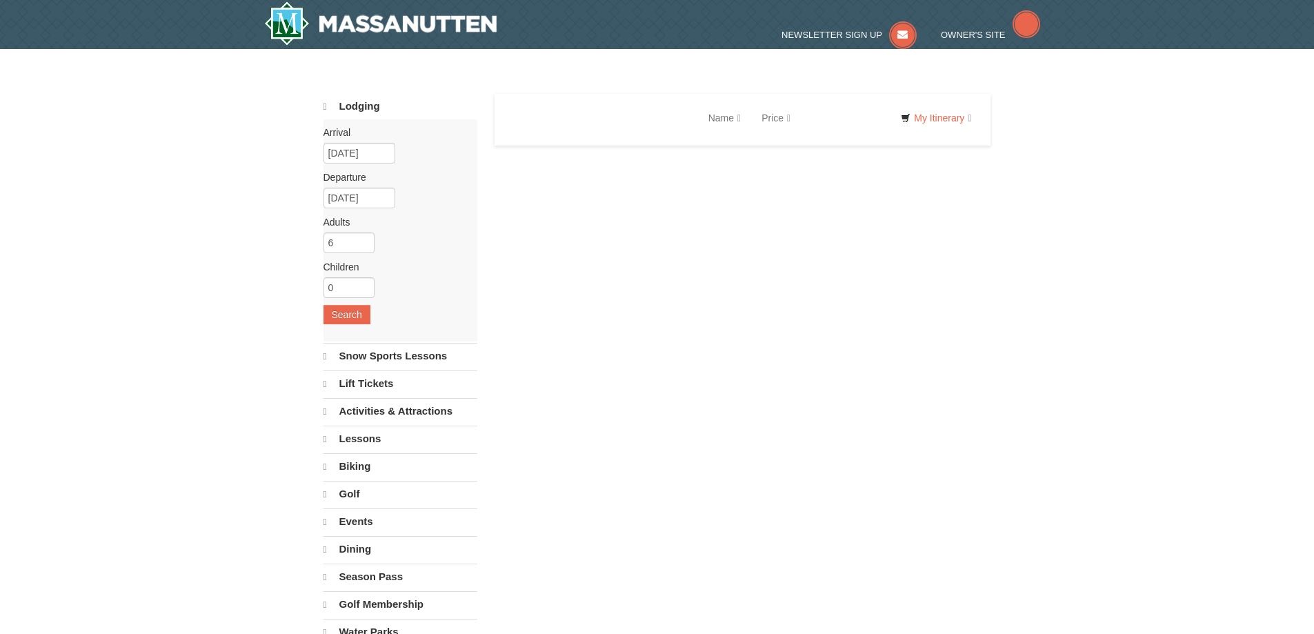
select select "9"
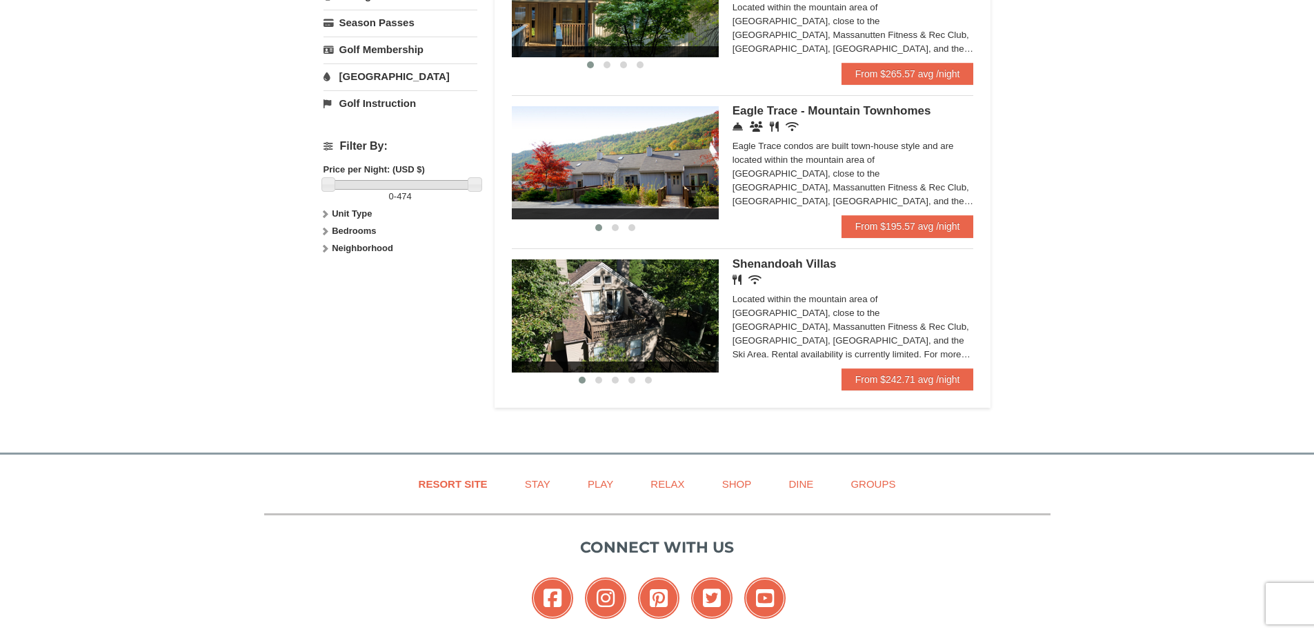
scroll to position [552, 0]
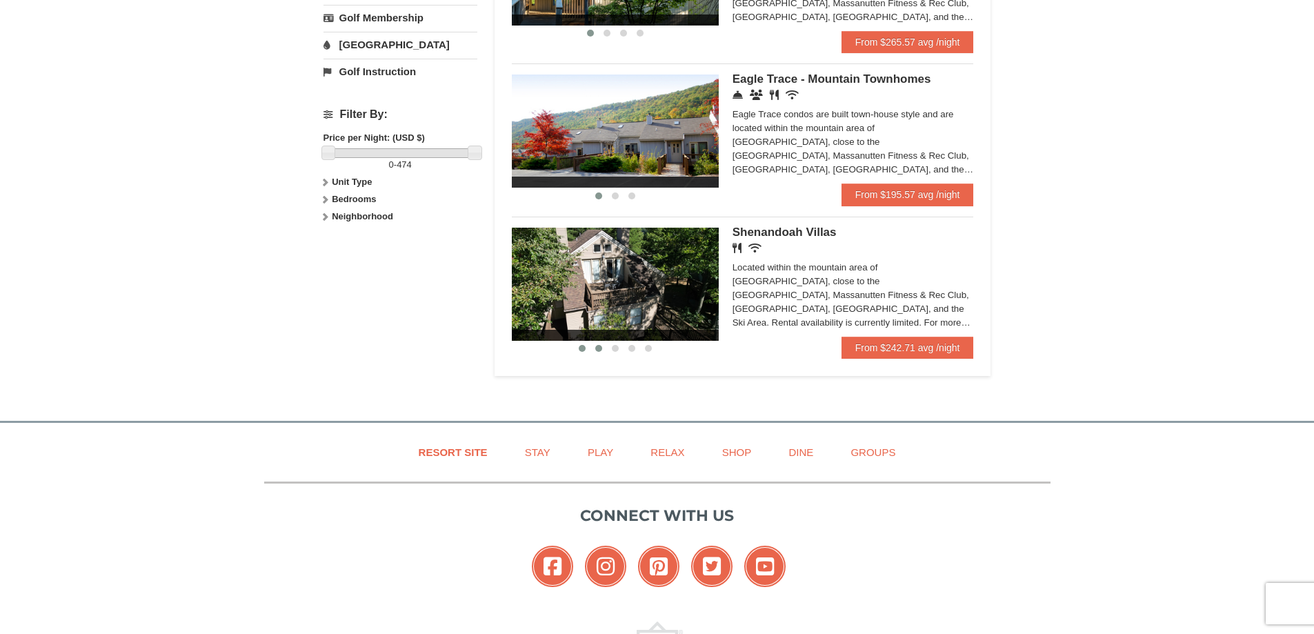
click at [593, 347] on button at bounding box center [599, 349] width 17 height 14
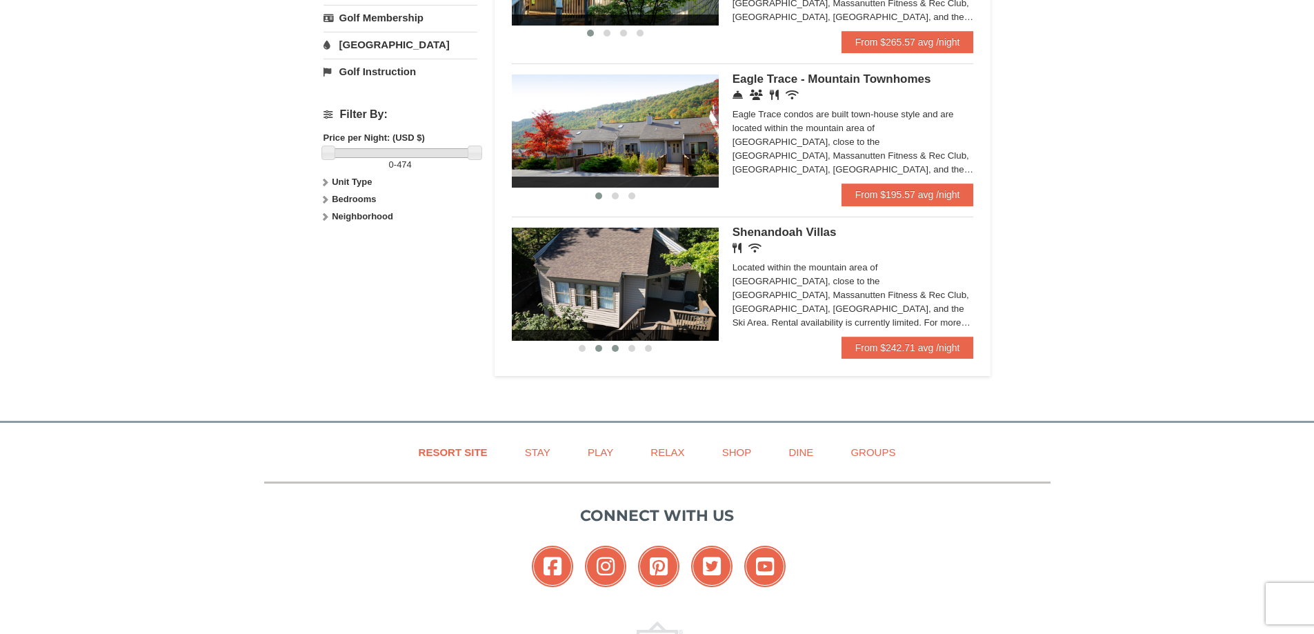
click at [613, 344] on button at bounding box center [615, 349] width 17 height 14
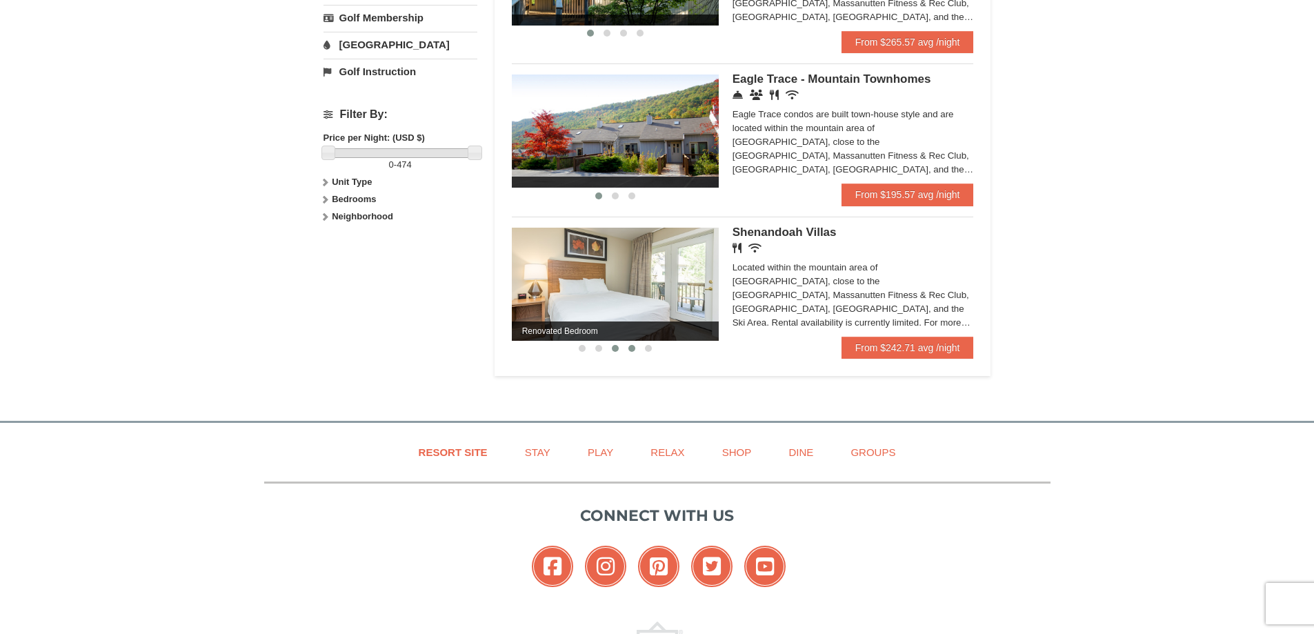
click at [626, 346] on button at bounding box center [632, 349] width 17 height 14
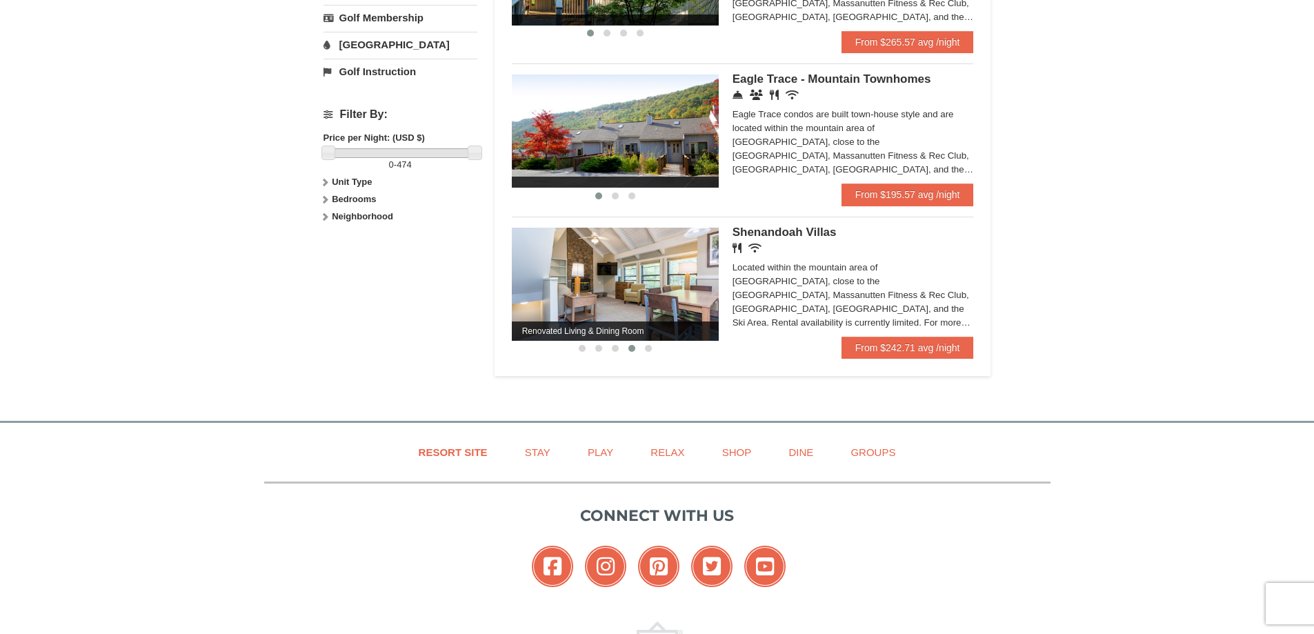
click at [637, 346] on button at bounding box center [632, 349] width 17 height 14
click at [644, 347] on button at bounding box center [648, 349] width 17 height 14
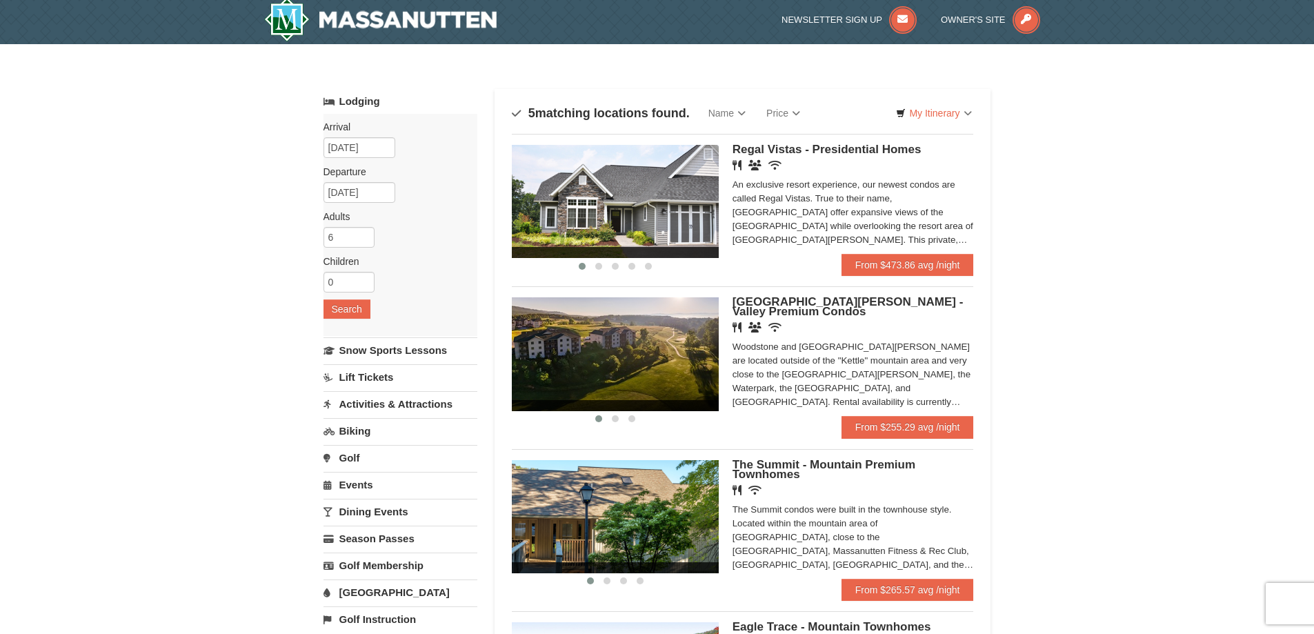
scroll to position [0, 0]
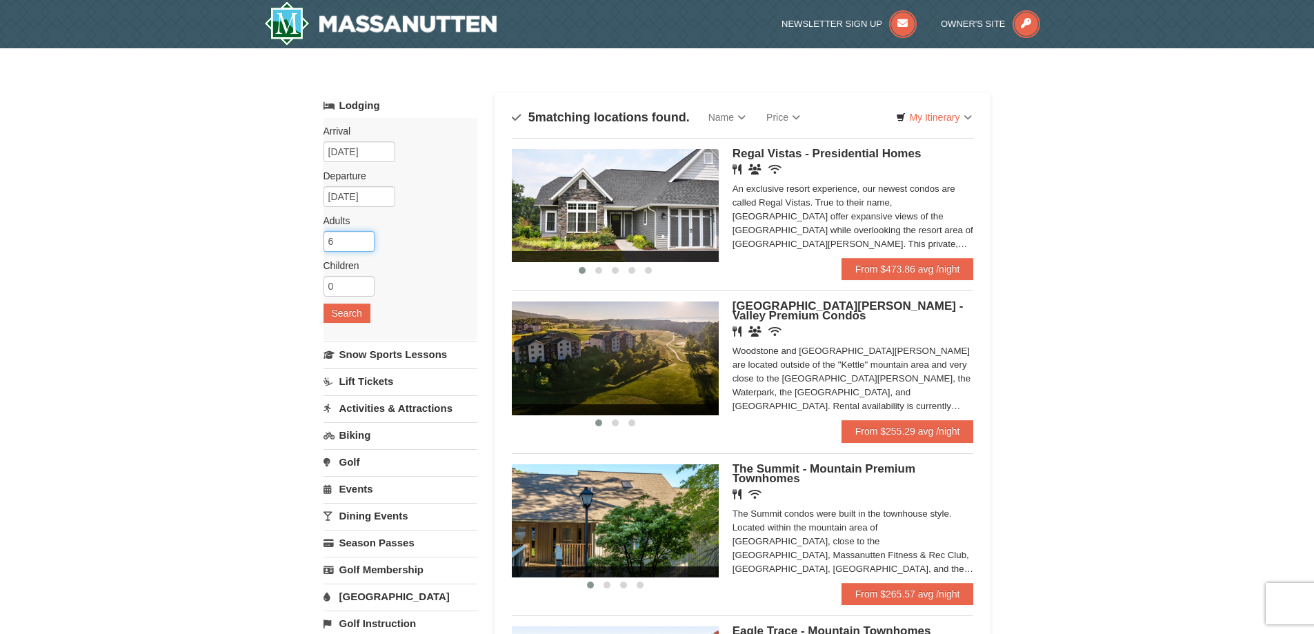
drag, startPoint x: 355, startPoint y: 242, endPoint x: 319, endPoint y: 241, distance: 36.6
click at [319, 241] on div "× Categories Map List Filter My Itinerary Questions? [PHONE_NUMBER] Lodging Arr…" at bounding box center [658, 503] width 696 height 883
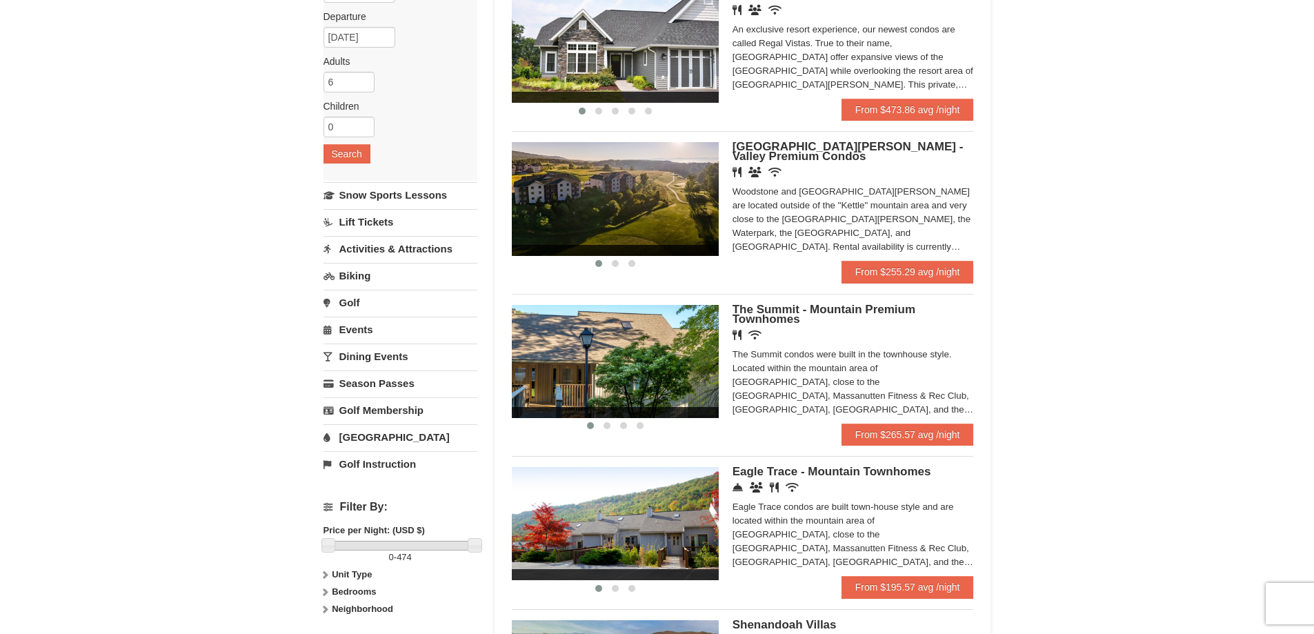
scroll to position [345, 0]
